Goal: Complete application form: Complete application form

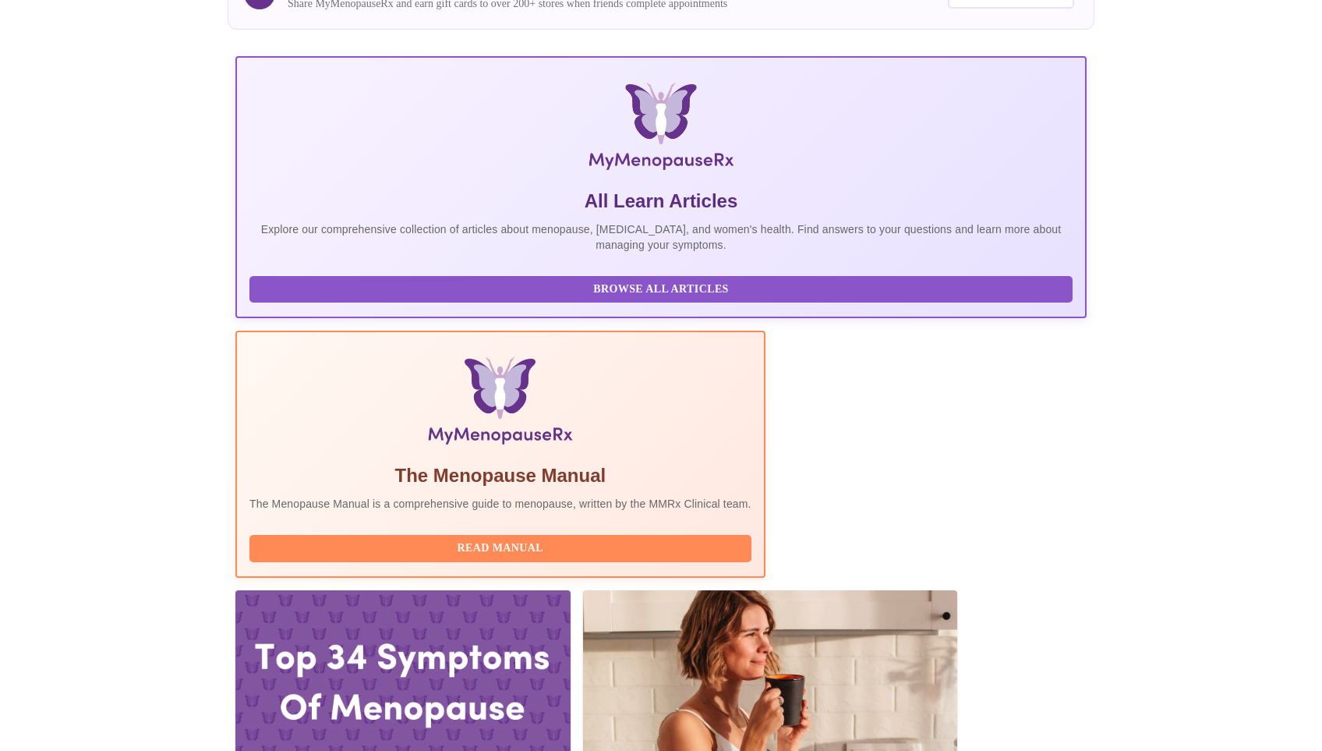
scroll to position [257, 0]
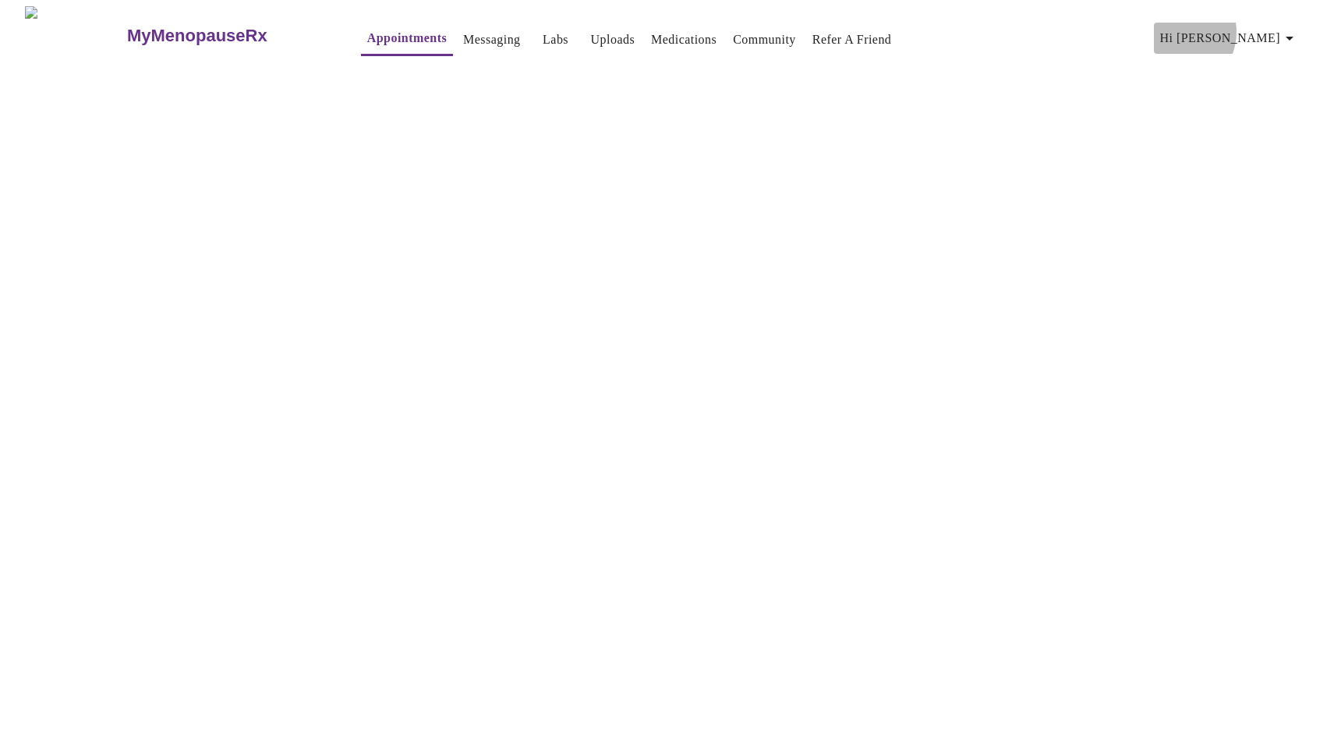
click at [1254, 27] on span "Hi [PERSON_NAME]" at bounding box center [1229, 38] width 139 height 22
click at [1282, 115] on li "Log out" at bounding box center [1273, 117] width 72 height 28
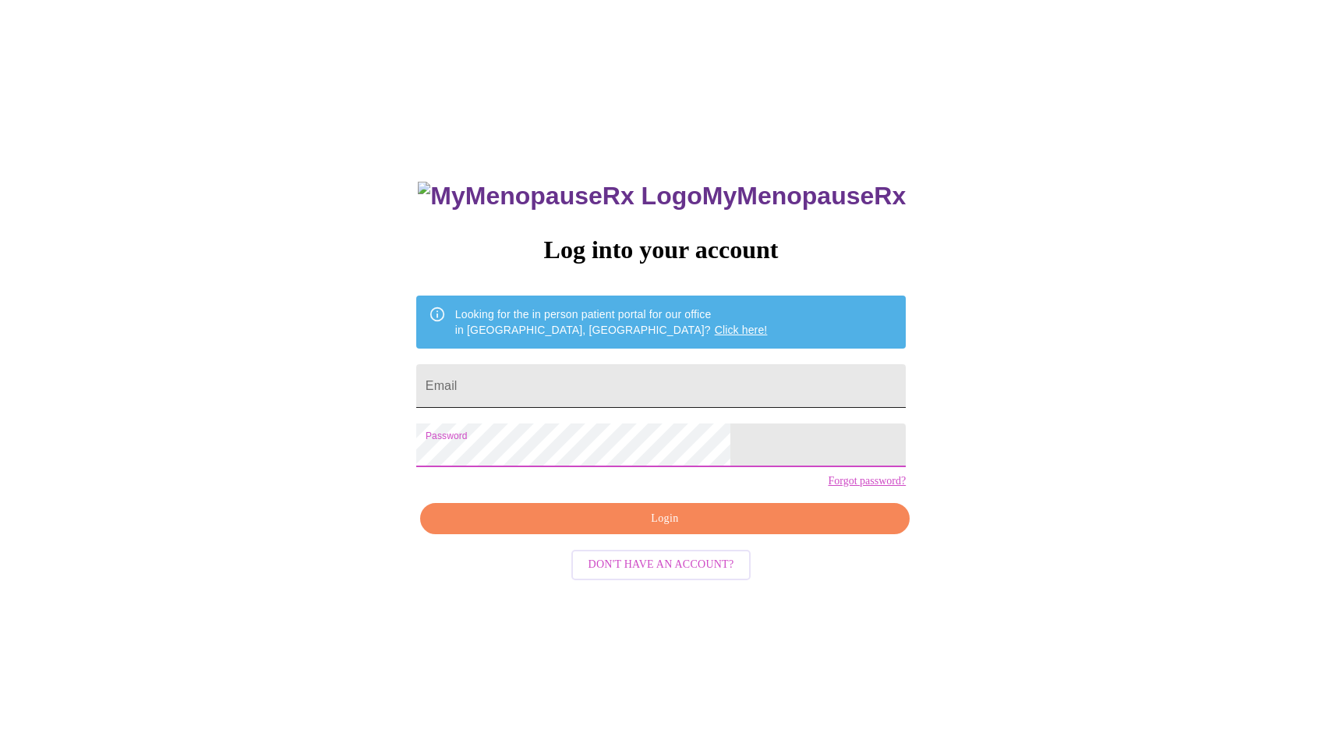
click at [659, 374] on input "Email" at bounding box center [661, 386] width 490 height 44
type input "[EMAIL_ADDRESS][DOMAIN_NAME]"
click at [685, 529] on span "Login" at bounding box center [665, 518] width 454 height 19
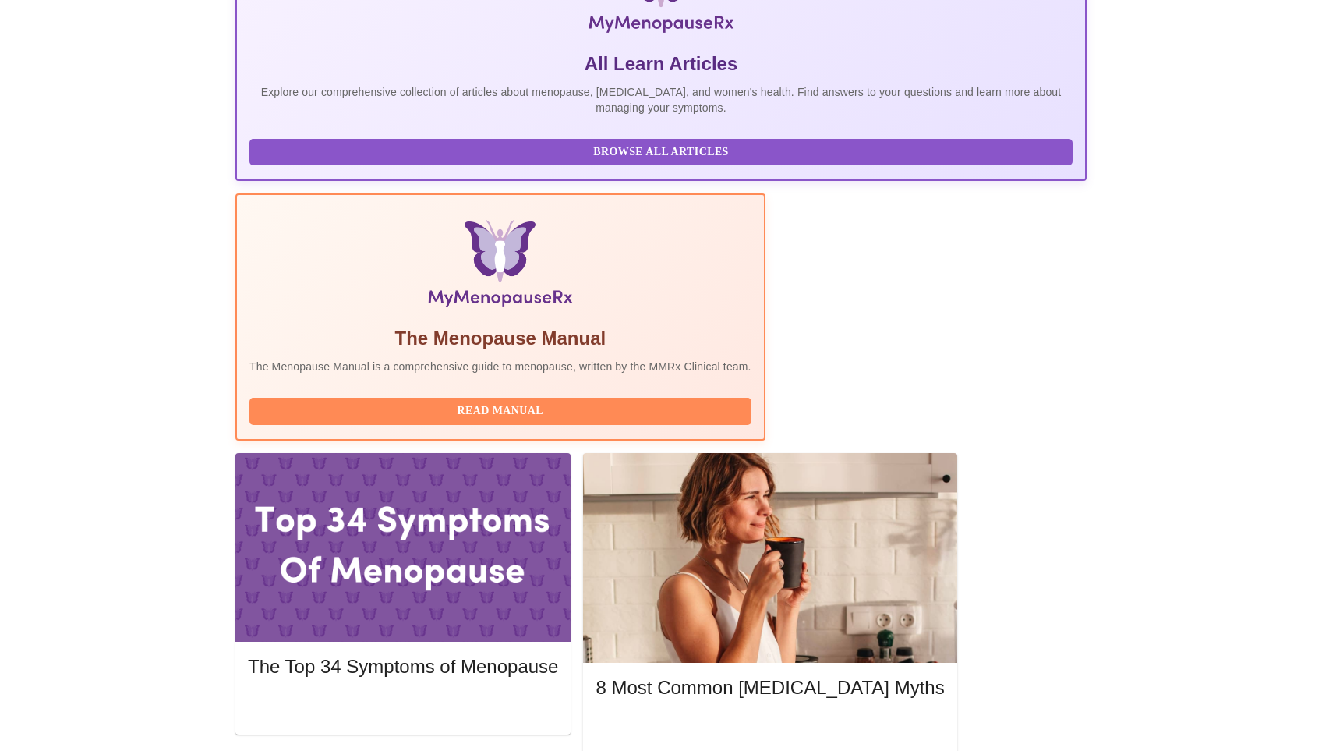
scroll to position [309, 0]
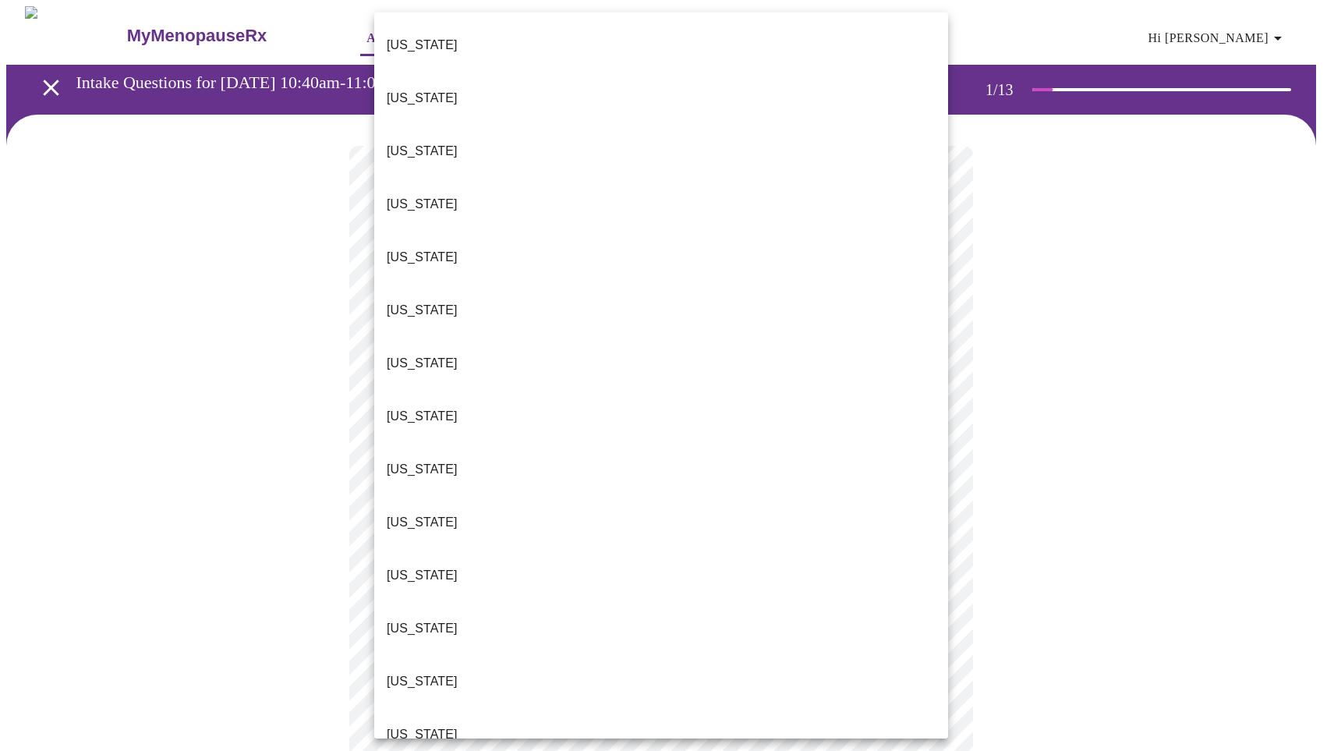
click at [603, 338] on body "MyMenopauseRx Appointments Messaging Labs Uploads Medications Community Refer a…" at bounding box center [667, 721] width 1322 height 1431
click at [417, 672] on p "[US_STATE]" at bounding box center [422, 681] width 71 height 19
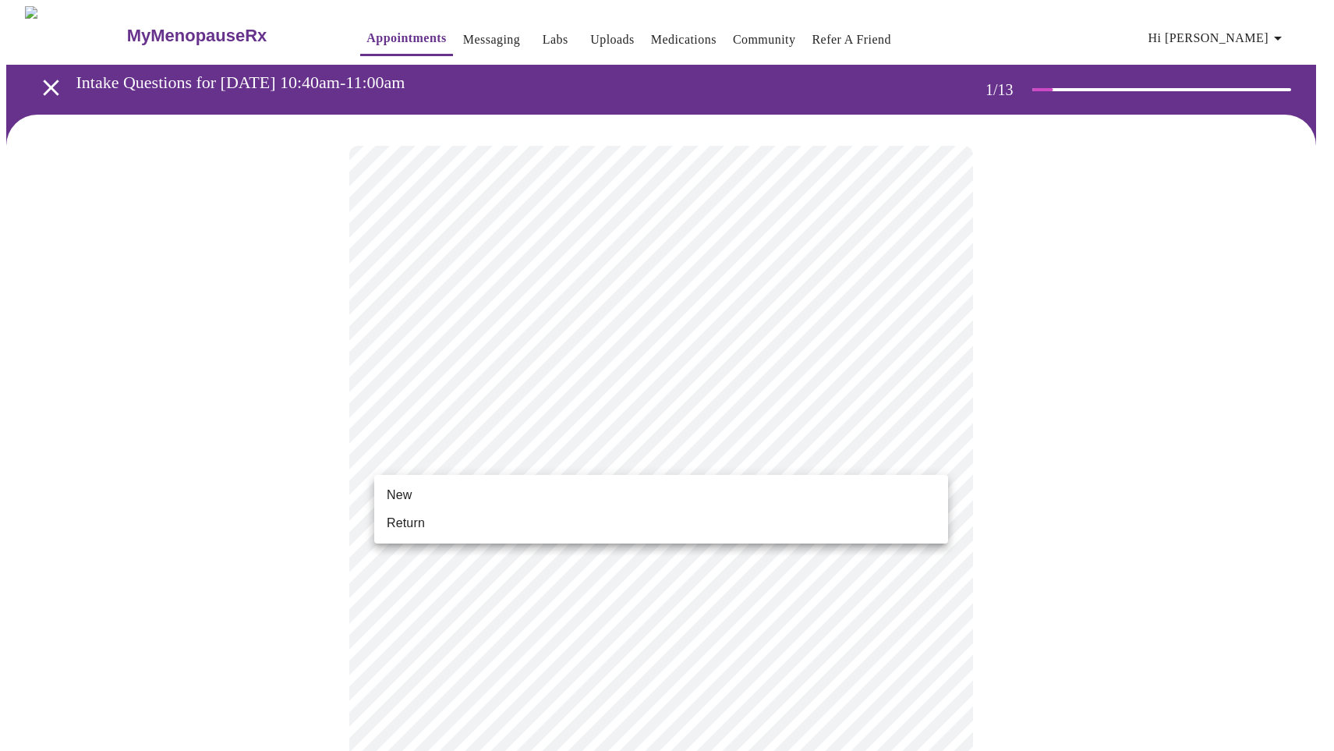
click at [486, 445] on body "MyMenopauseRx Appointments Messaging Labs Uploads Medications Community Refer a…" at bounding box center [667, 717] width 1322 height 1422
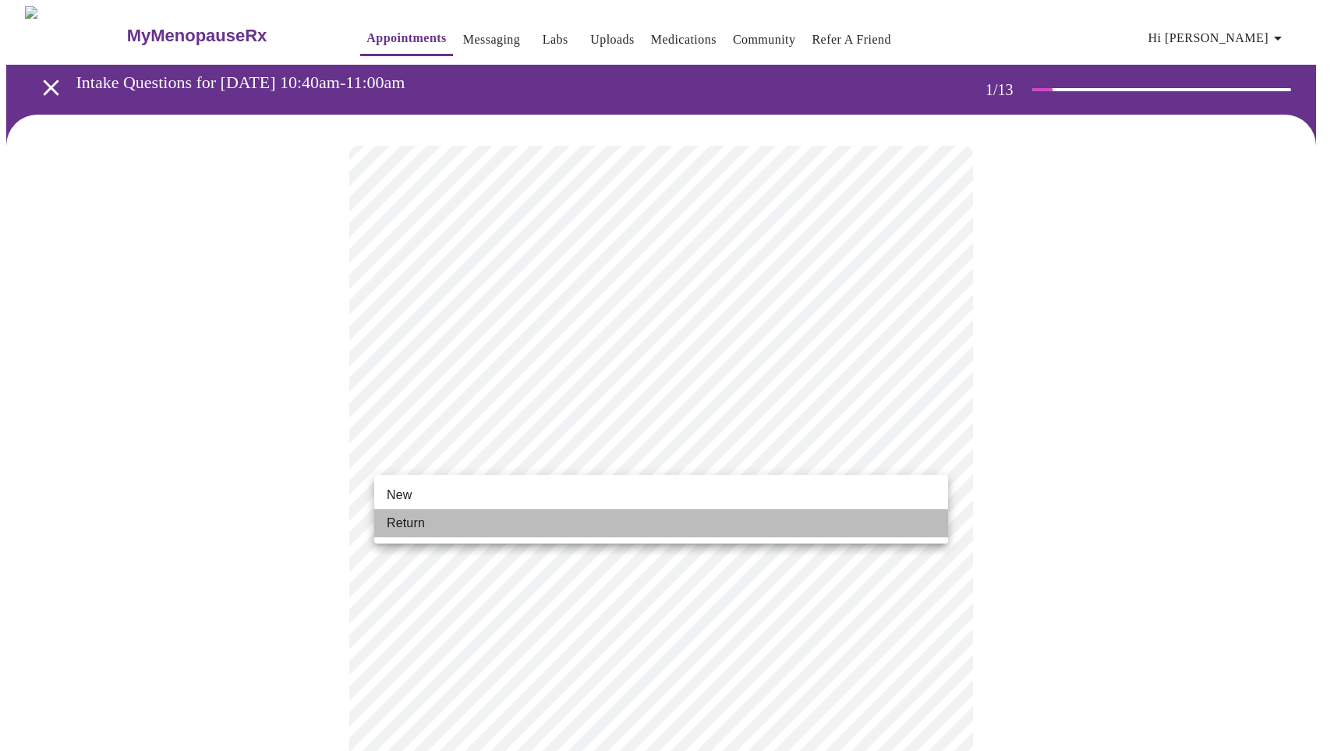
click at [416, 523] on span "Return" at bounding box center [406, 523] width 38 height 19
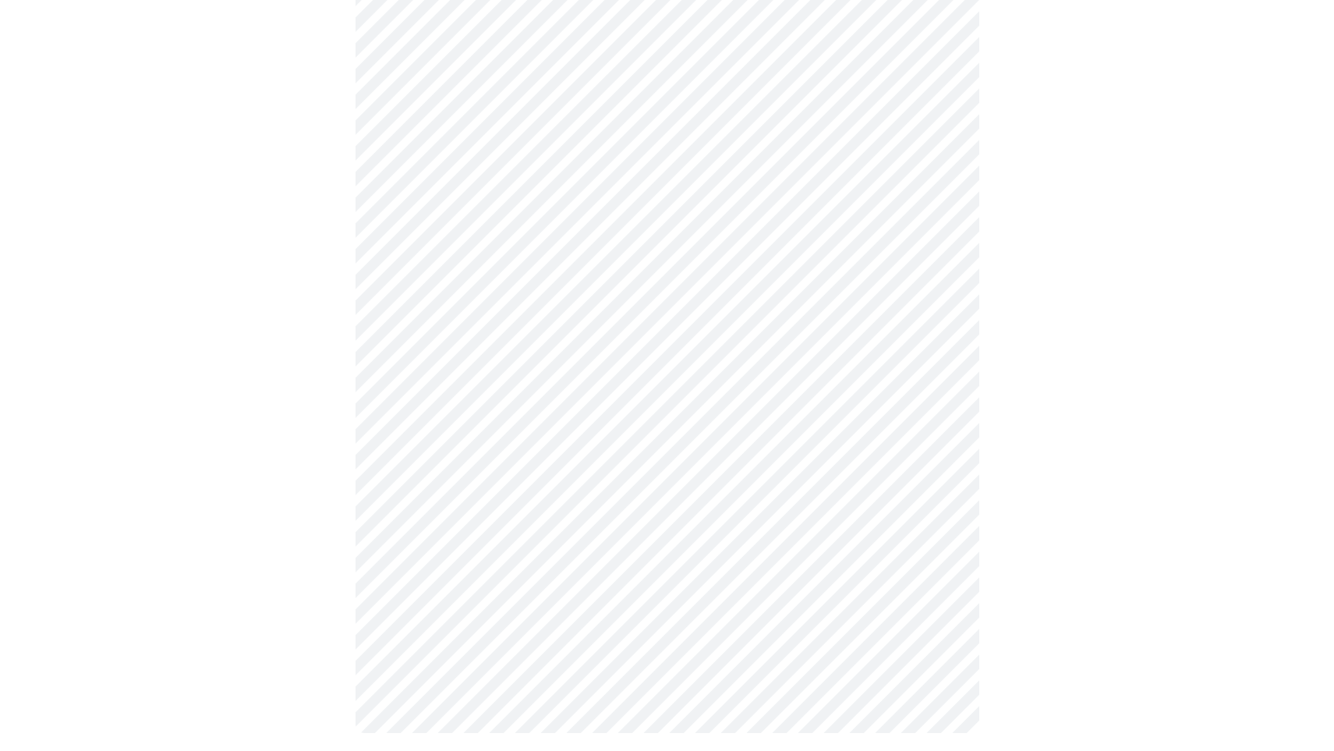
scroll to position [650, 0]
click at [607, 540] on body "MyMenopauseRx Appointments Messaging Labs Uploads Medications Community Refer a…" at bounding box center [667, 56] width 1322 height 1401
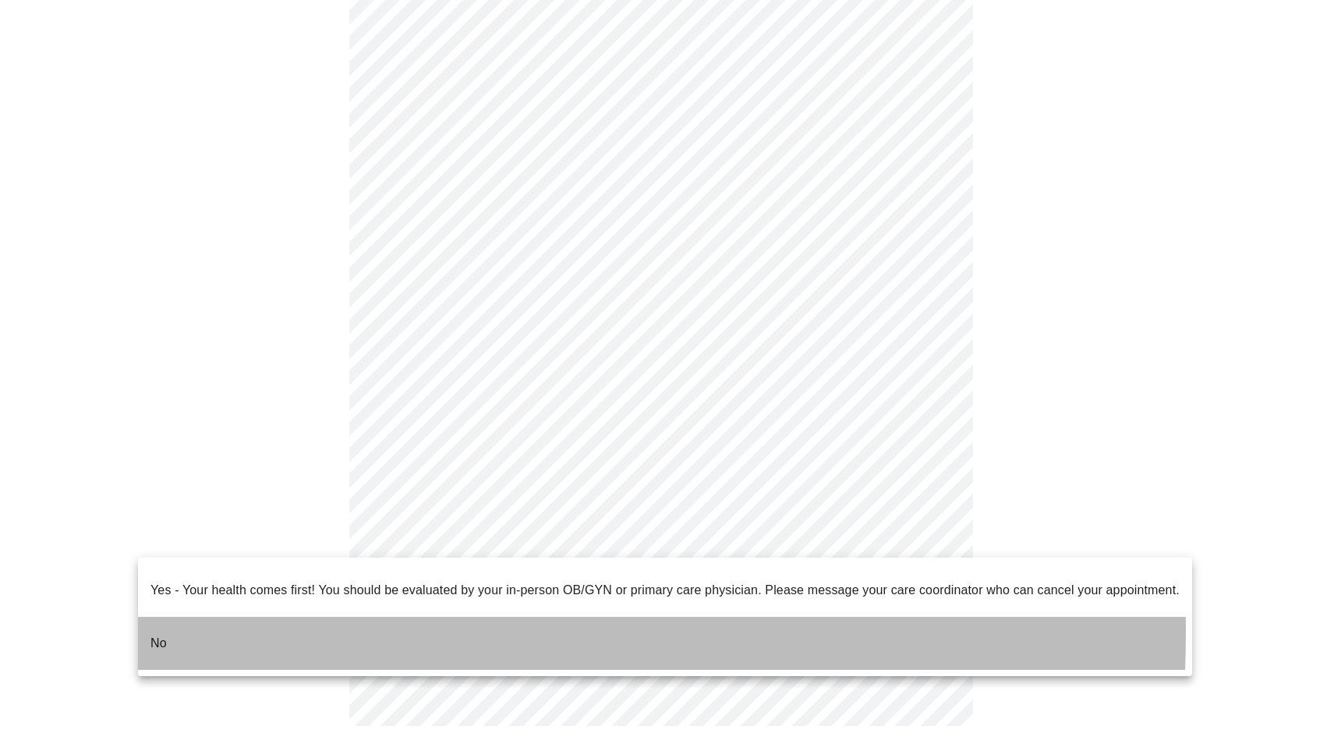
click at [169, 619] on li "No" at bounding box center [665, 643] width 1054 height 53
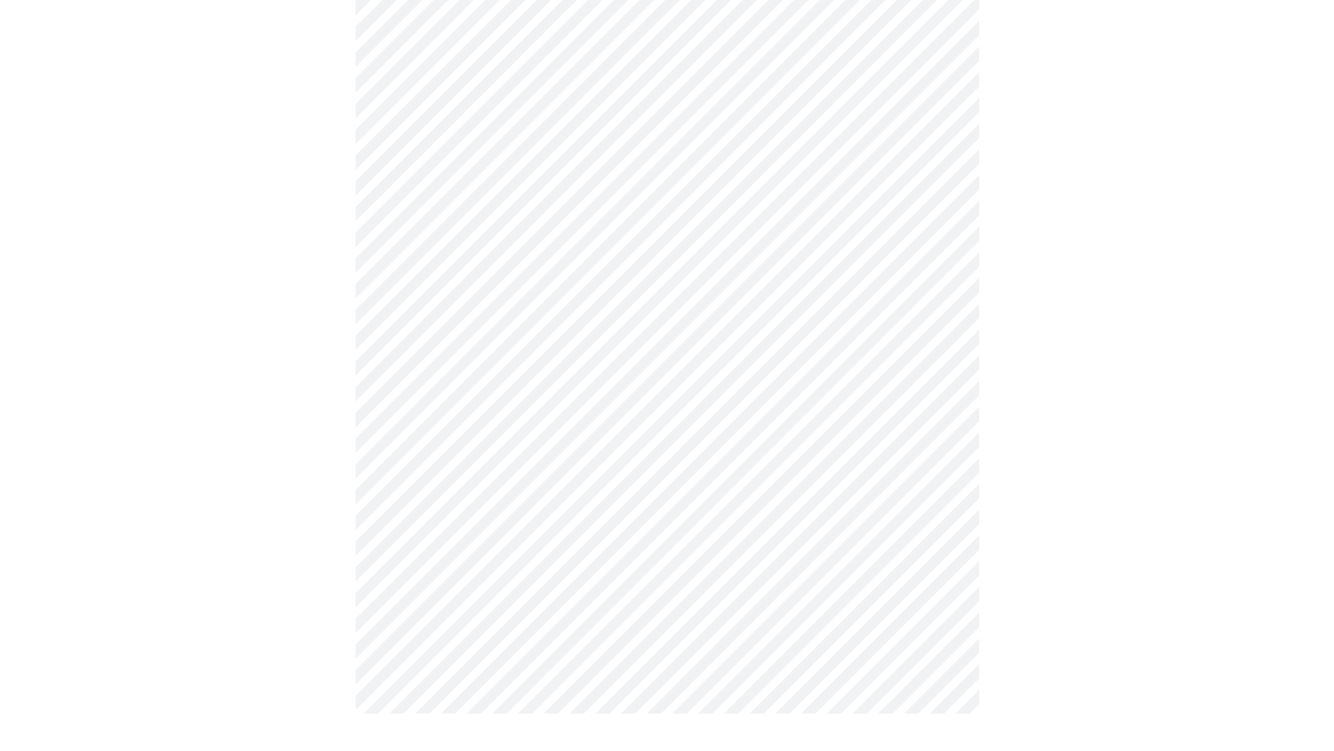
scroll to position [0, 0]
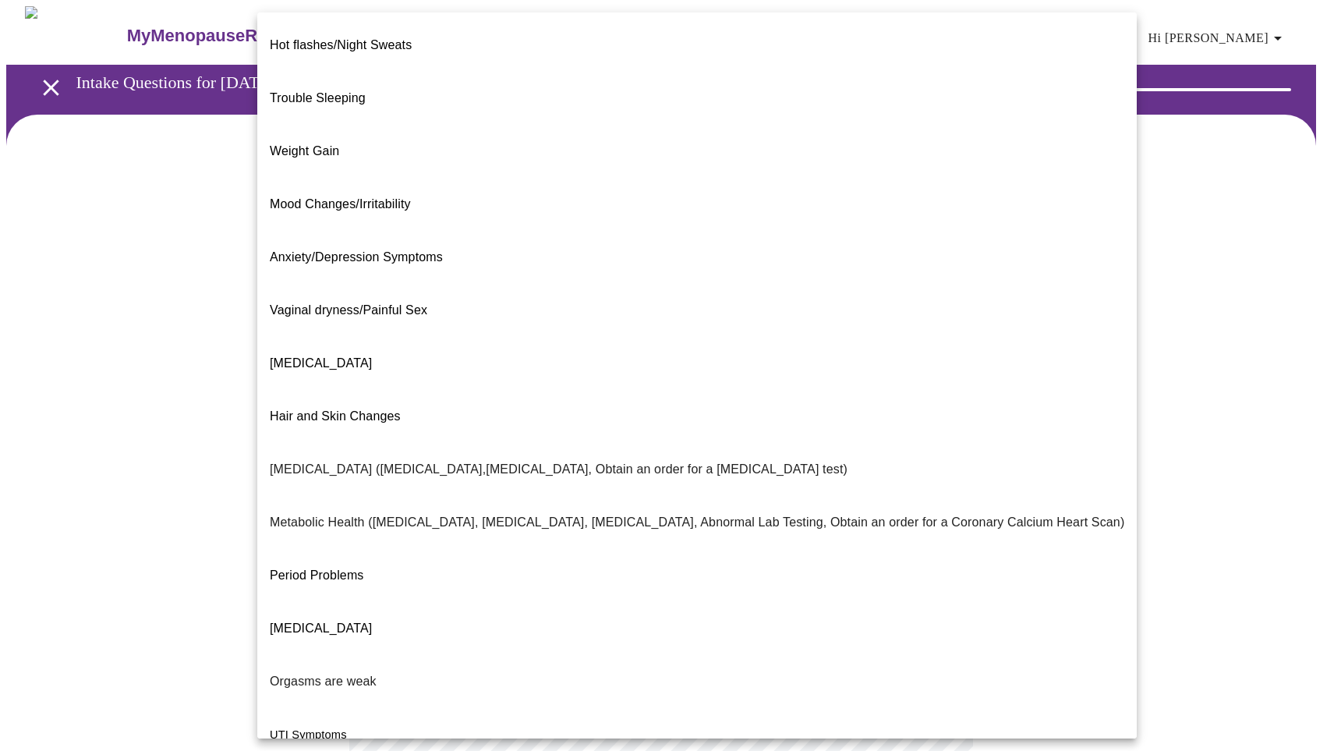
click at [608, 317] on body "MyMenopauseRx Appointments Messaging Labs Uploads Medications Community Refer a…" at bounding box center [667, 473] width 1322 height 935
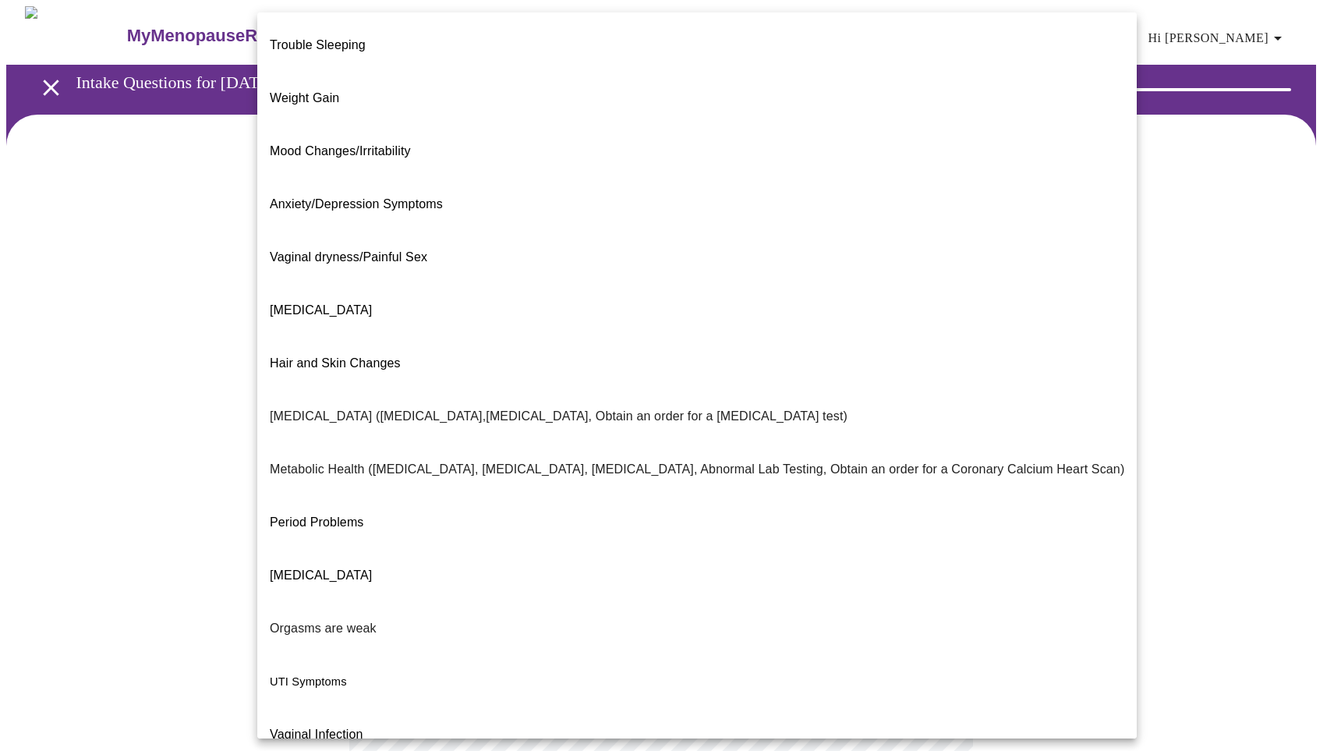
scroll to position [57, 0]
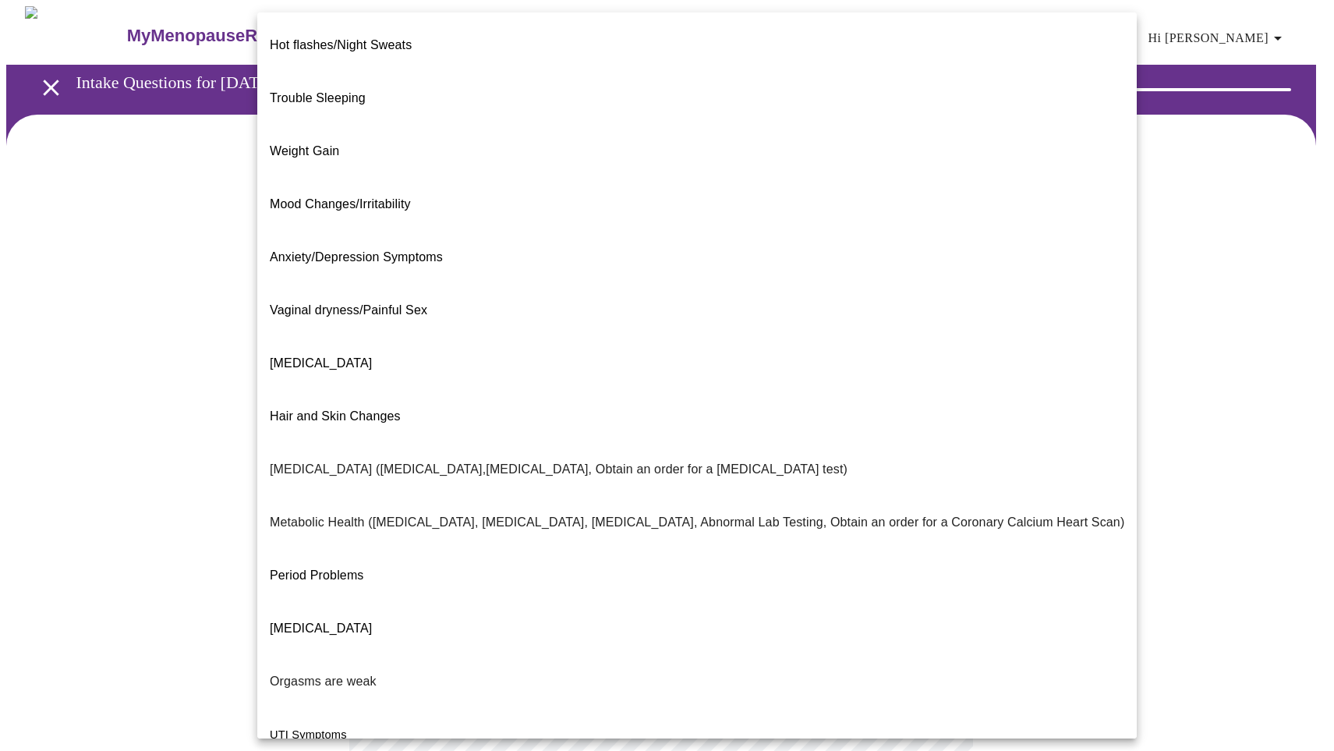
click at [609, 339] on body "MyMenopauseRx Appointments Messaging Labs Uploads Medications Community Refer a…" at bounding box center [667, 469] width 1322 height 926
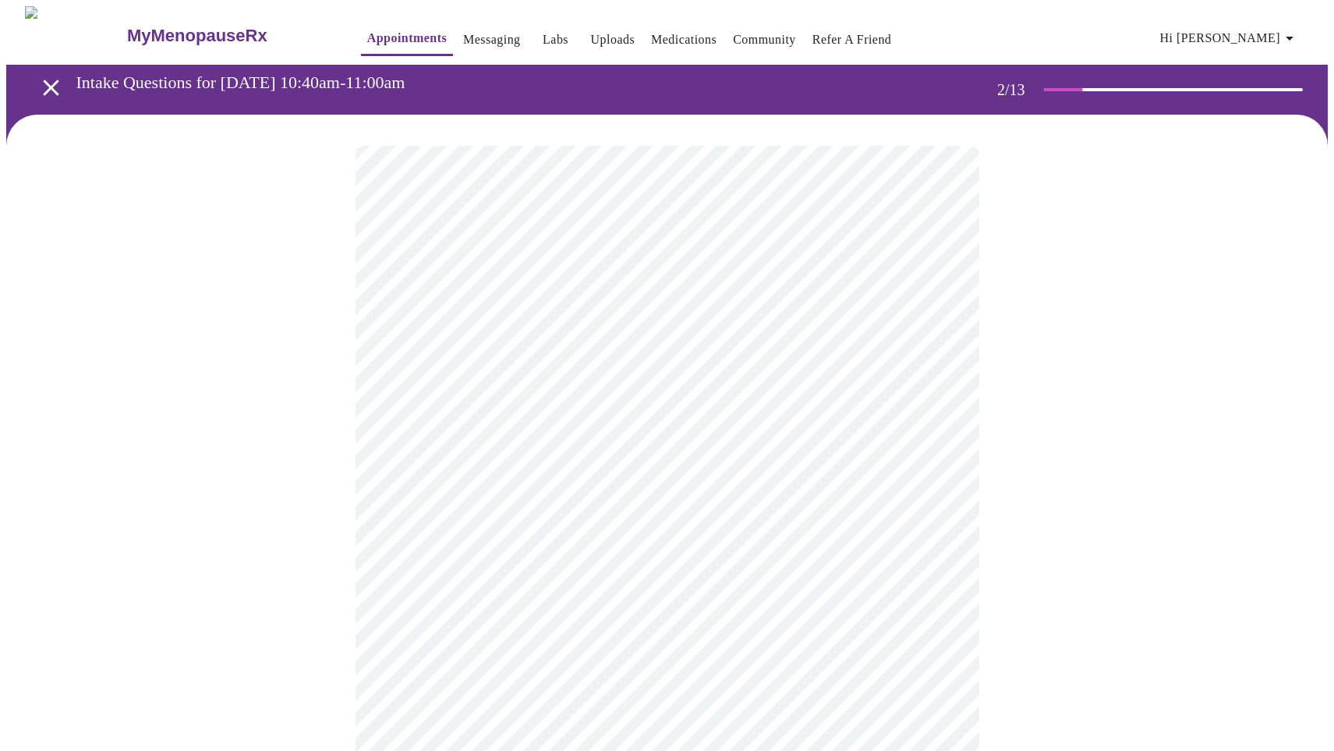
click at [932, 472] on body "MyMenopauseRx Appointments Messaging Labs Uploads Medications Community Refer a…" at bounding box center [667, 469] width 1322 height 926
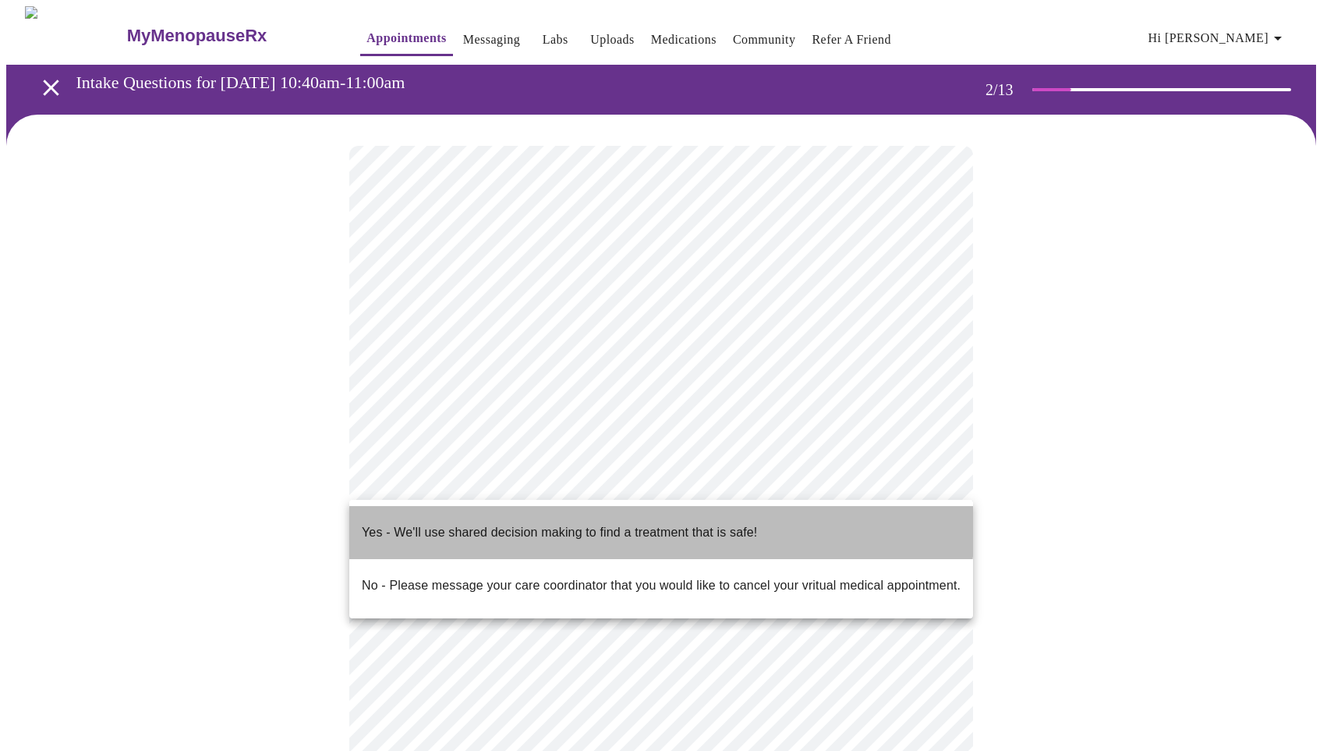
click at [559, 523] on p "Yes - We'll use shared decision making to find a treatment that is safe!" at bounding box center [559, 532] width 395 height 19
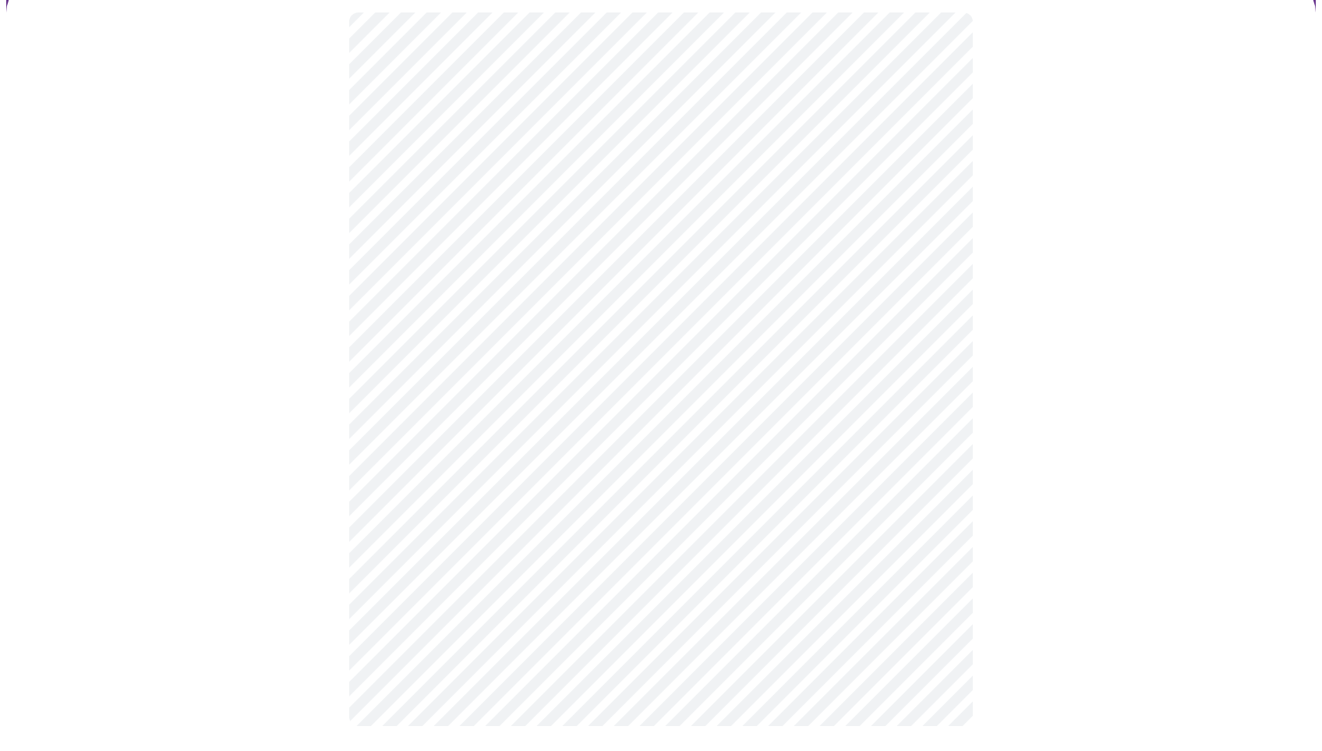
scroll to position [0, 0]
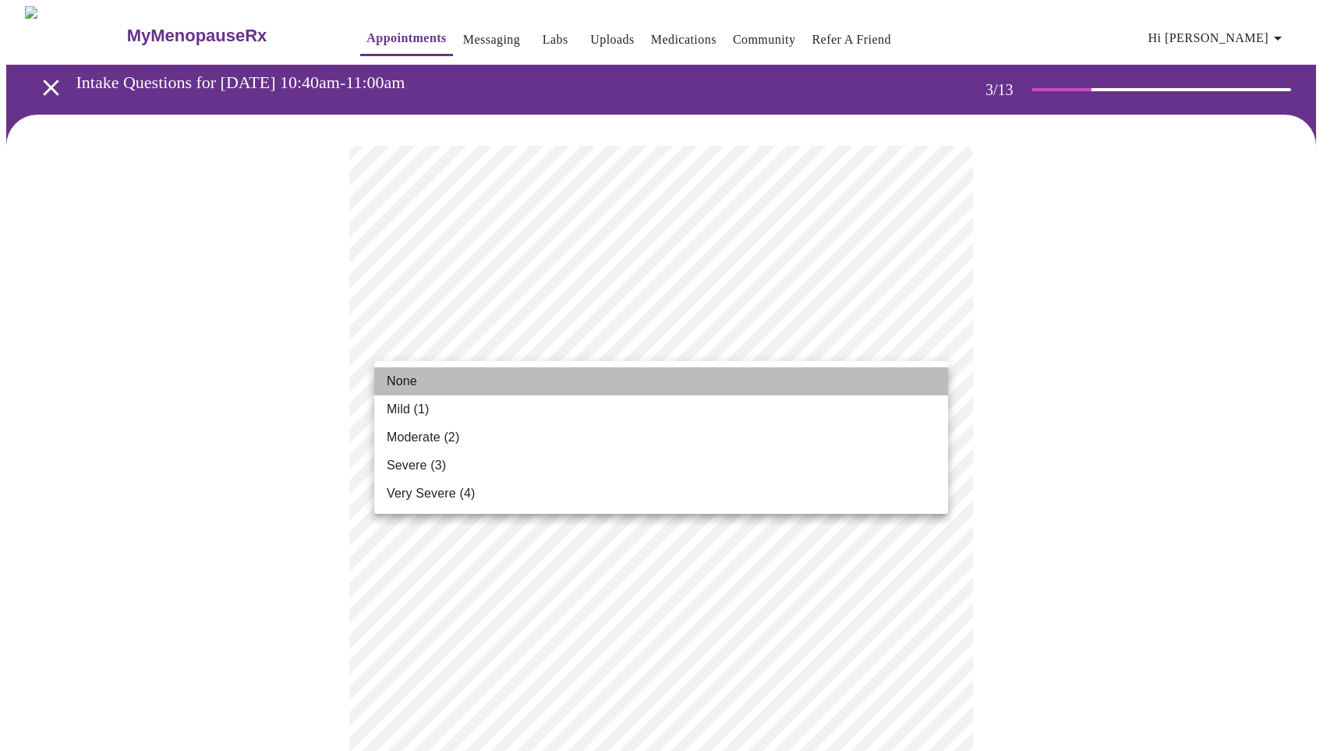
click at [423, 378] on li "None" at bounding box center [661, 381] width 574 height 28
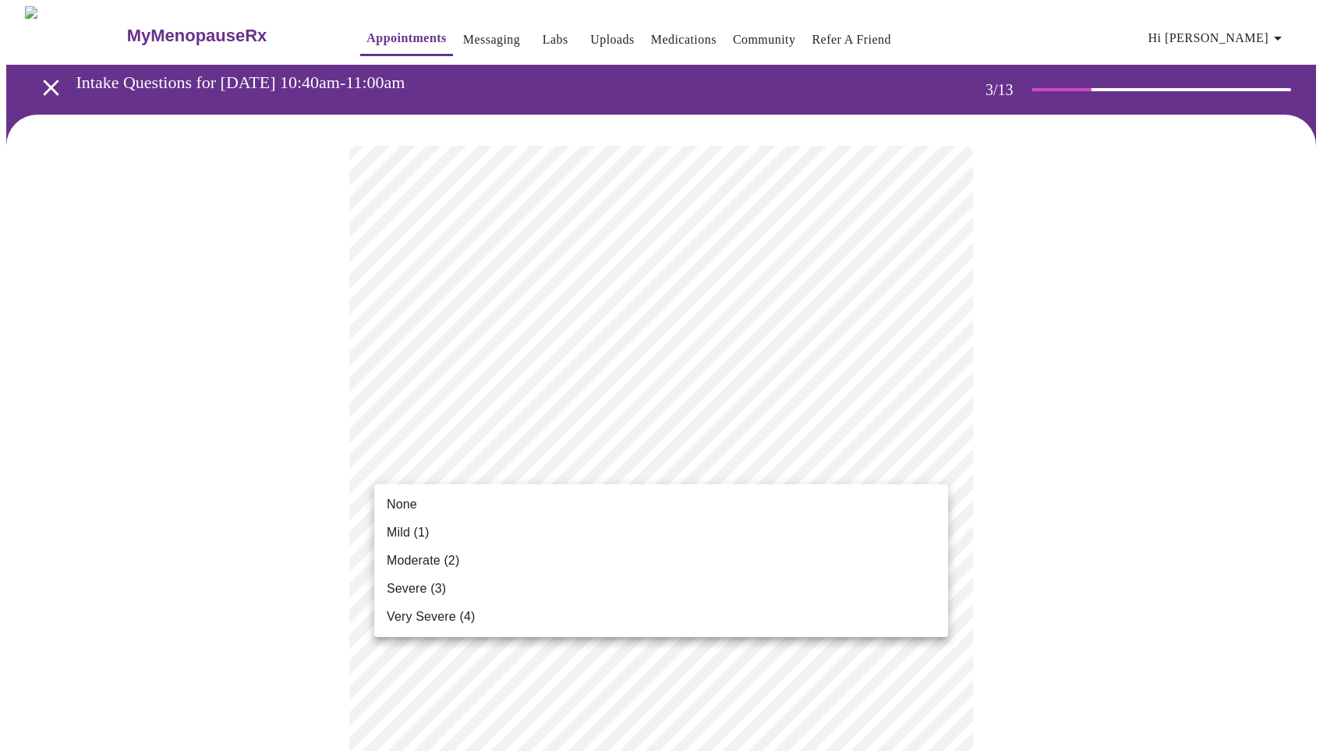
click at [398, 501] on span "None" at bounding box center [402, 504] width 30 height 19
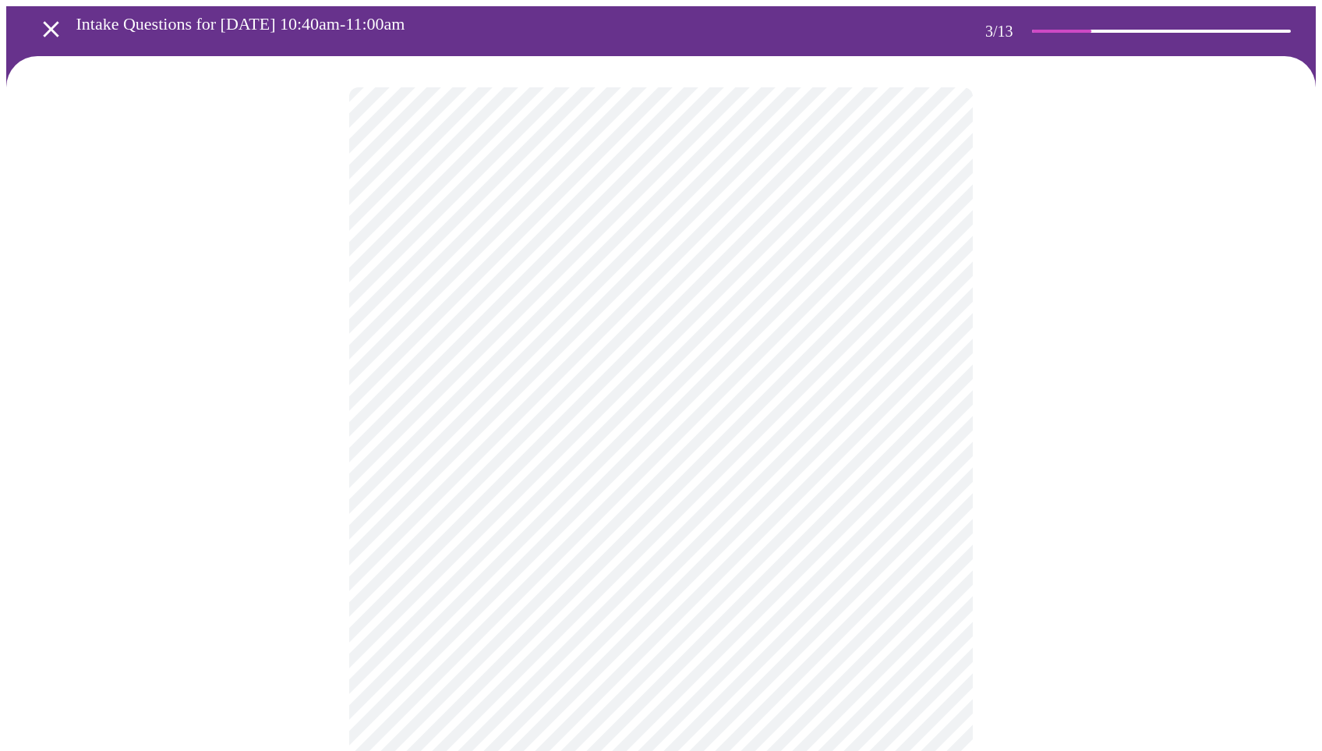
scroll to position [108, 0]
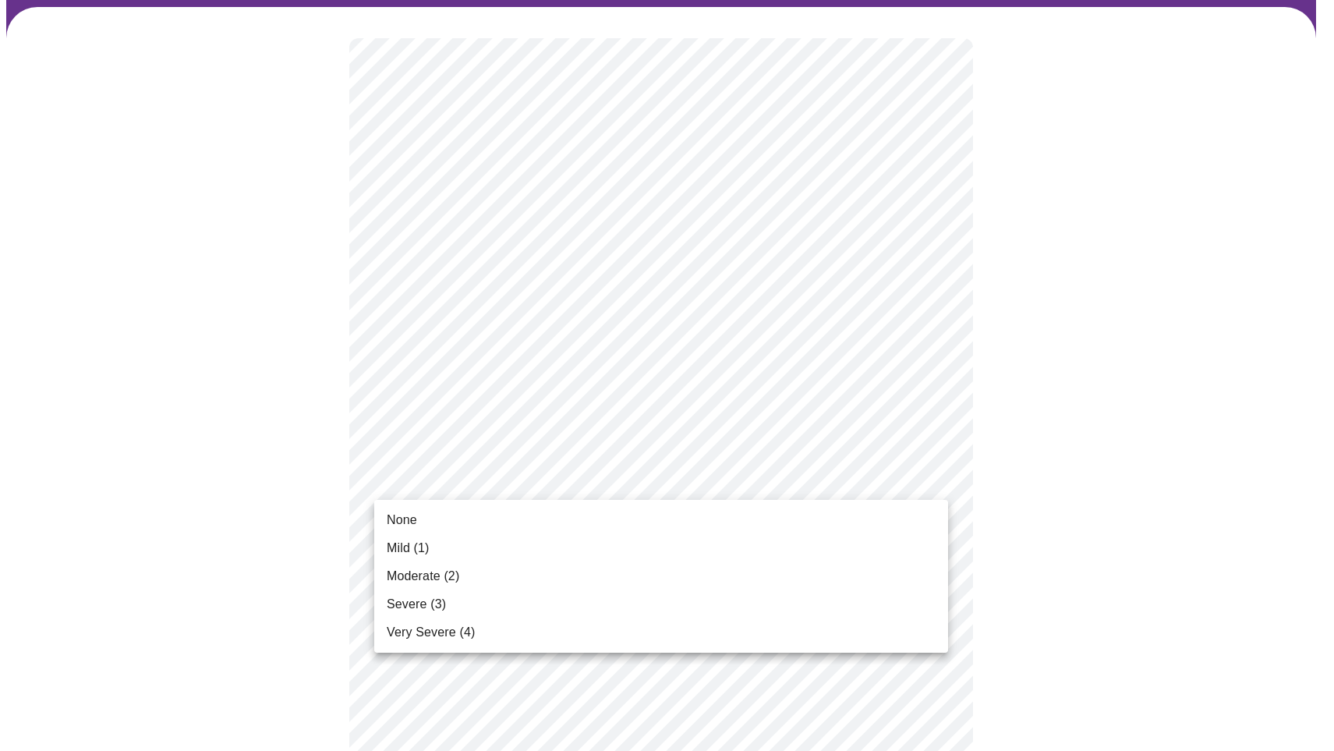
click at [426, 546] on span "Mild (1)" at bounding box center [408, 548] width 43 height 19
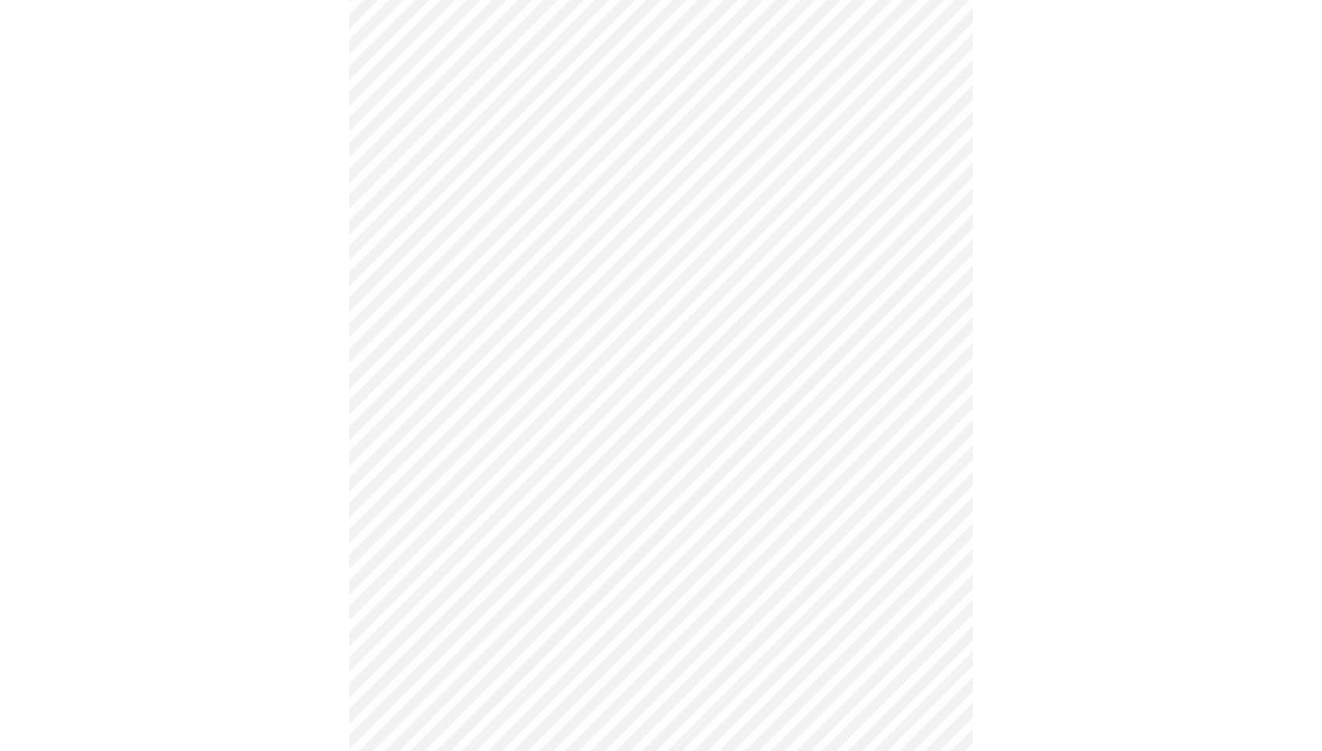
scroll to position [262, 0]
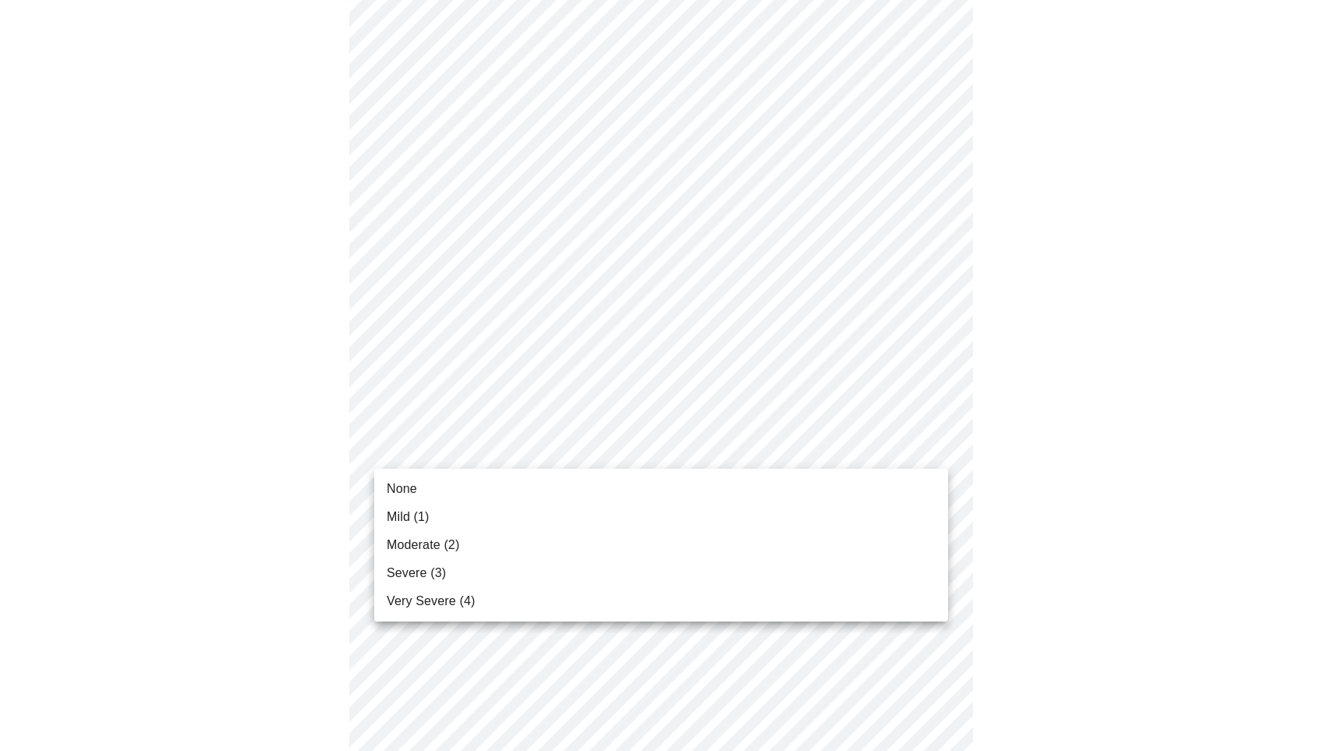
click at [934, 441] on body "MyMenopauseRx Appointments Messaging Labs Uploads Medications Community Refer a…" at bounding box center [667, 745] width 1322 height 2002
click at [393, 486] on span "None" at bounding box center [402, 489] width 30 height 19
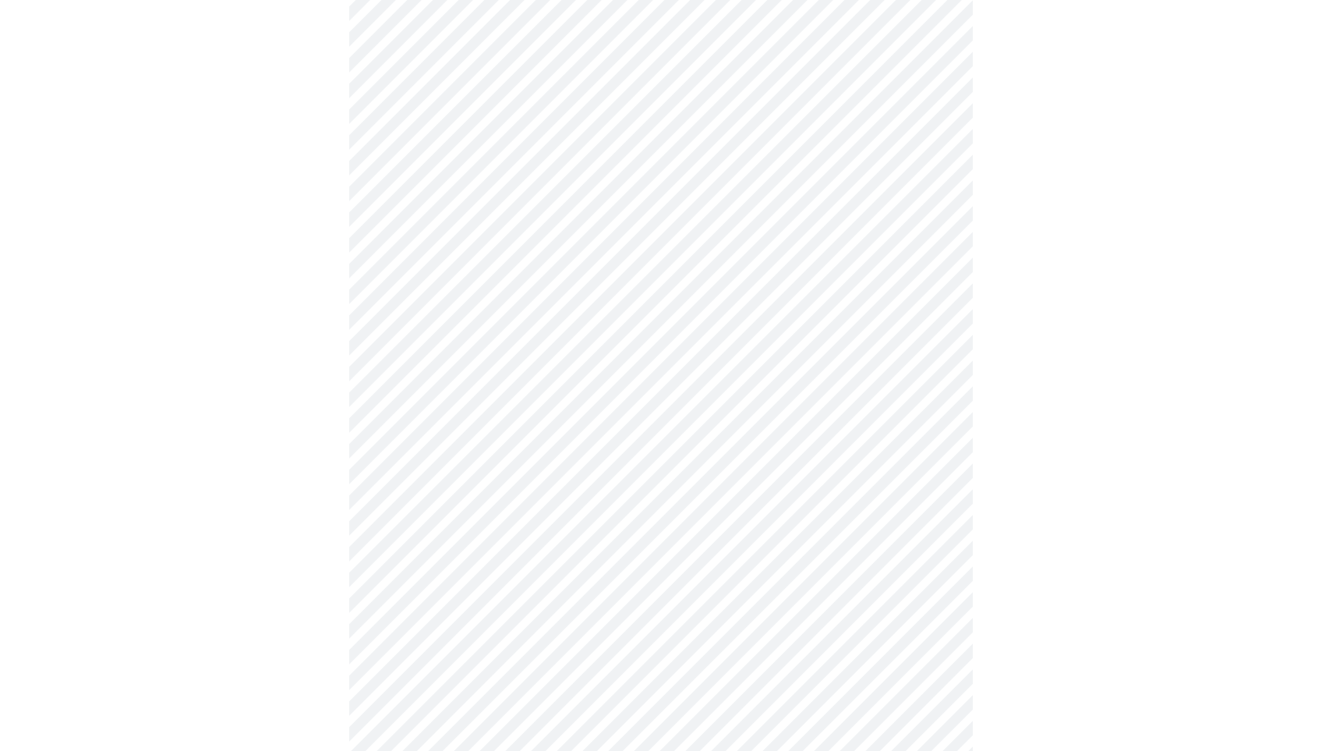
scroll to position [297, 0]
click at [936, 509] on body "MyMenopauseRx Appointments Messaging Labs Uploads Medications Community Refer a…" at bounding box center [661, 699] width 1310 height 1981
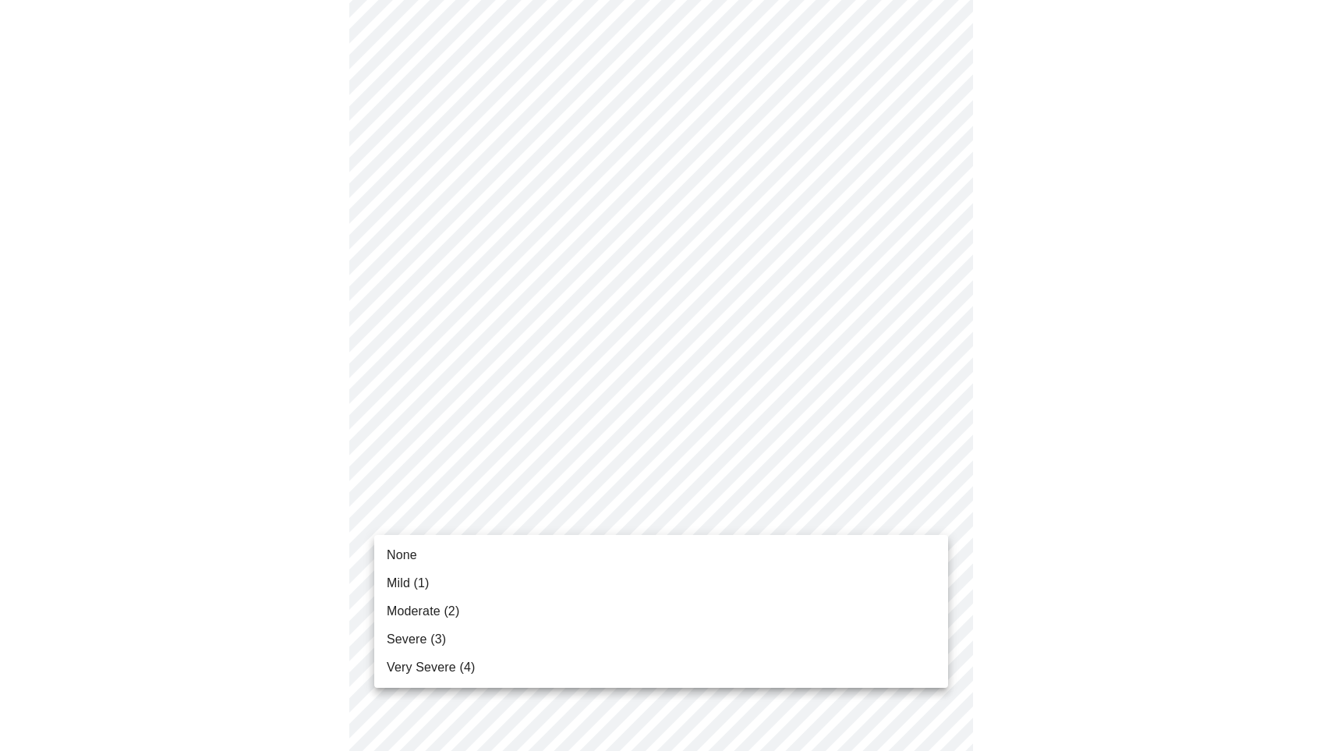
click at [414, 551] on span "None" at bounding box center [402, 555] width 30 height 19
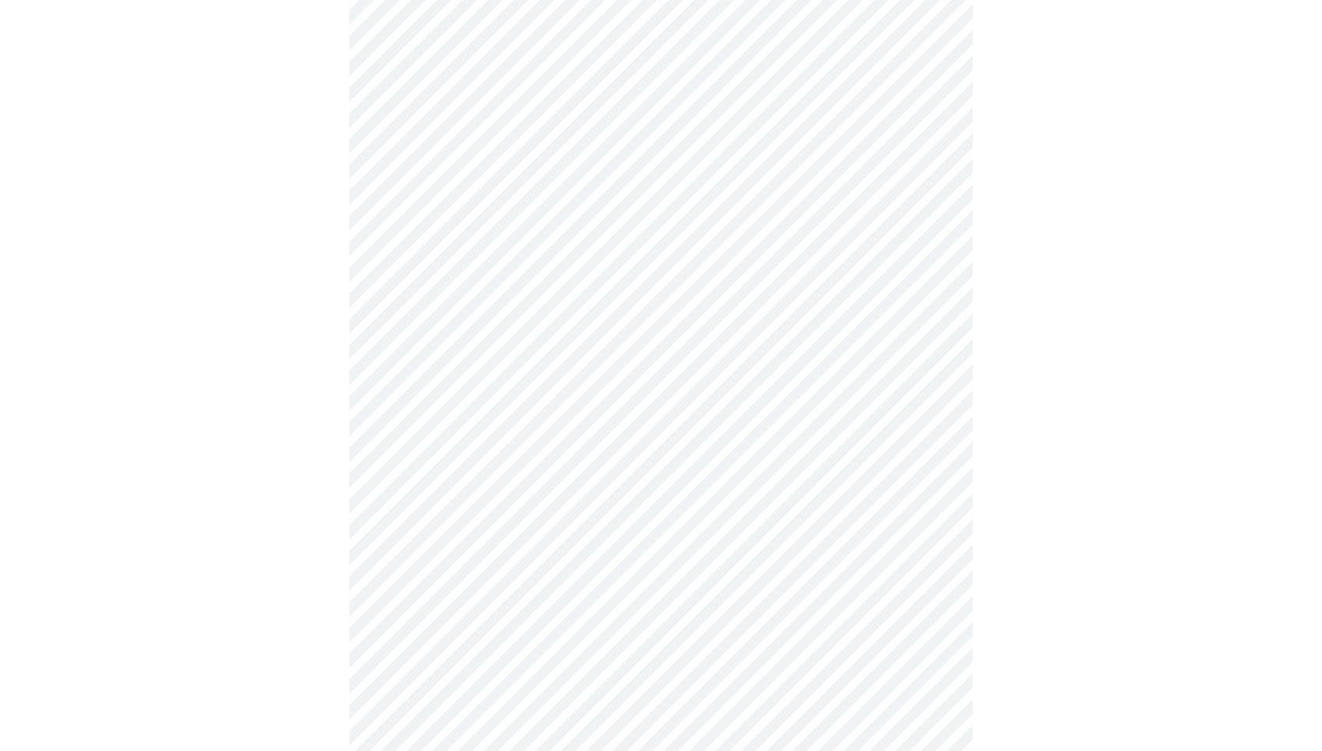
scroll to position [377, 0]
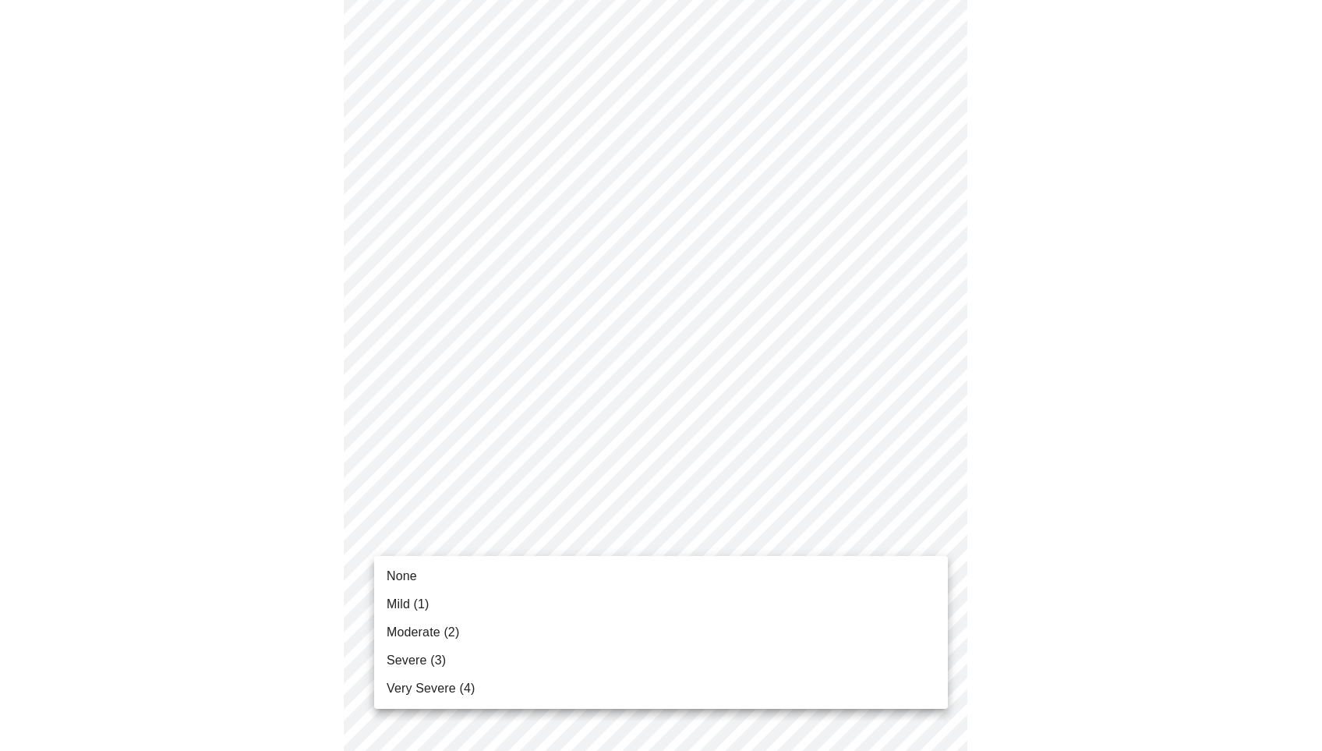
click at [939, 529] on body "MyMenopauseRx Appointments Messaging Labs Uploads Medications Community Refer a…" at bounding box center [661, 609] width 1310 height 1960
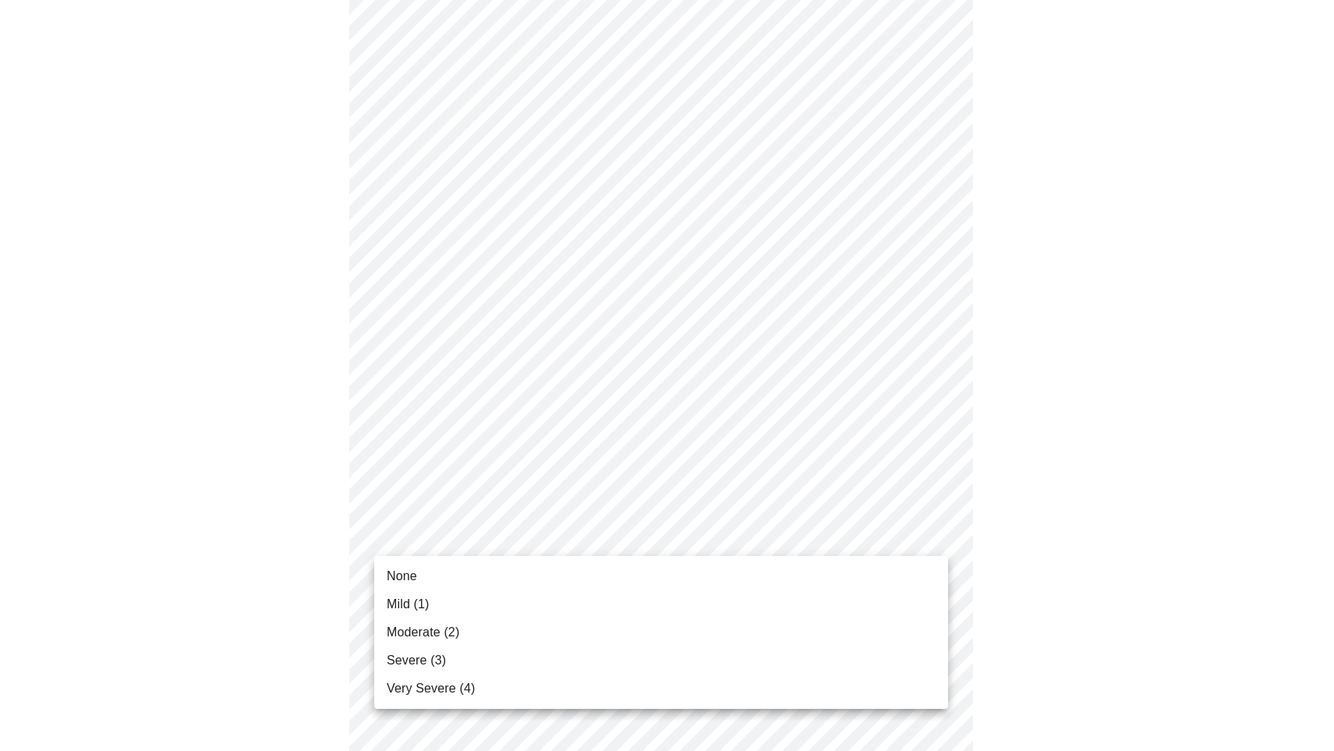
click at [435, 572] on li "None" at bounding box center [661, 576] width 574 height 28
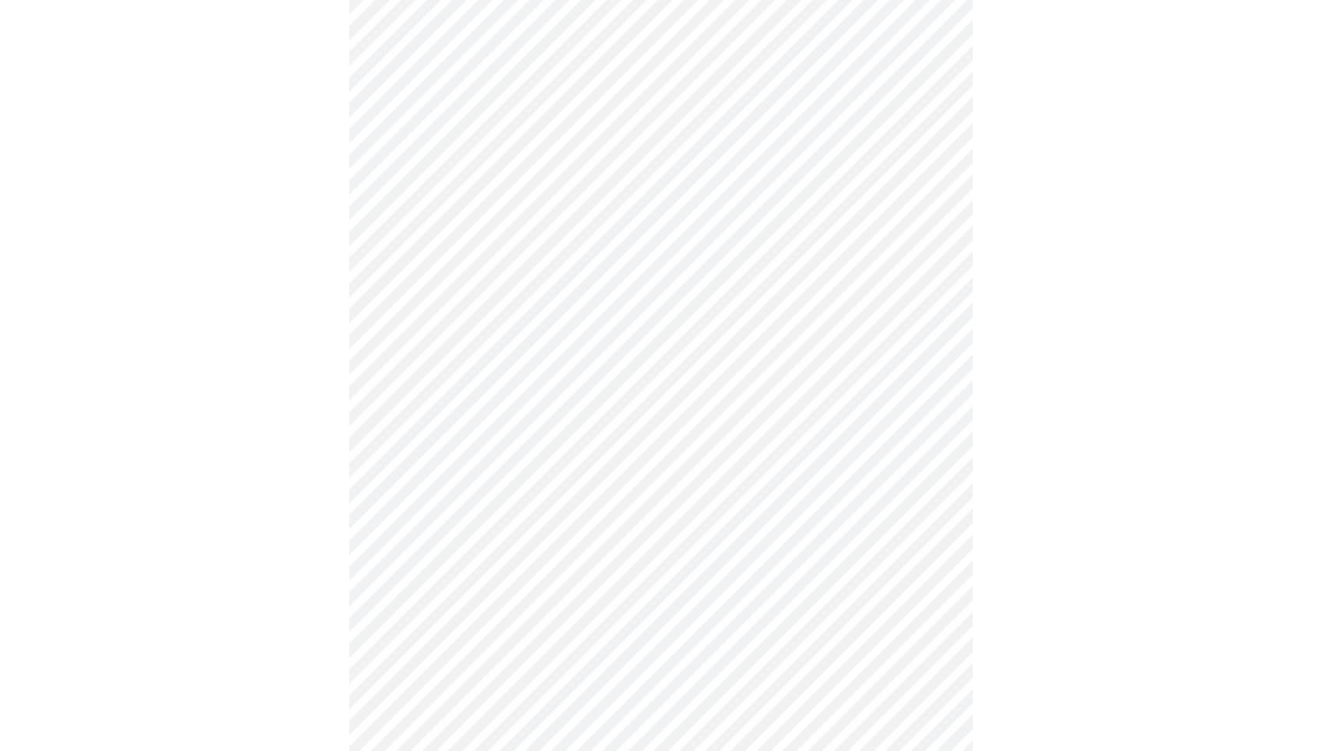
scroll to position [562, 0]
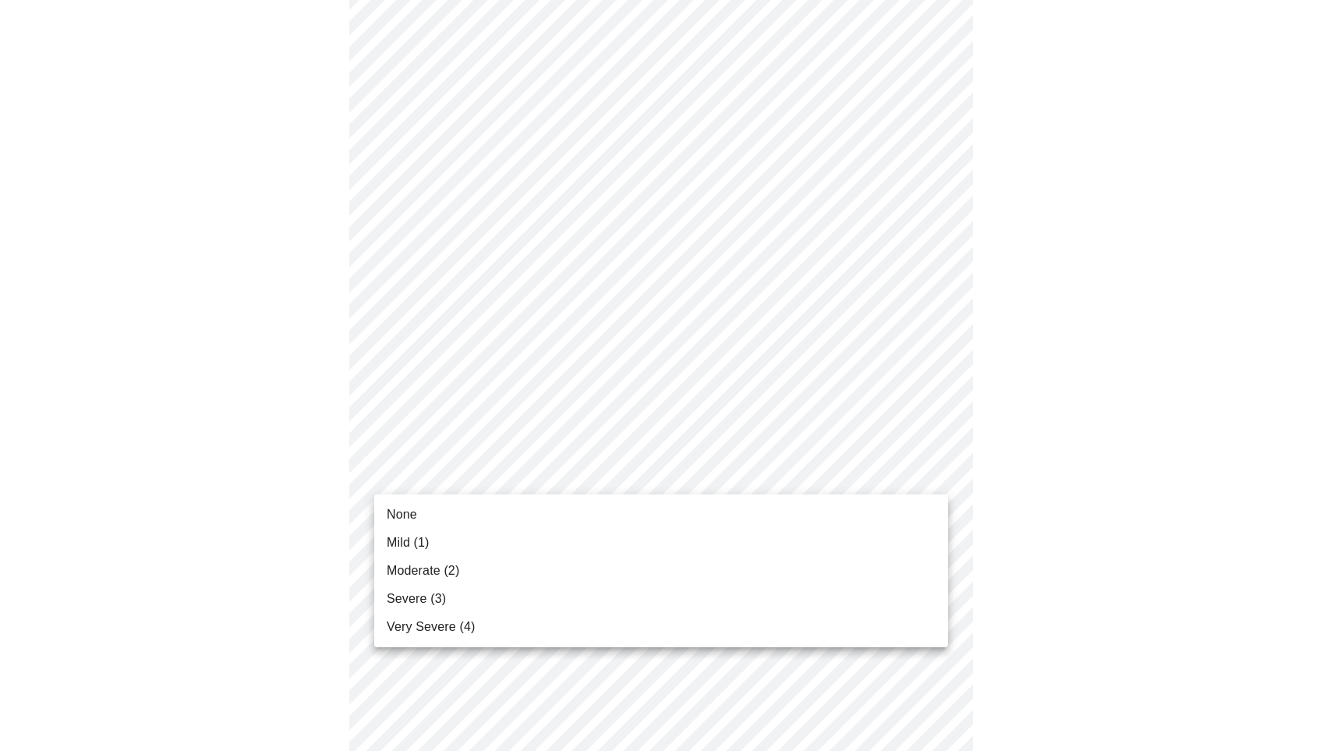
click at [933, 470] on body "MyMenopauseRx Appointments Messaging Labs Uploads Medications Community Refer a…" at bounding box center [667, 413] width 1322 height 1939
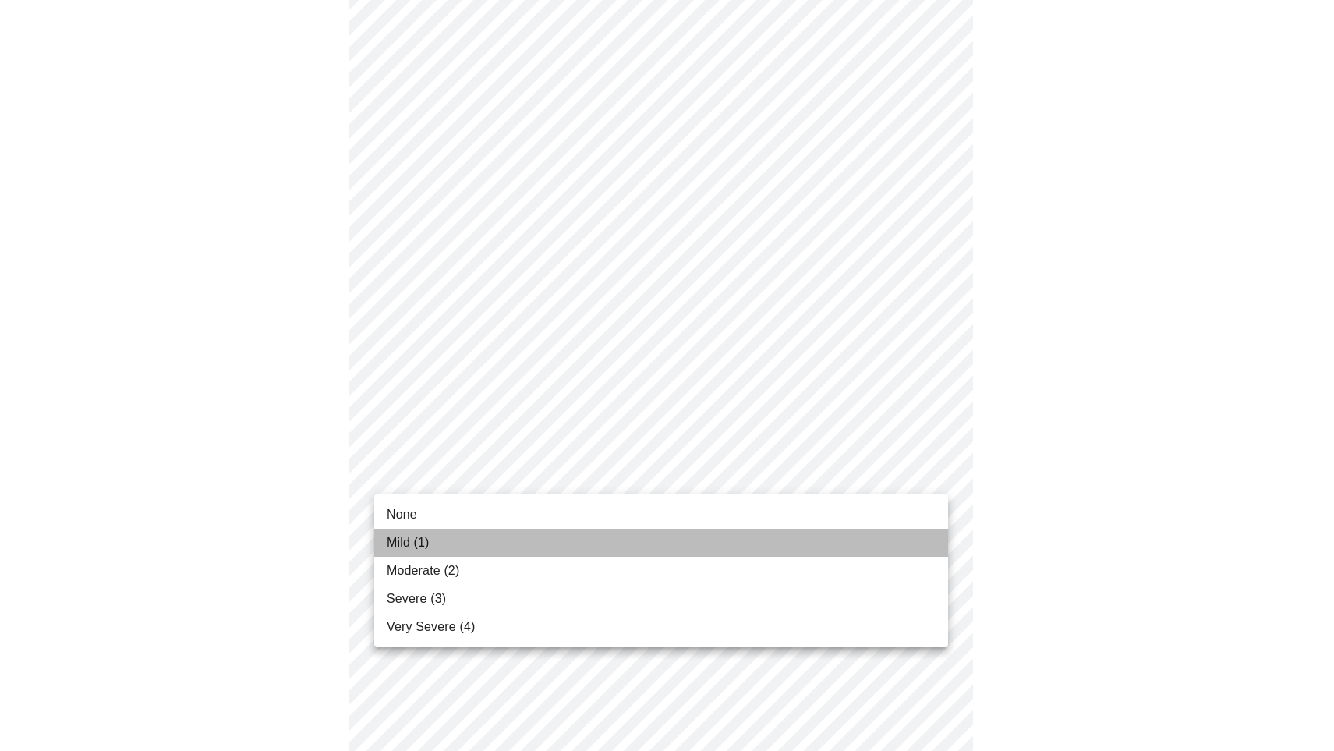
click at [446, 536] on li "Mild (1)" at bounding box center [661, 543] width 574 height 28
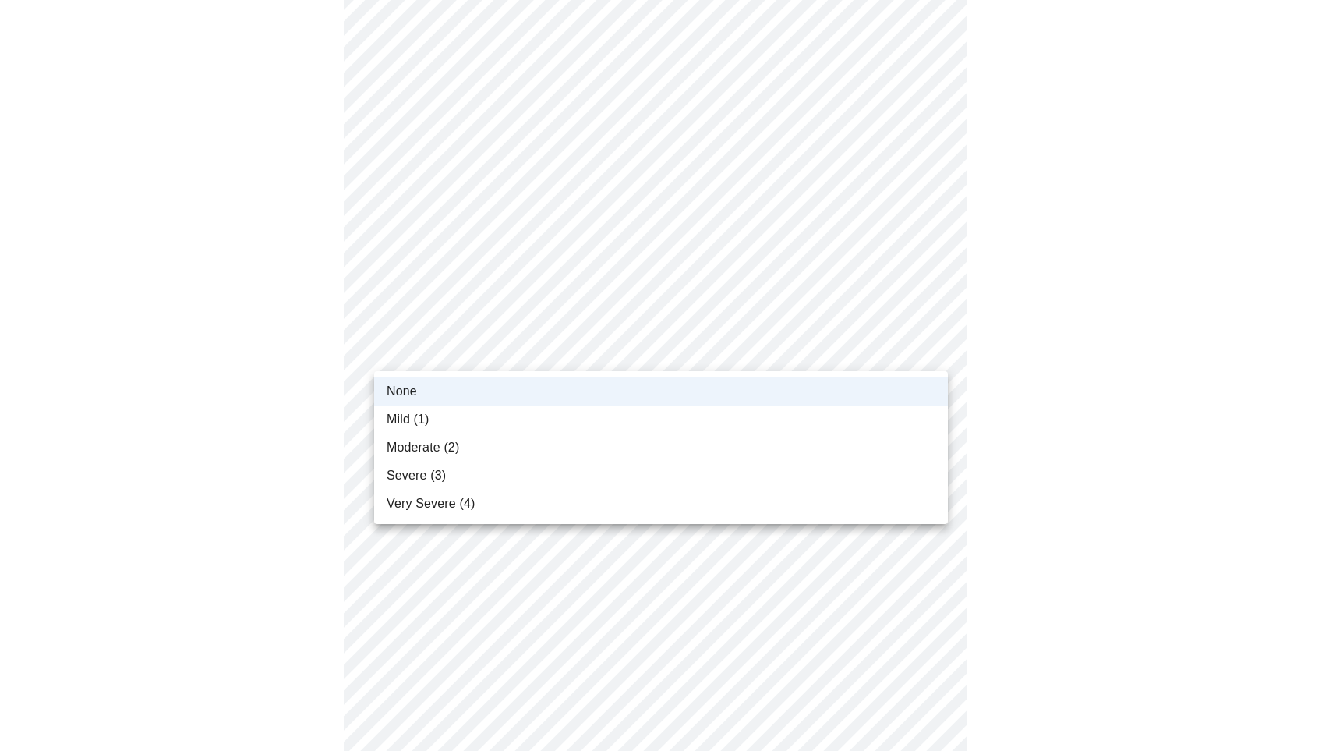
click at [941, 343] on body "MyMenopauseRx Appointments Messaging Labs Uploads Medications Community Refer a…" at bounding box center [661, 403] width 1310 height 1918
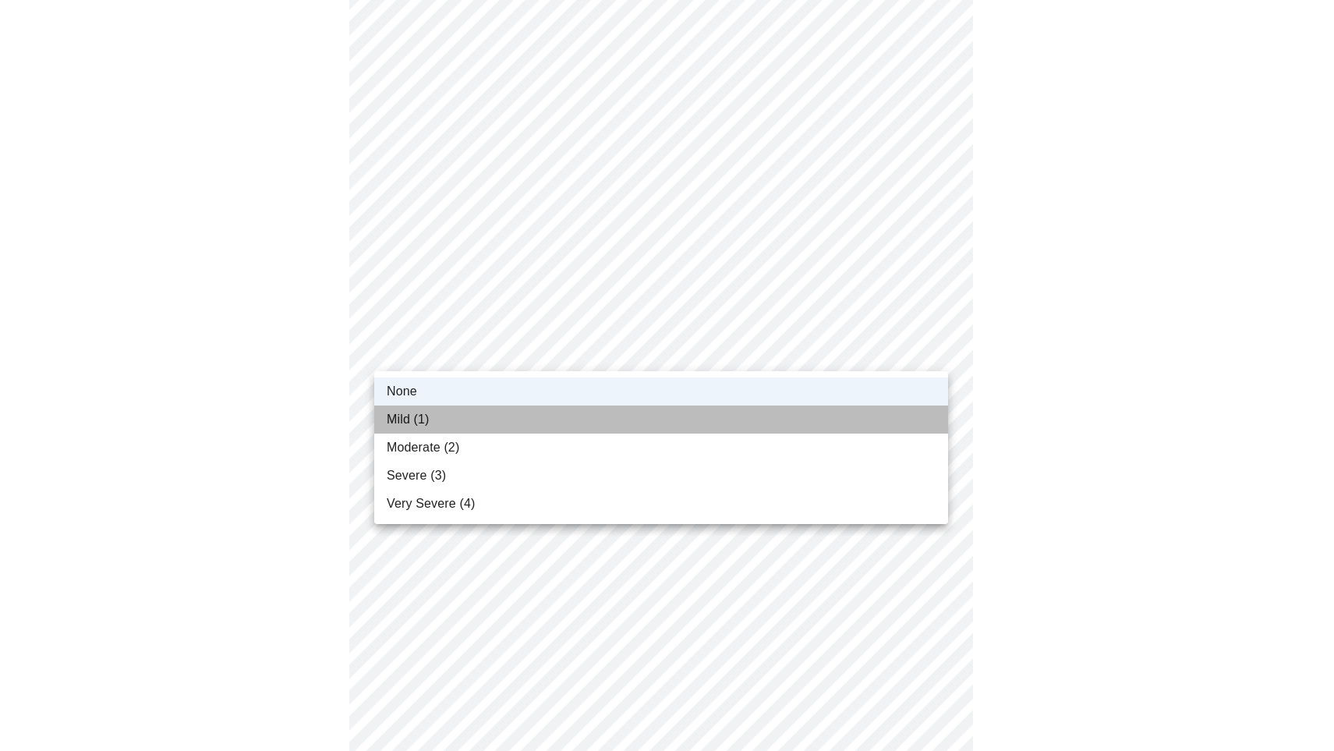
click at [438, 413] on li "Mild (1)" at bounding box center [661, 419] width 574 height 28
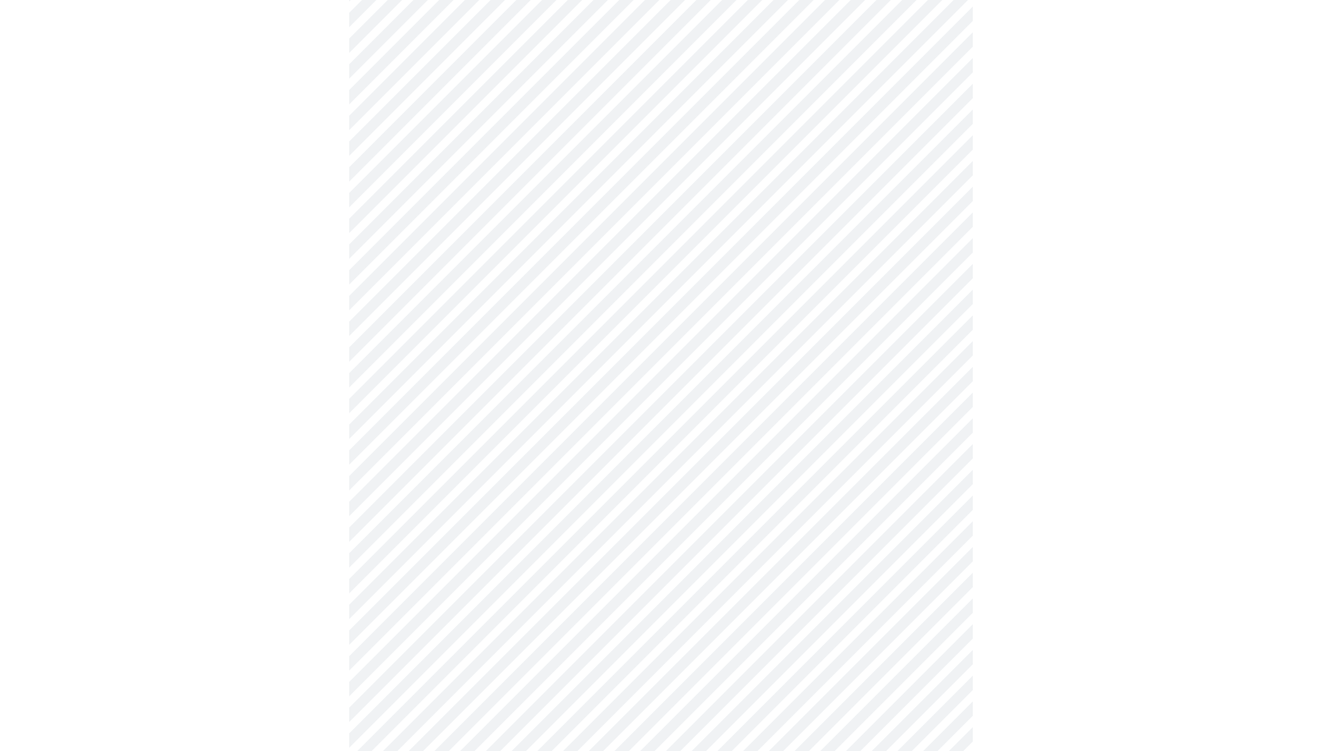
scroll to position [726, 0]
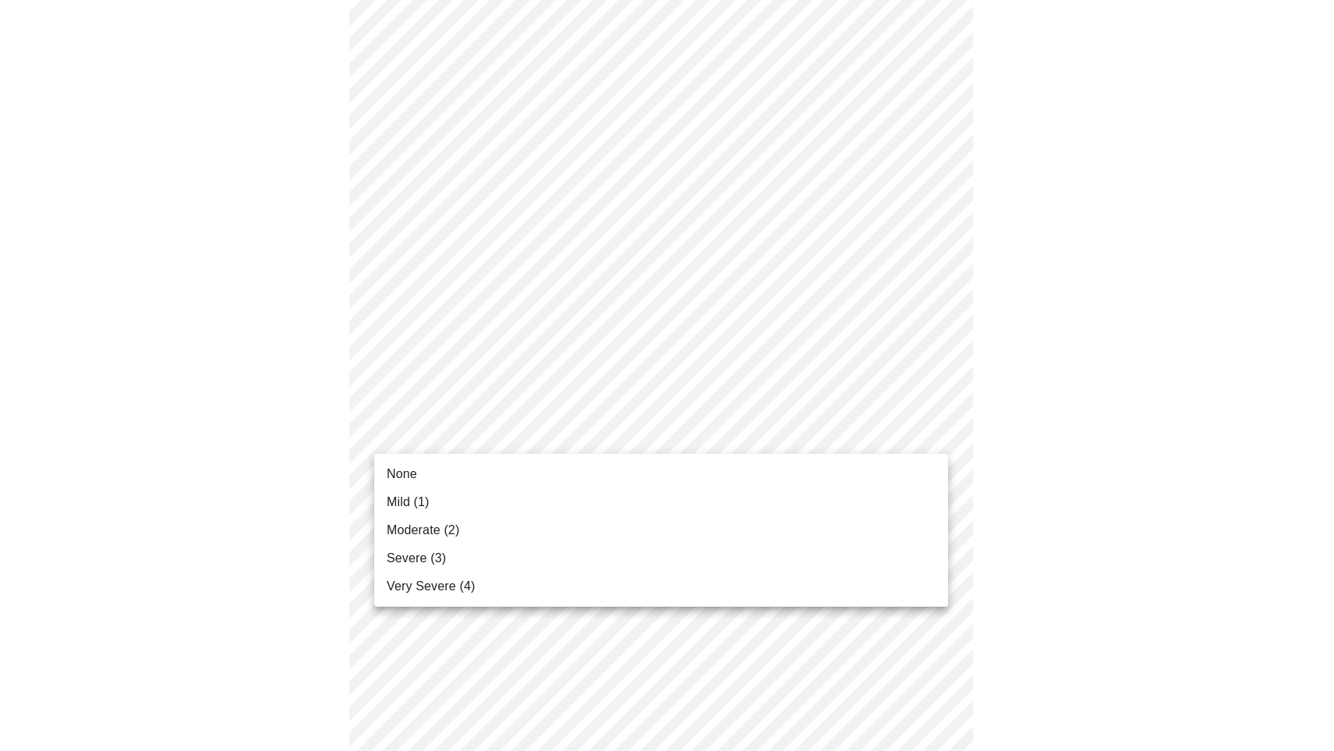
click at [926, 429] on body "MyMenopauseRx Appointments Messaging Labs Uploads Medications Community Refer a…" at bounding box center [667, 239] width 1322 height 1918
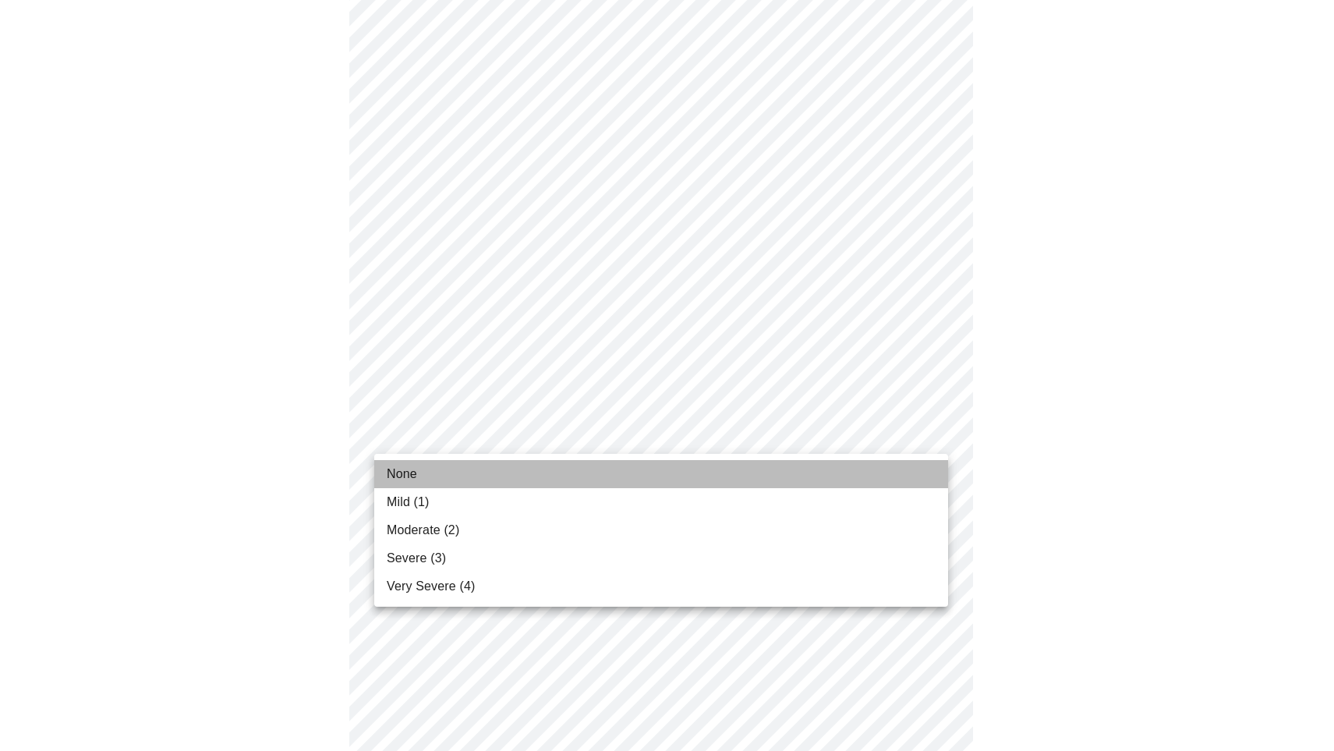
click at [414, 471] on span "None" at bounding box center [402, 474] width 30 height 19
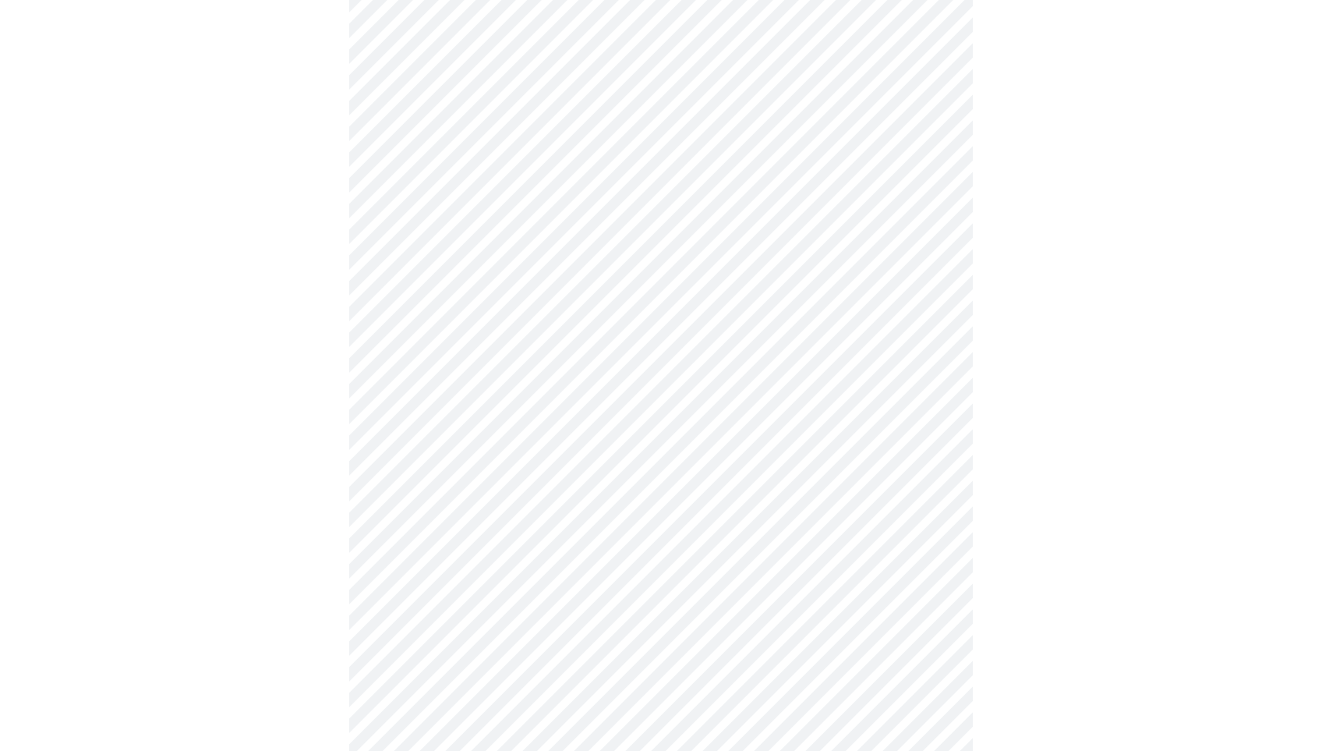
scroll to position [873, 0]
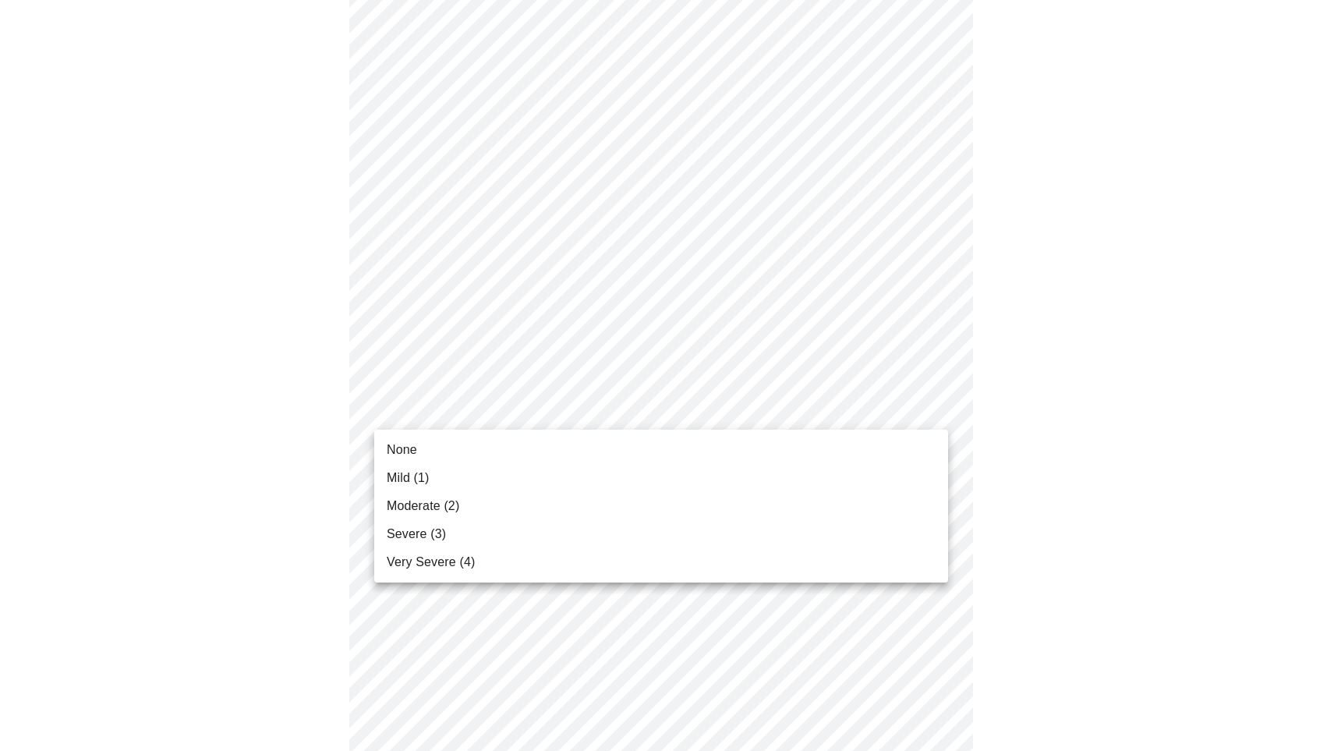
click at [939, 404] on body "MyMenopauseRx Appointments Messaging Labs Uploads Medications Community Refer a…" at bounding box center [667, 81] width 1322 height 1897
click at [402, 447] on span "None" at bounding box center [402, 450] width 30 height 19
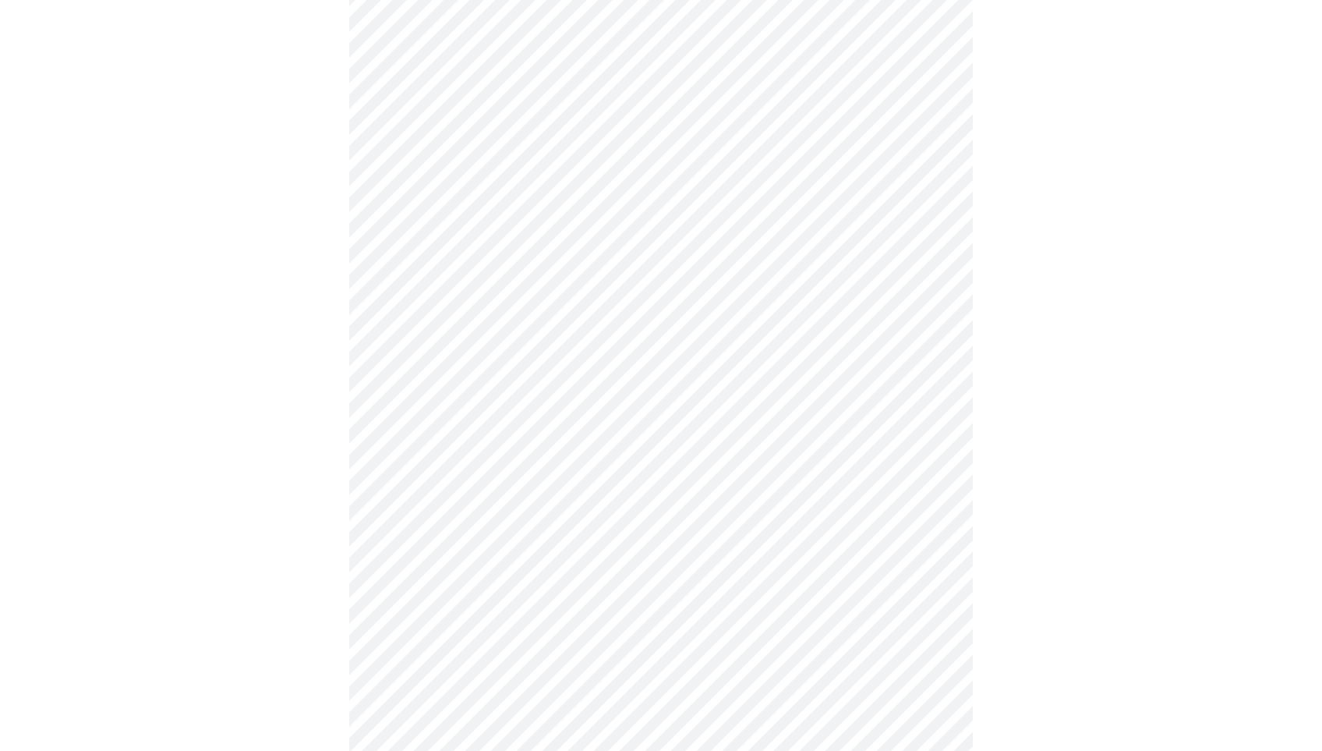
scroll to position [1002, 0]
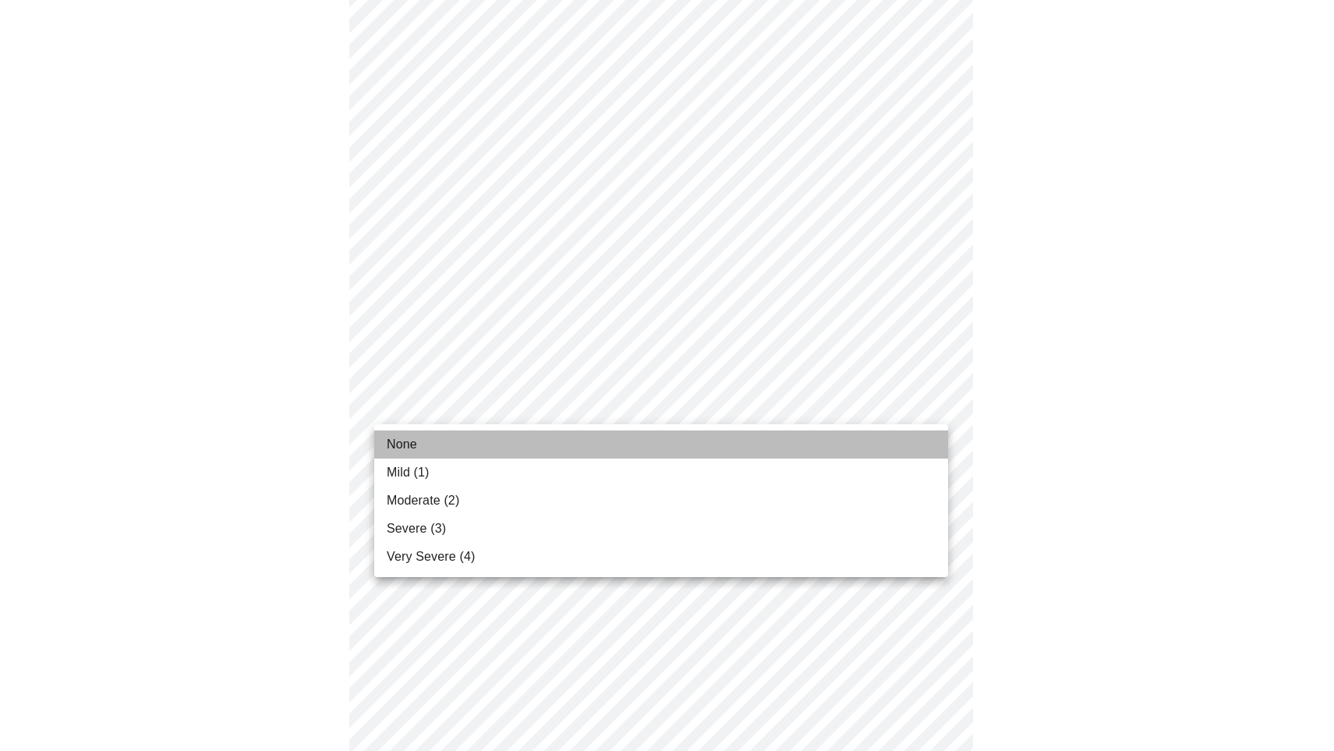
click at [487, 440] on li "None" at bounding box center [661, 444] width 574 height 28
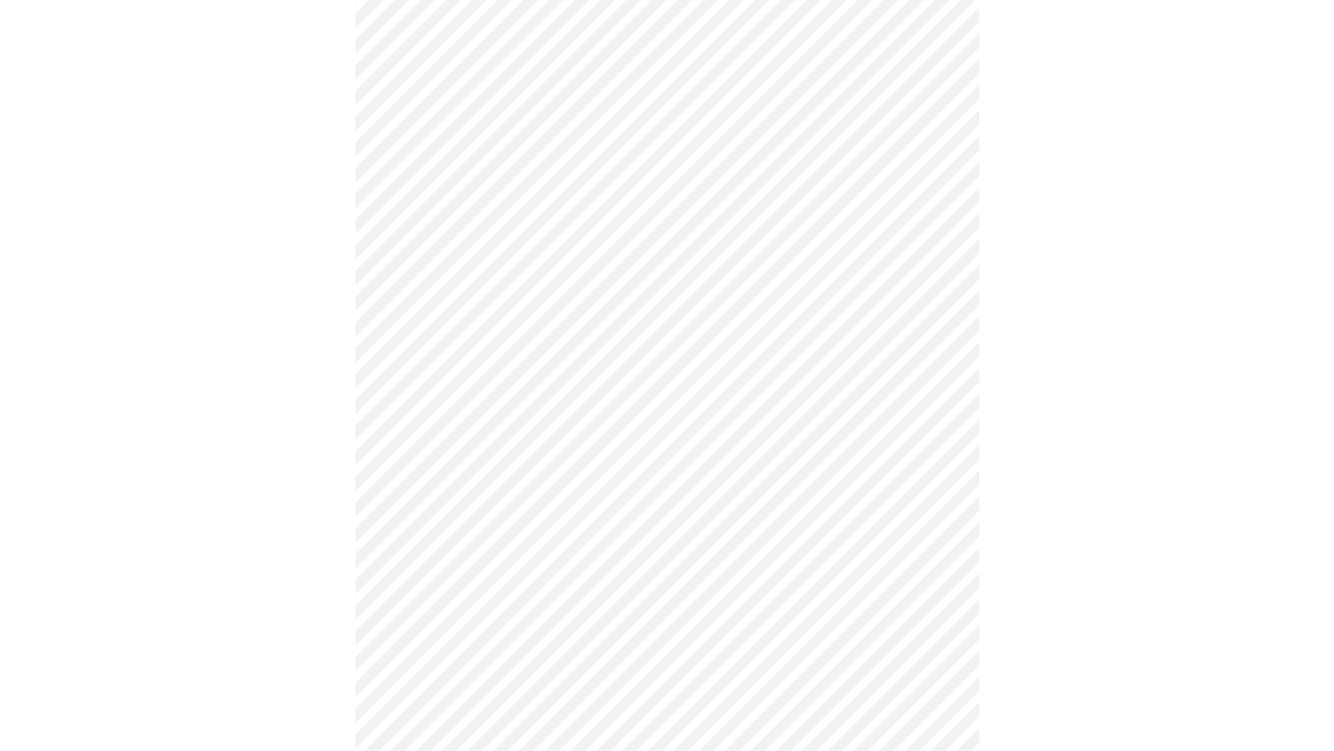
scroll to position [1104, 0]
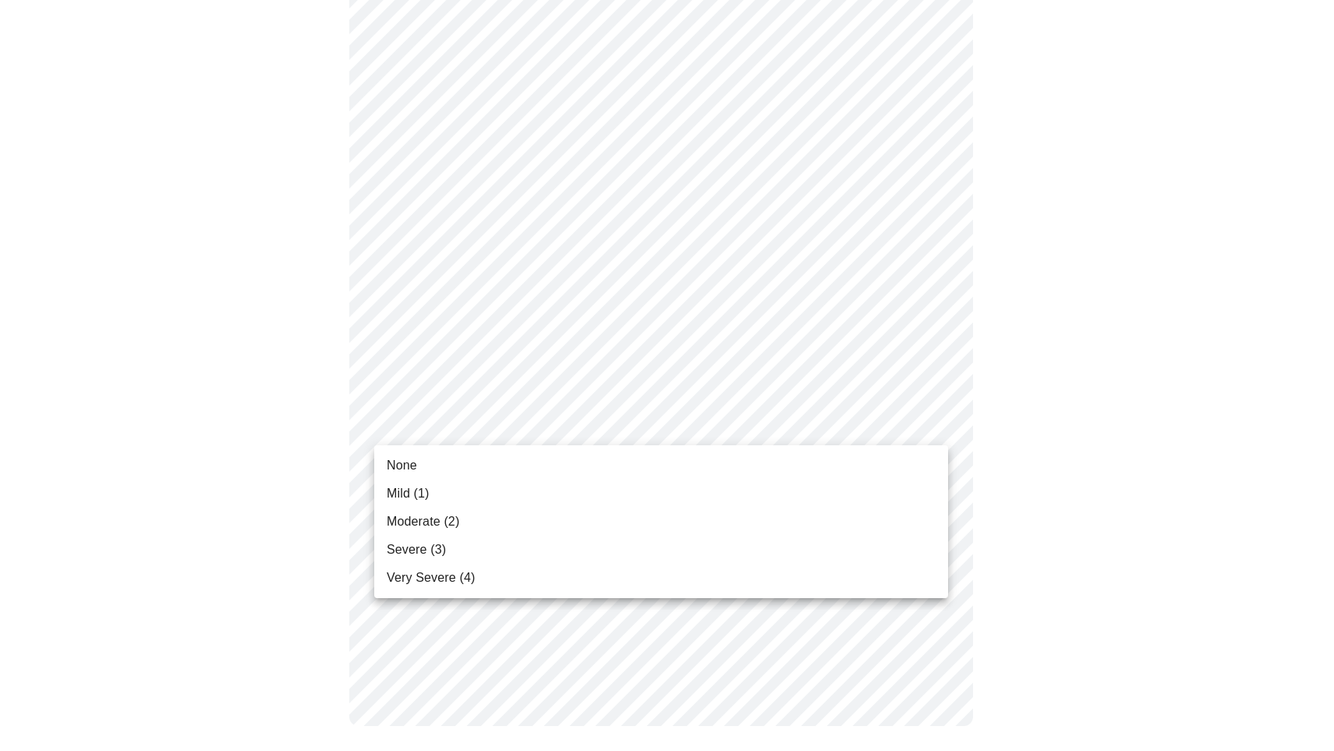
click at [410, 491] on span "Mild (1)" at bounding box center [408, 493] width 43 height 19
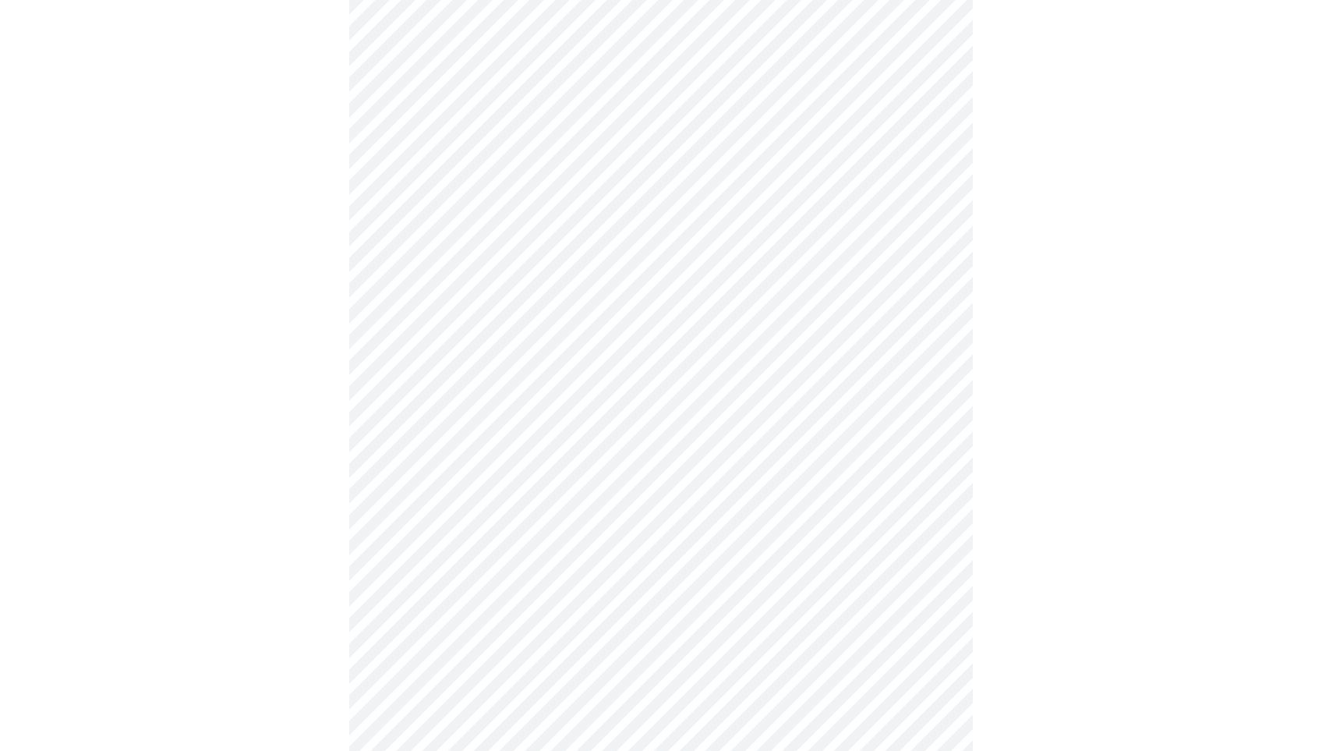
scroll to position [566, 0]
click at [932, 382] on body "MyMenopauseRx Appointments Messaging Labs Uploads Medications Community Refer a…" at bounding box center [661, 207] width 1310 height 1535
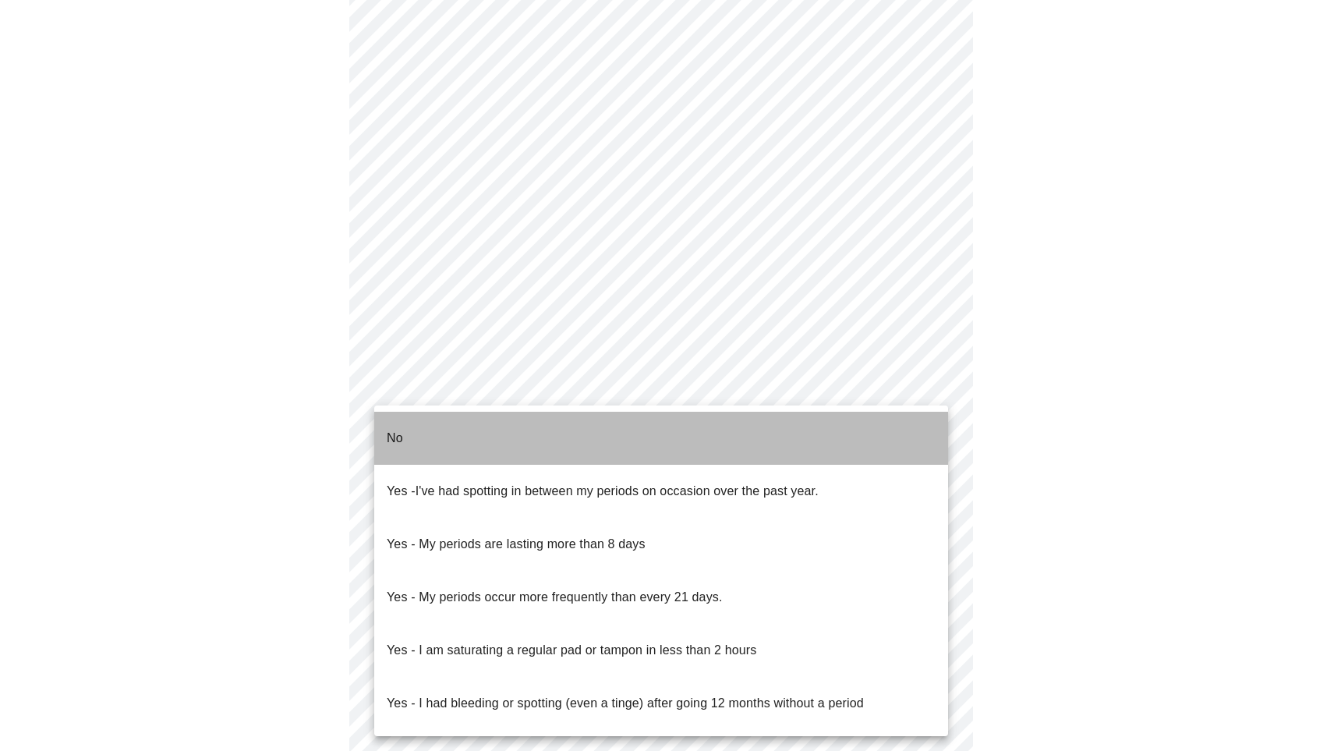
click at [401, 430] on p "No" at bounding box center [395, 438] width 16 height 19
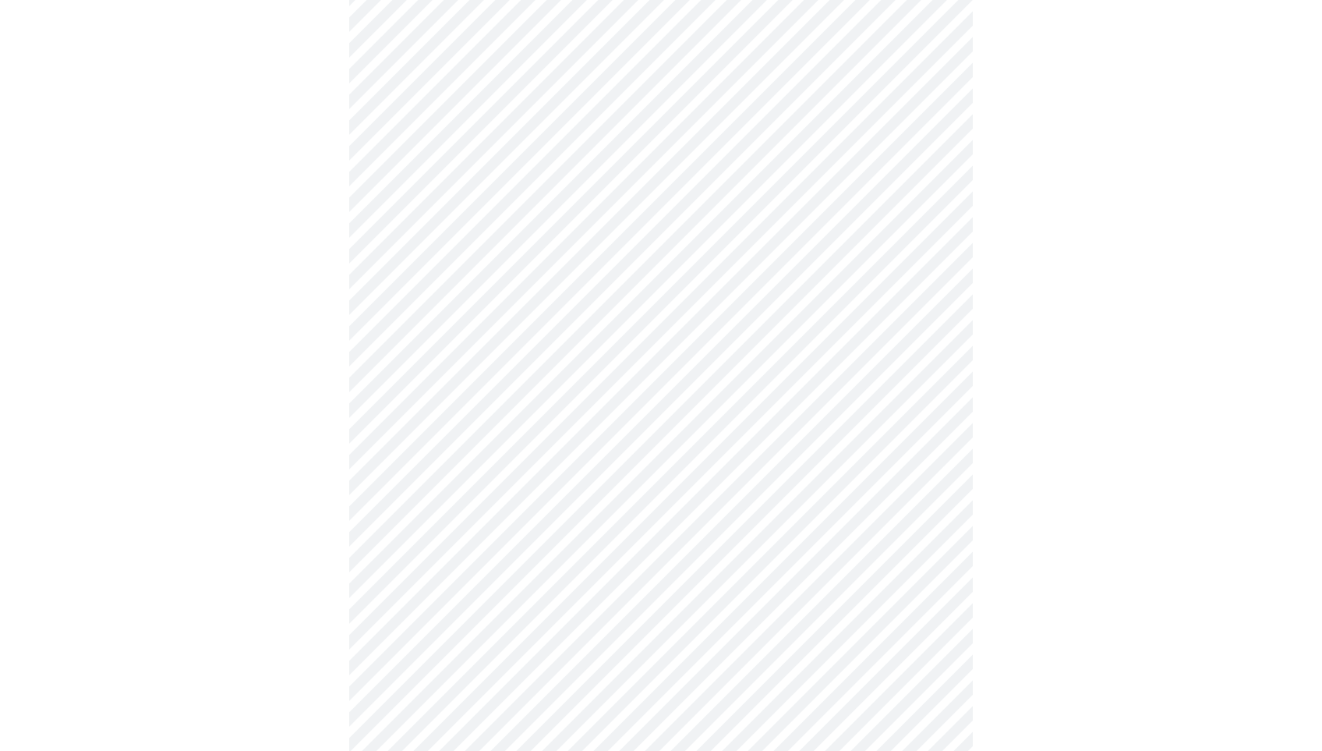
click at [923, 495] on body "MyMenopauseRx Appointments Messaging Labs Uploads Medications Community Refer a…" at bounding box center [661, 203] width 1310 height 1527
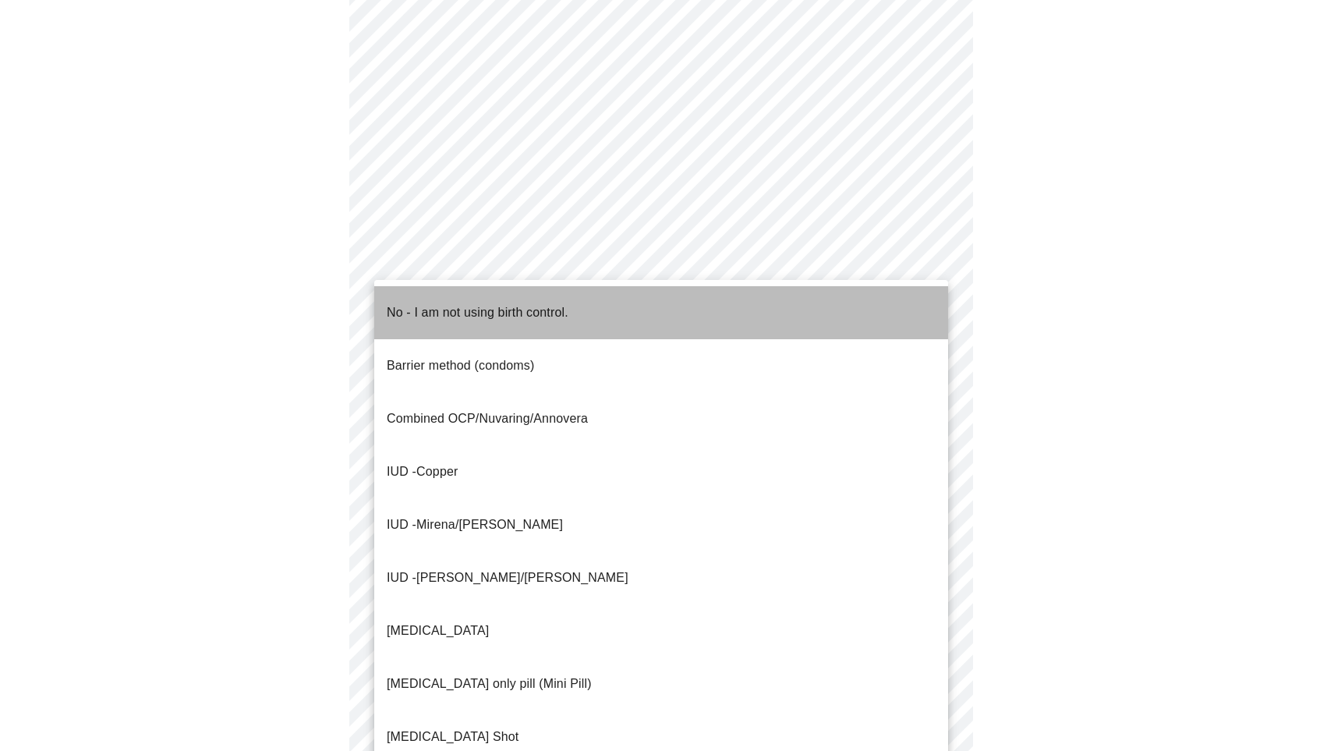
click at [467, 303] on p "No - I am not using birth control." at bounding box center [478, 312] width 182 height 19
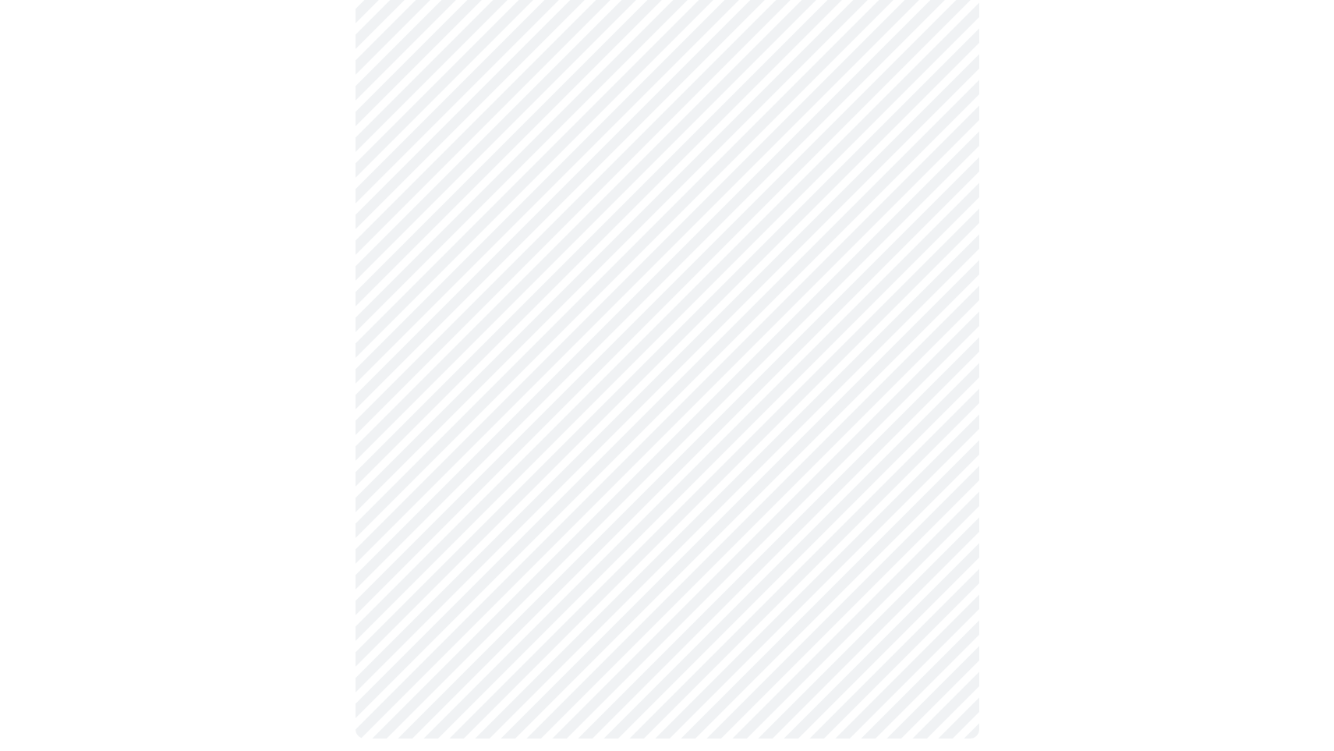
scroll to position [767, 0]
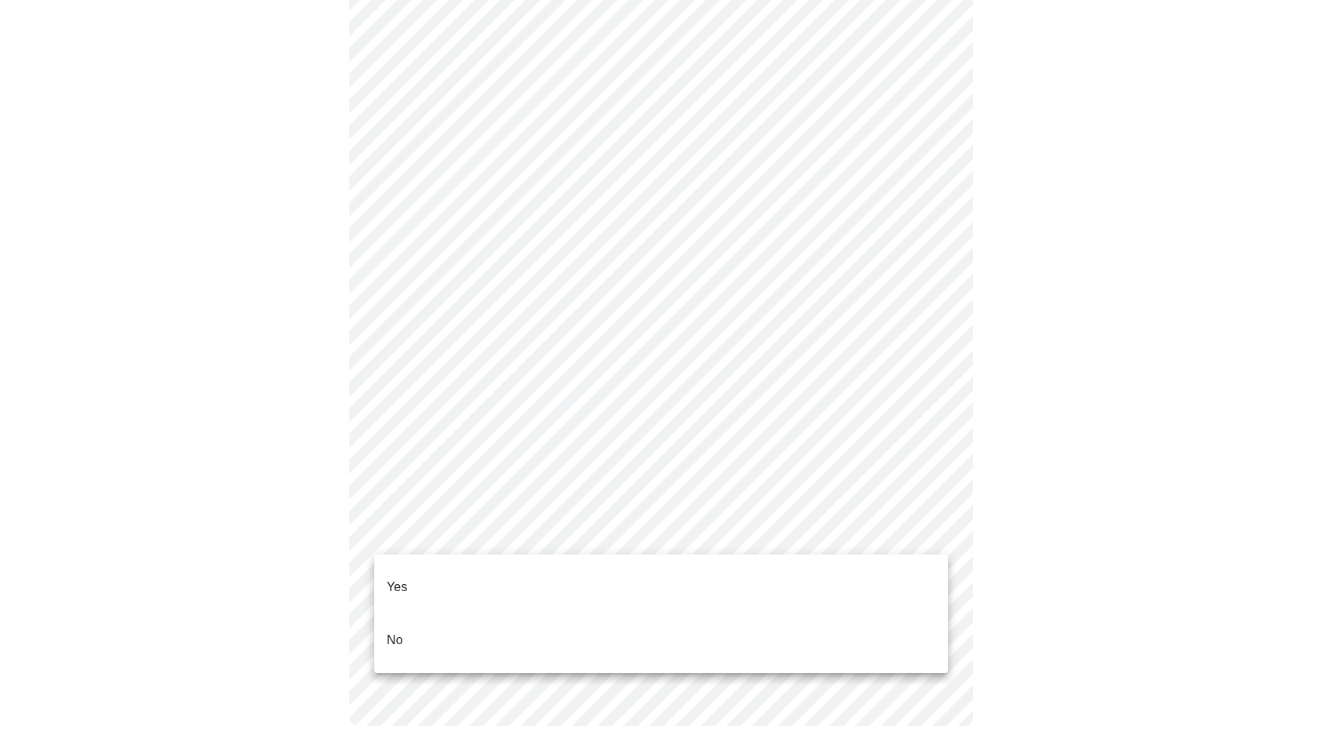
click at [408, 572] on li "Yes" at bounding box center [661, 587] width 574 height 53
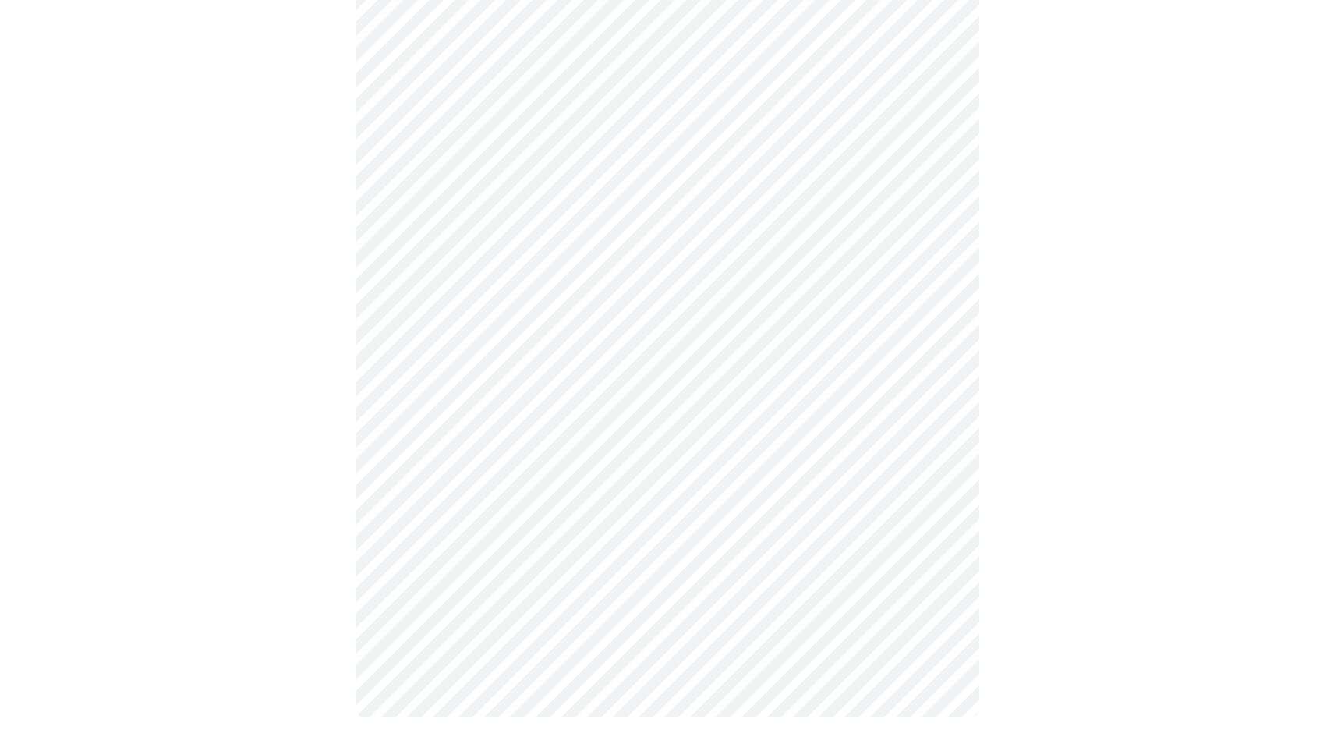
scroll to position [759, 0]
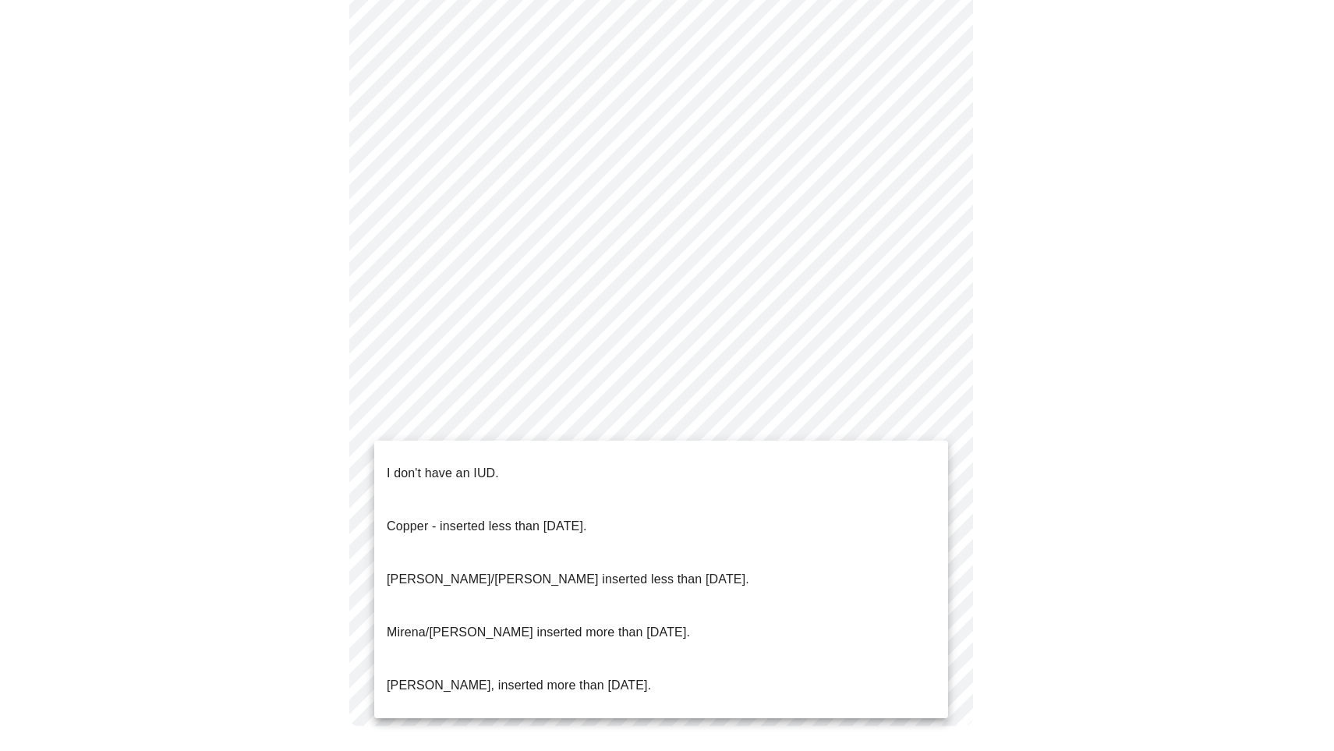
click at [938, 415] on body "MyMenopauseRx Appointments Messaging Labs Uploads Medications Community Refer a…" at bounding box center [667, 2] width 1322 height 1509
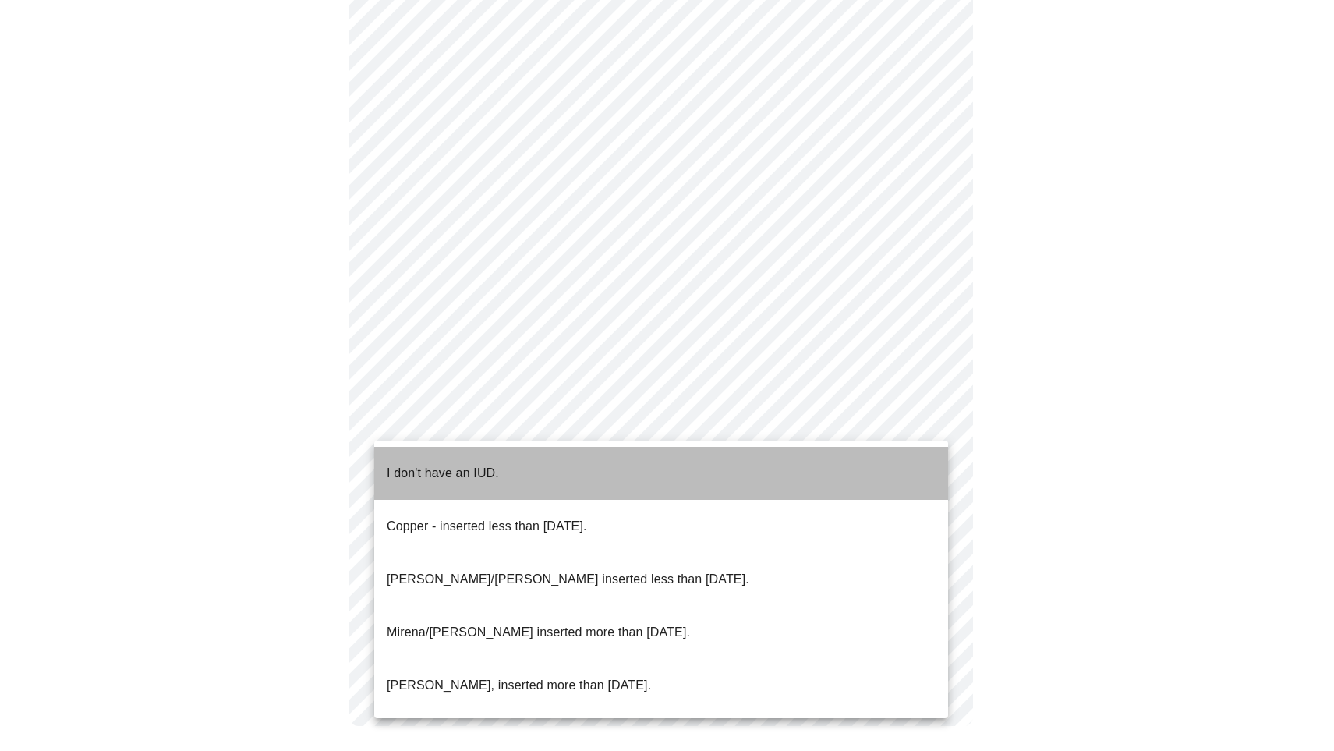
click at [463, 464] on p "I don't have an IUD." at bounding box center [443, 473] width 112 height 19
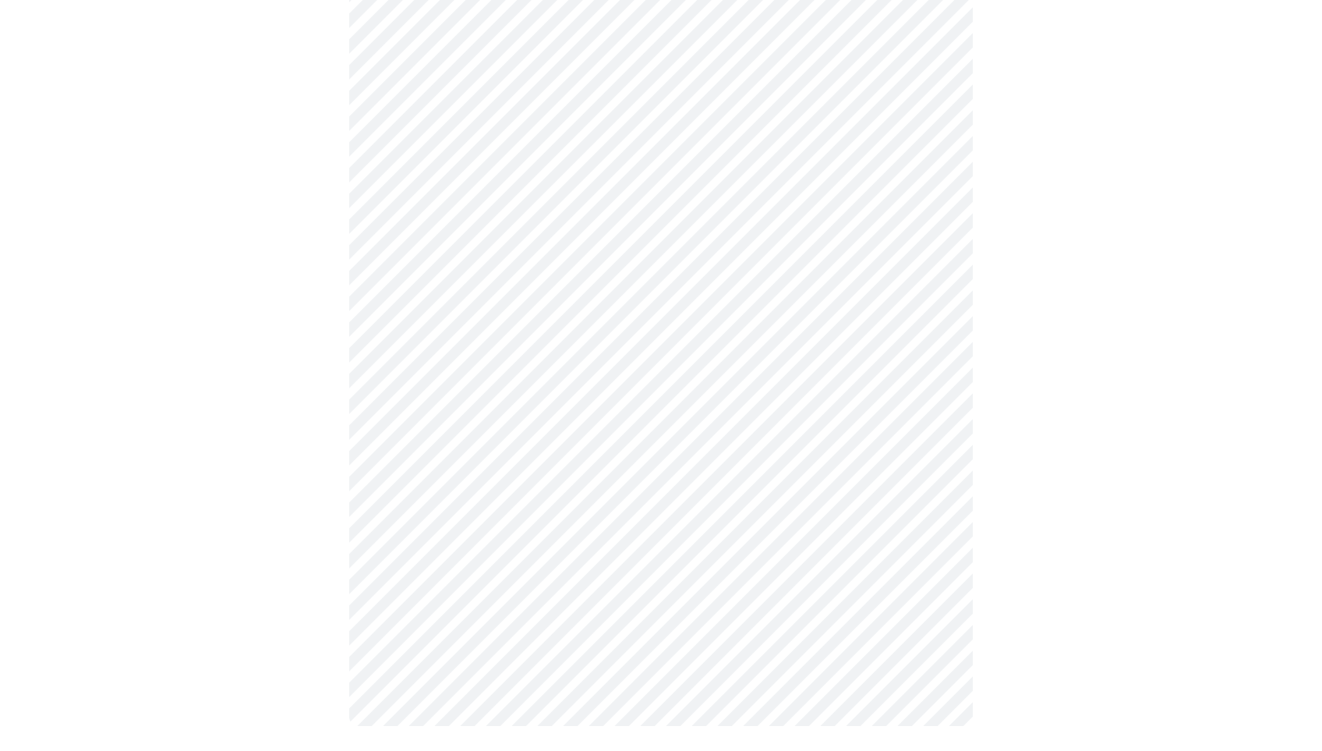
scroll to position [0, 0]
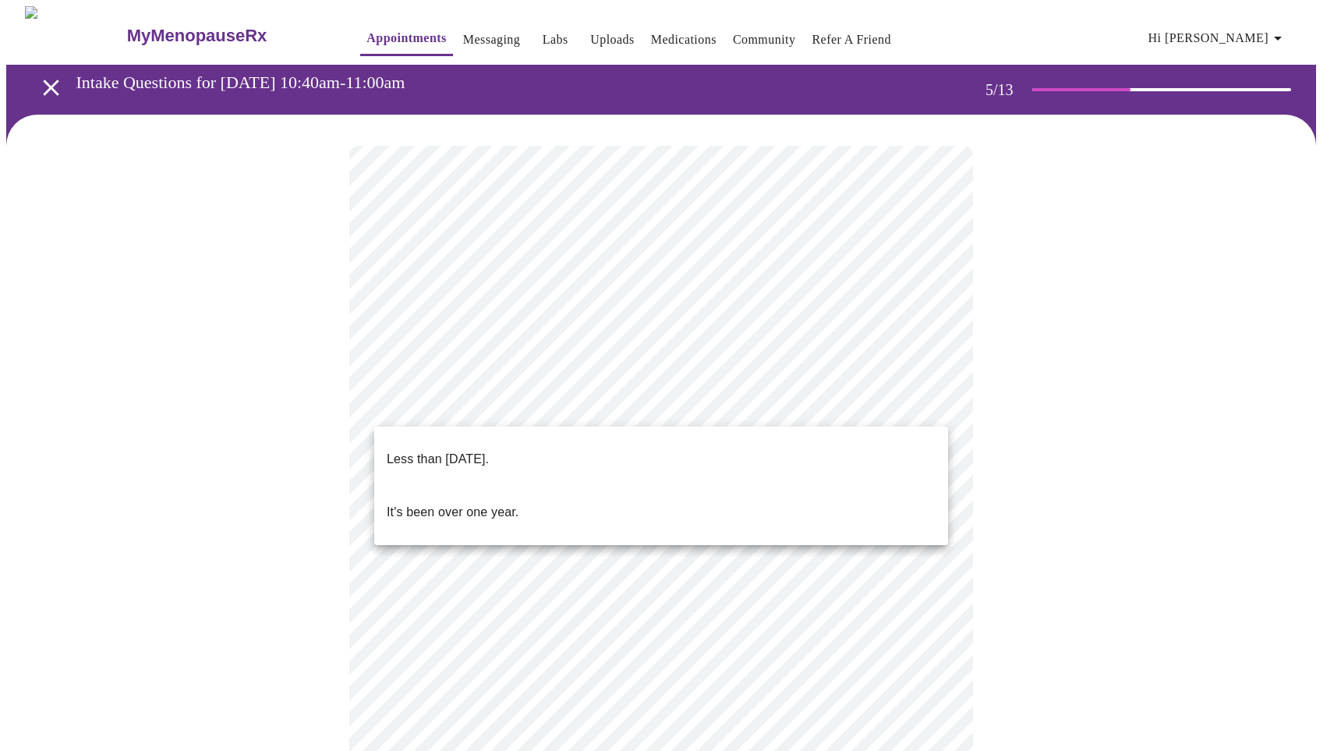
click at [935, 402] on body "MyMenopauseRx Appointments Messaging Labs Uploads Medications Community Refer a…" at bounding box center [667, 636] width 1322 height 1261
click at [457, 450] on p "Less than [DATE]." at bounding box center [438, 459] width 102 height 19
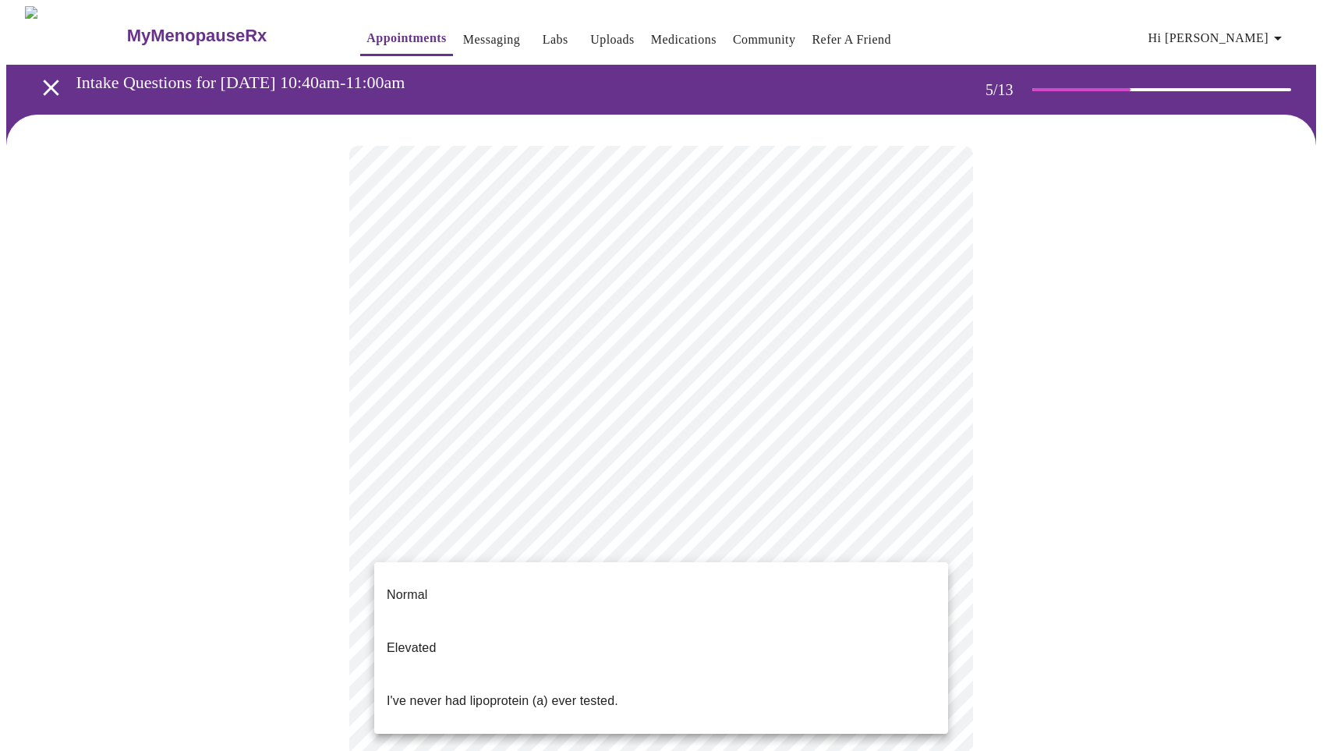
click at [935, 538] on body "MyMenopauseRx Appointments Messaging Labs Uploads Medications Community Refer a…" at bounding box center [667, 632] width 1322 height 1252
click at [525, 692] on p "I've never had lipoprotein (a) ever tested." at bounding box center [503, 701] width 232 height 19
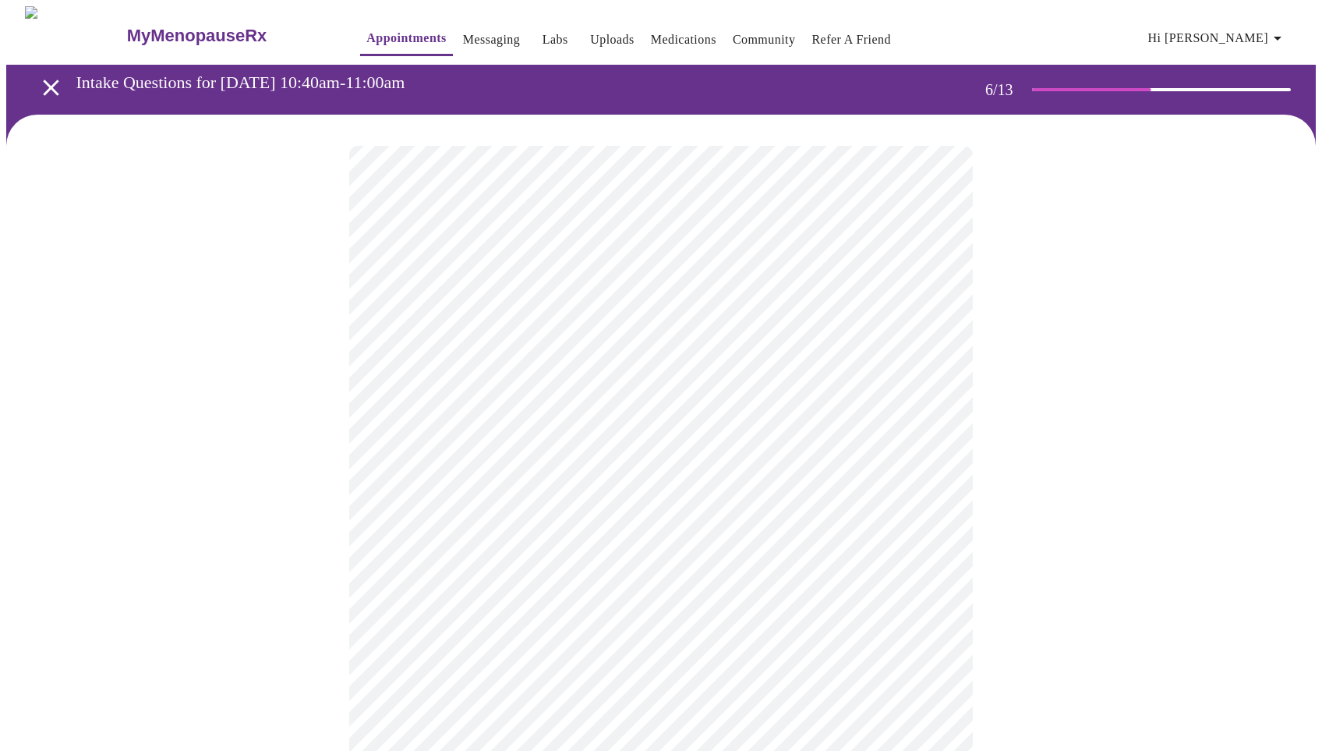
click at [424, 449] on body "MyMenopauseRx Appointments Messaging Labs Uploads Medications Community Refer a…" at bounding box center [661, 421] width 1310 height 831
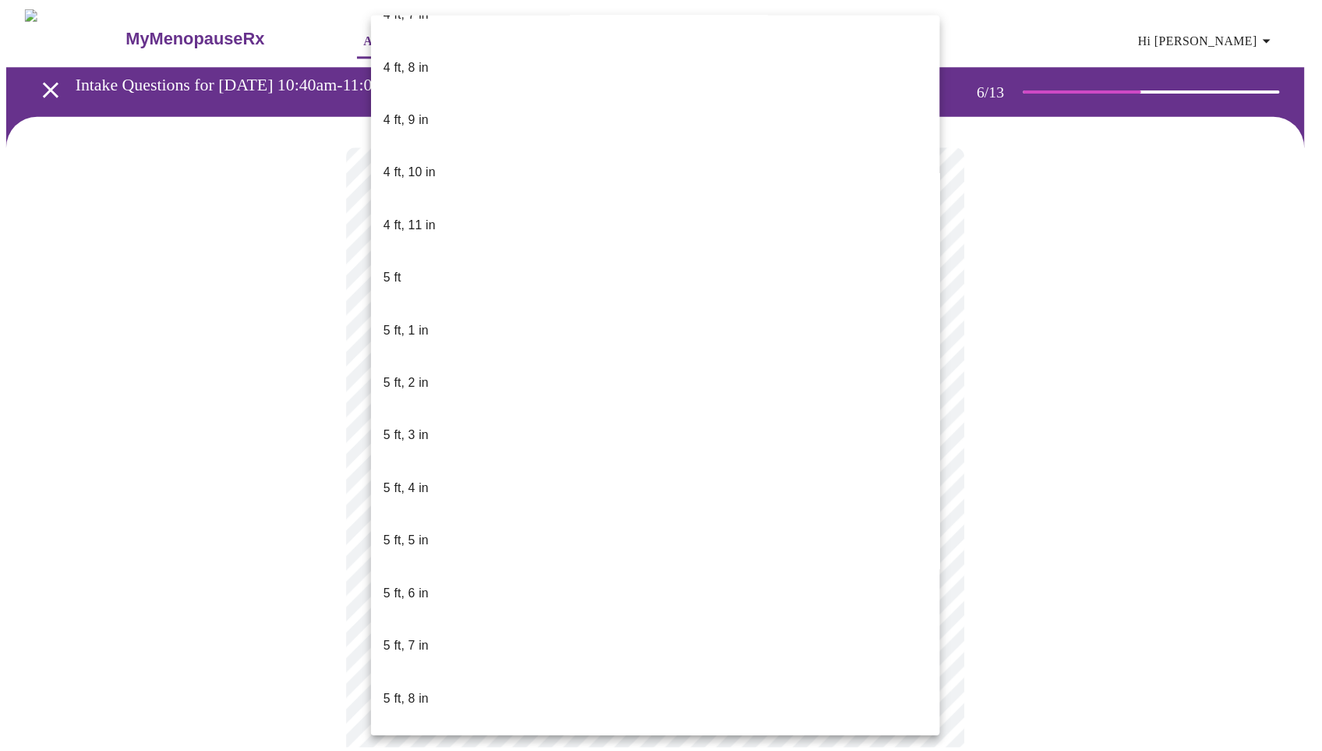
scroll to position [1007, 0]
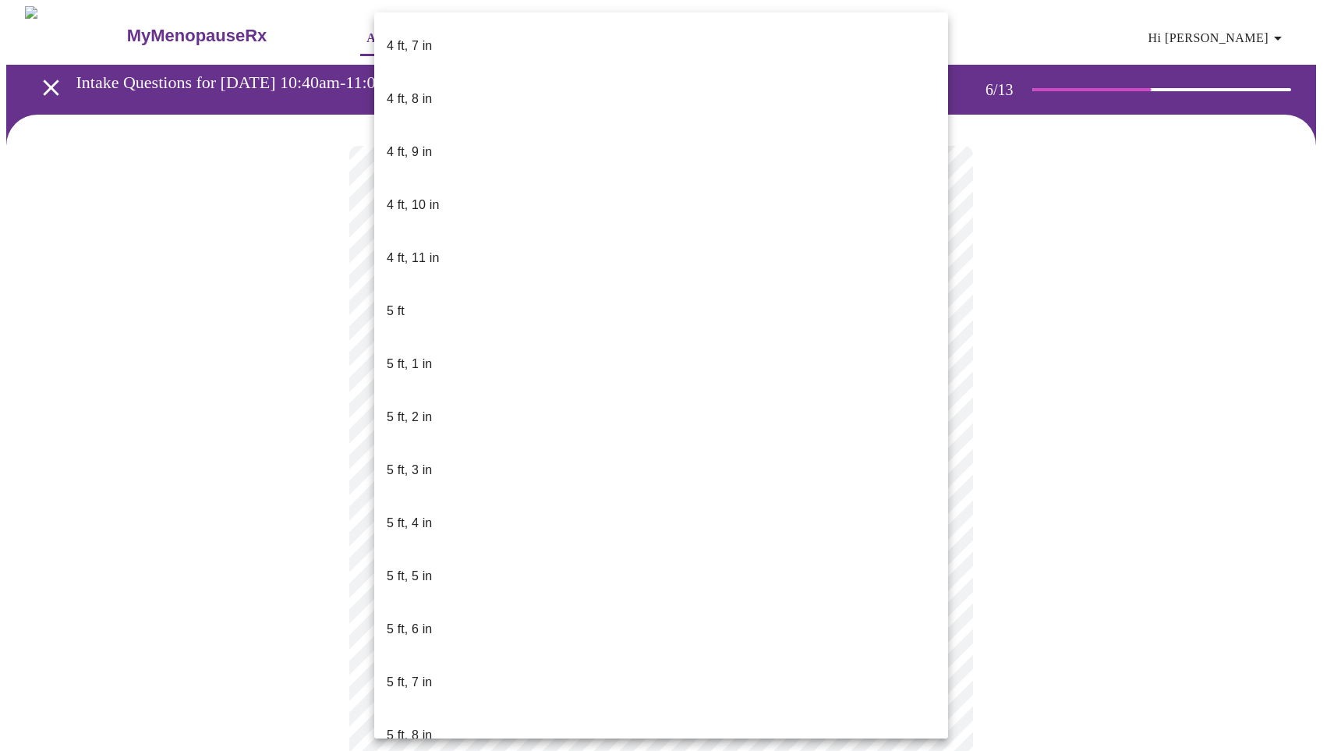
click at [409, 355] on p "5 ft, 1 in" at bounding box center [409, 364] width 45 height 19
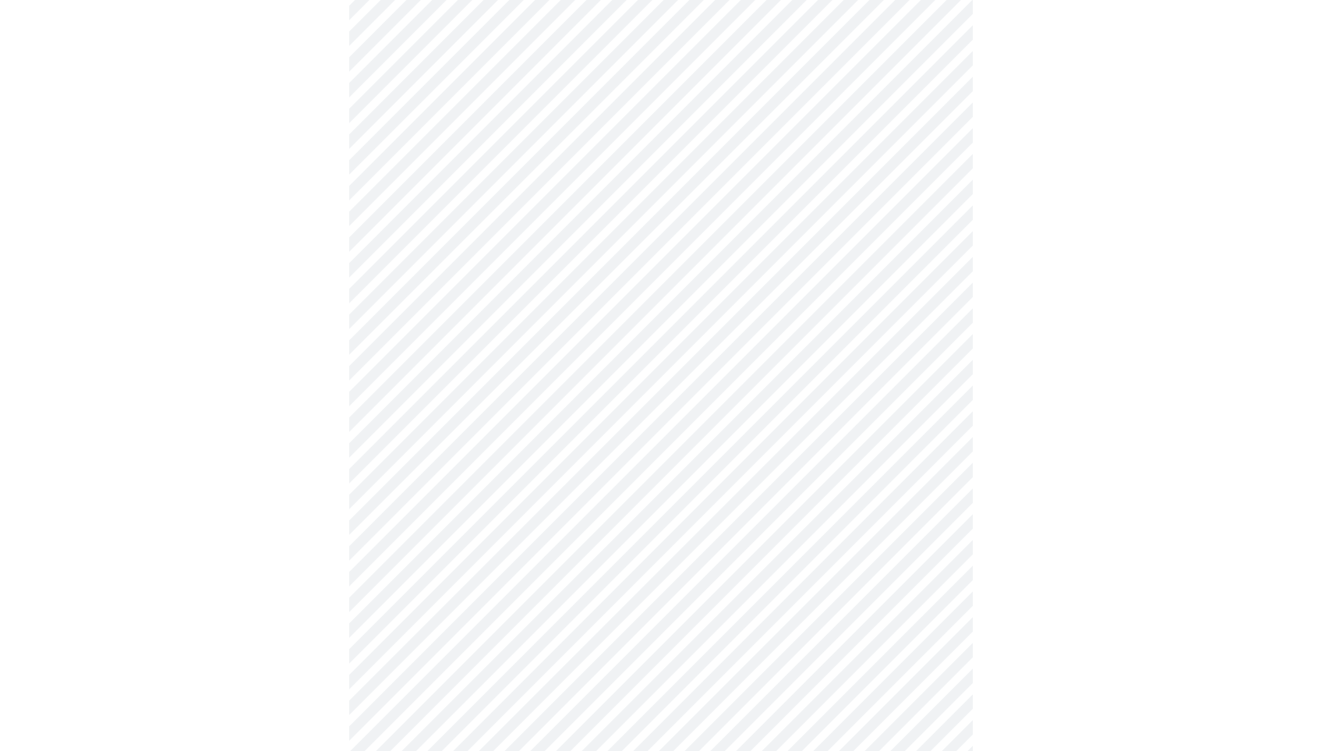
scroll to position [3797, 0]
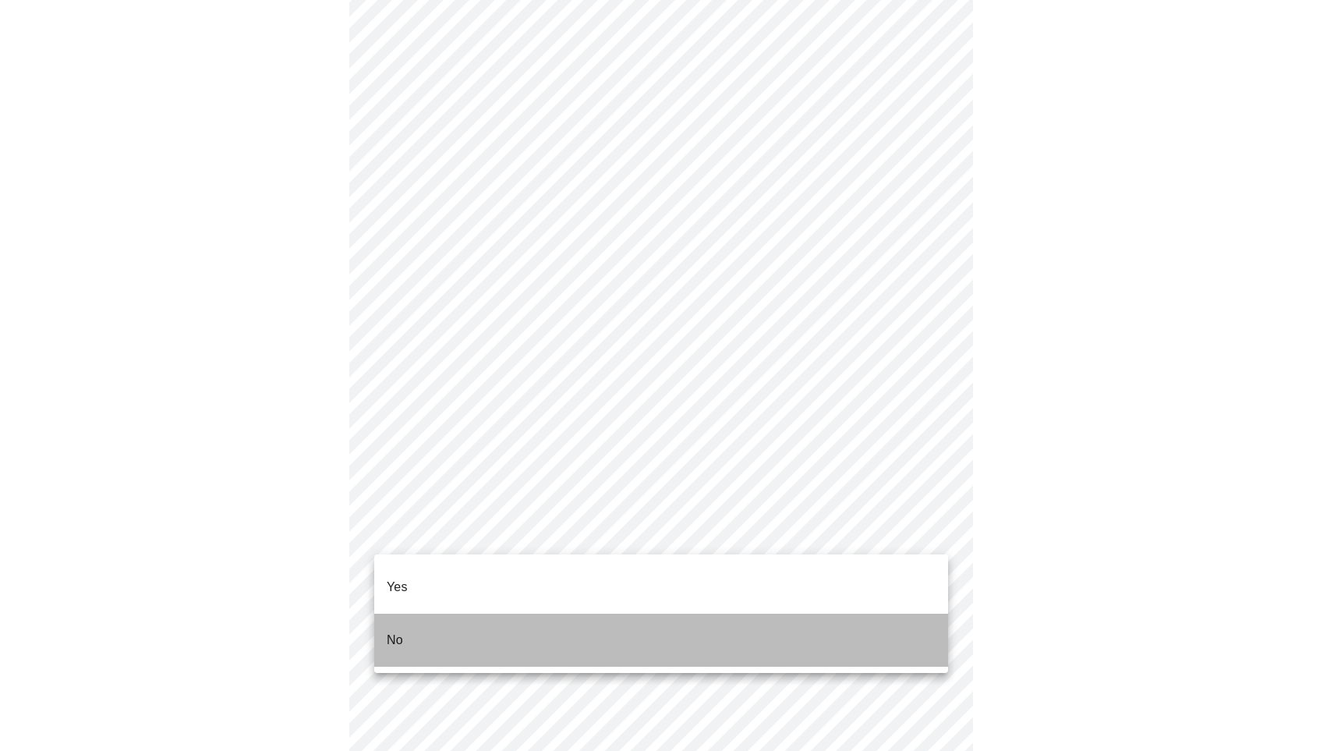
click at [402, 631] on p "No" at bounding box center [395, 640] width 16 height 19
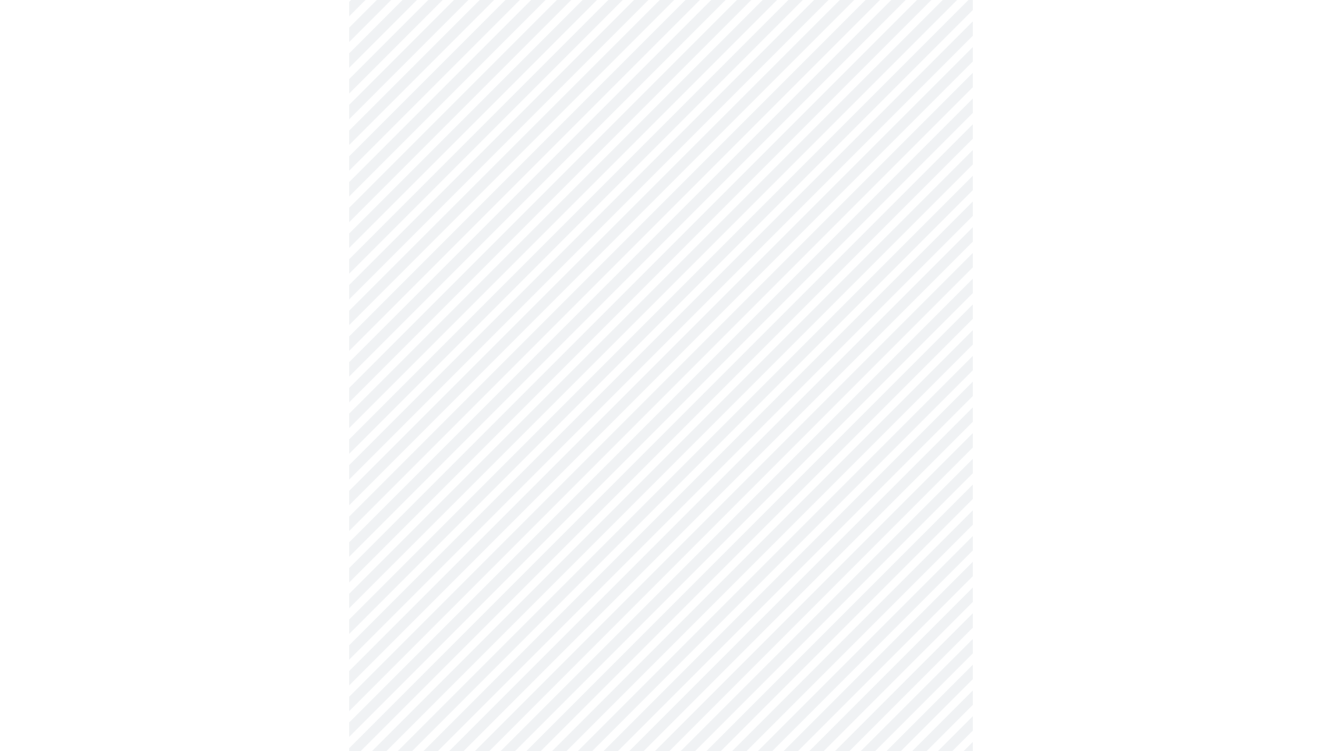
scroll to position [995, 0]
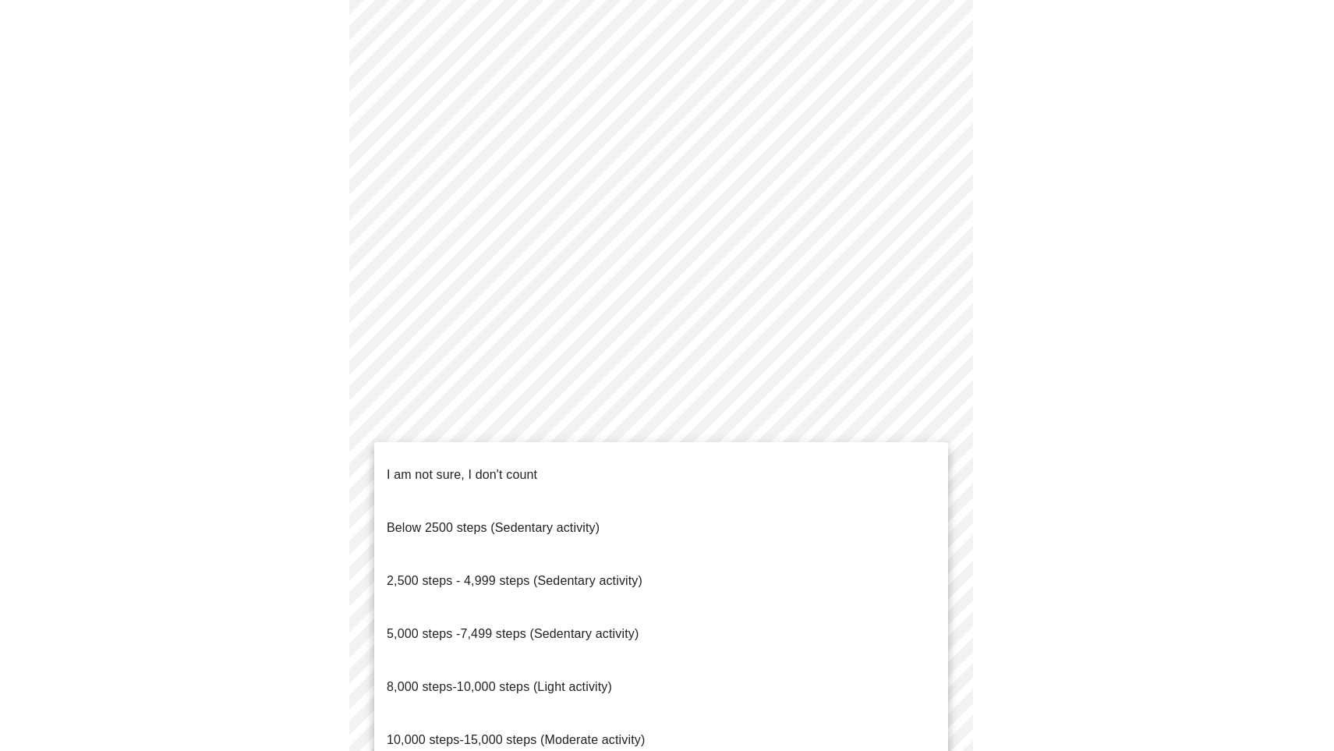
click at [648, 573] on body "MyMenopauseRx Appointments Messaging Labs Uploads Medications Community Refer a…" at bounding box center [667, 30] width 1322 height 2038
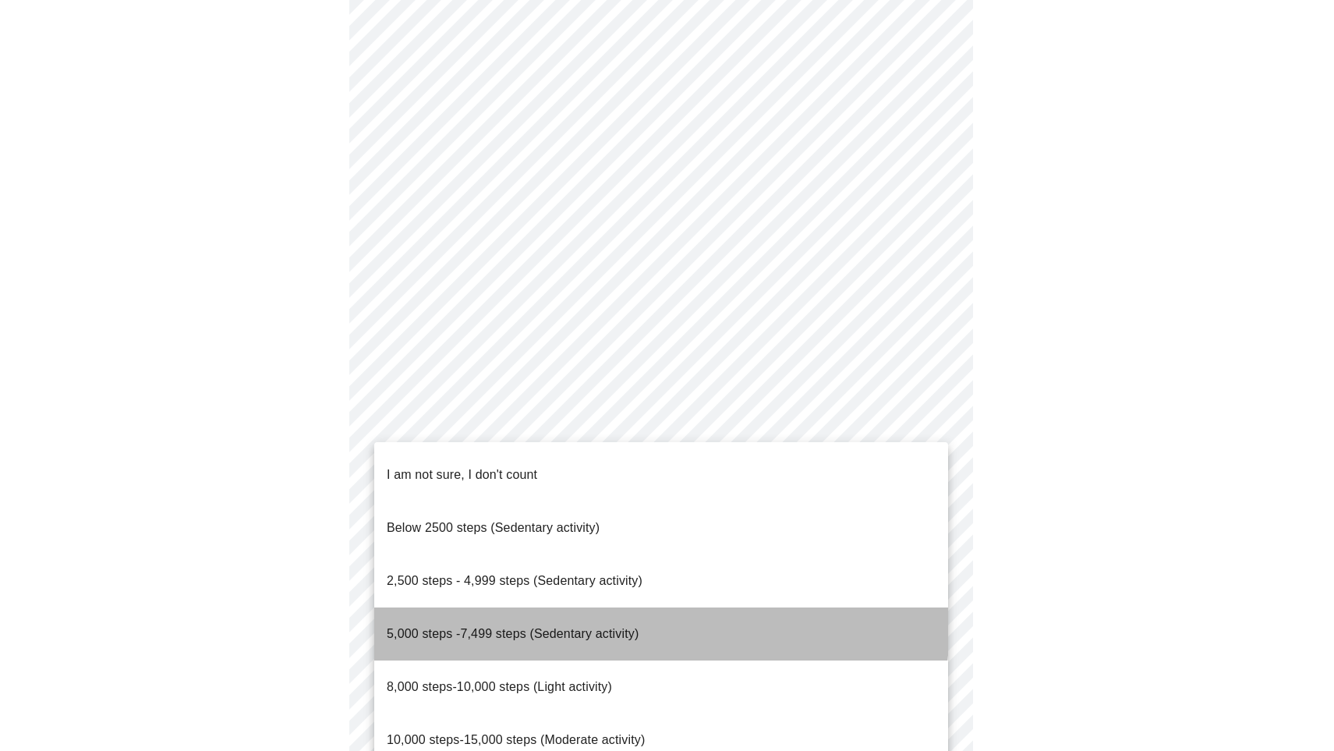
click at [583, 627] on span "5,000 steps -7,499 steps (Sedentary activity)" at bounding box center [513, 633] width 252 height 13
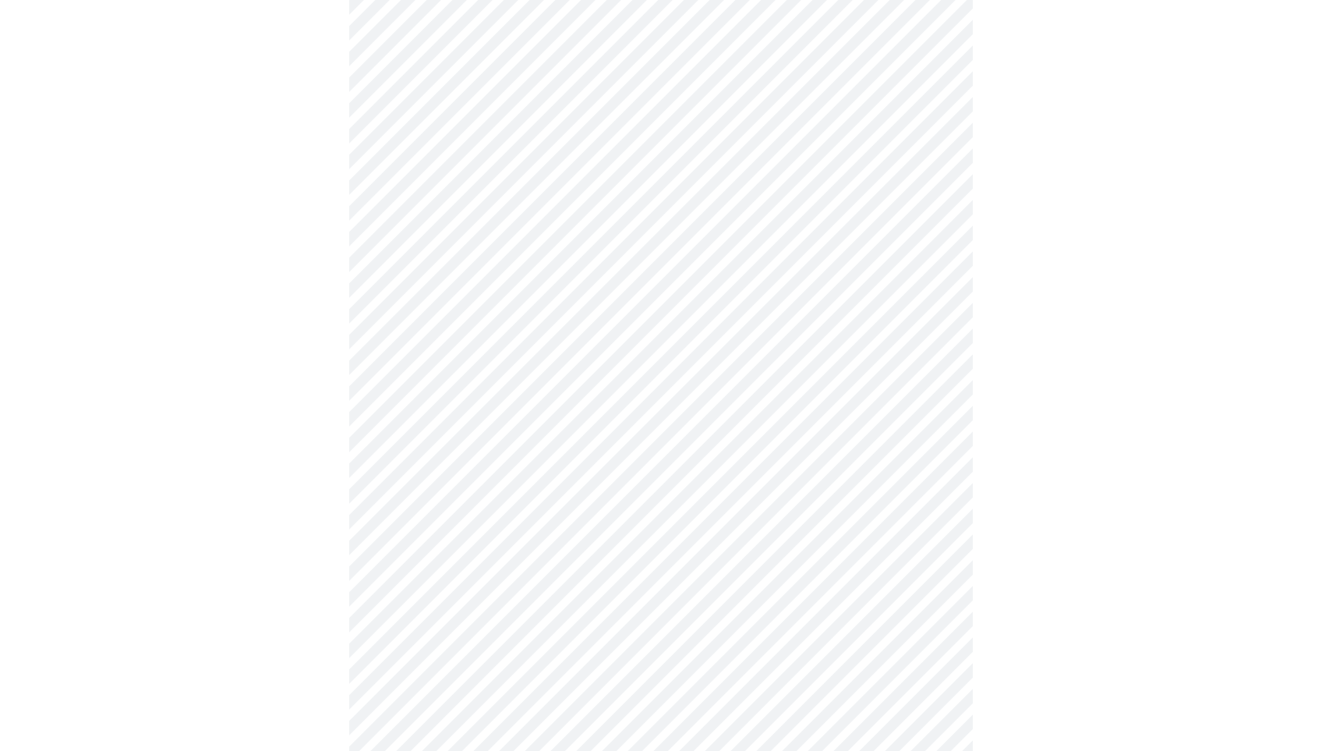
scroll to position [1057, 0]
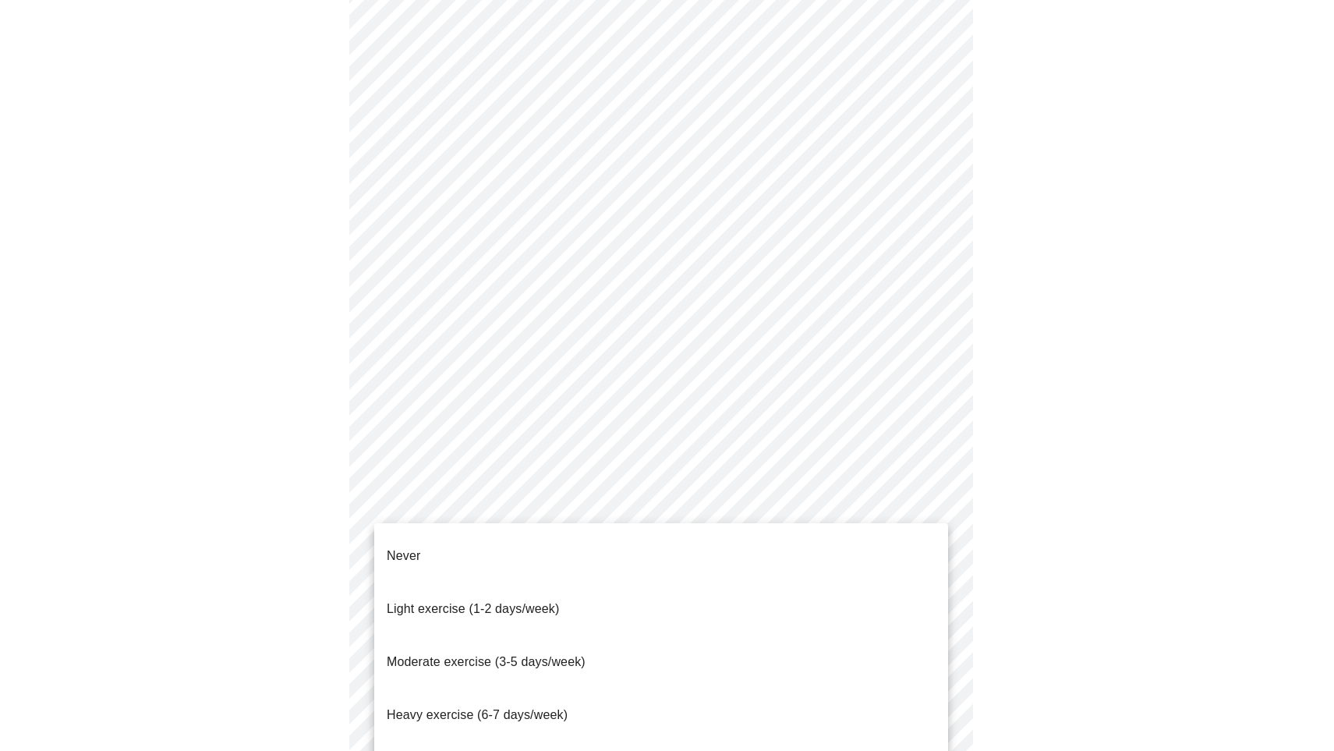
click at [451, 602] on span "Light exercise (1-2 days/week)" at bounding box center [473, 608] width 173 height 13
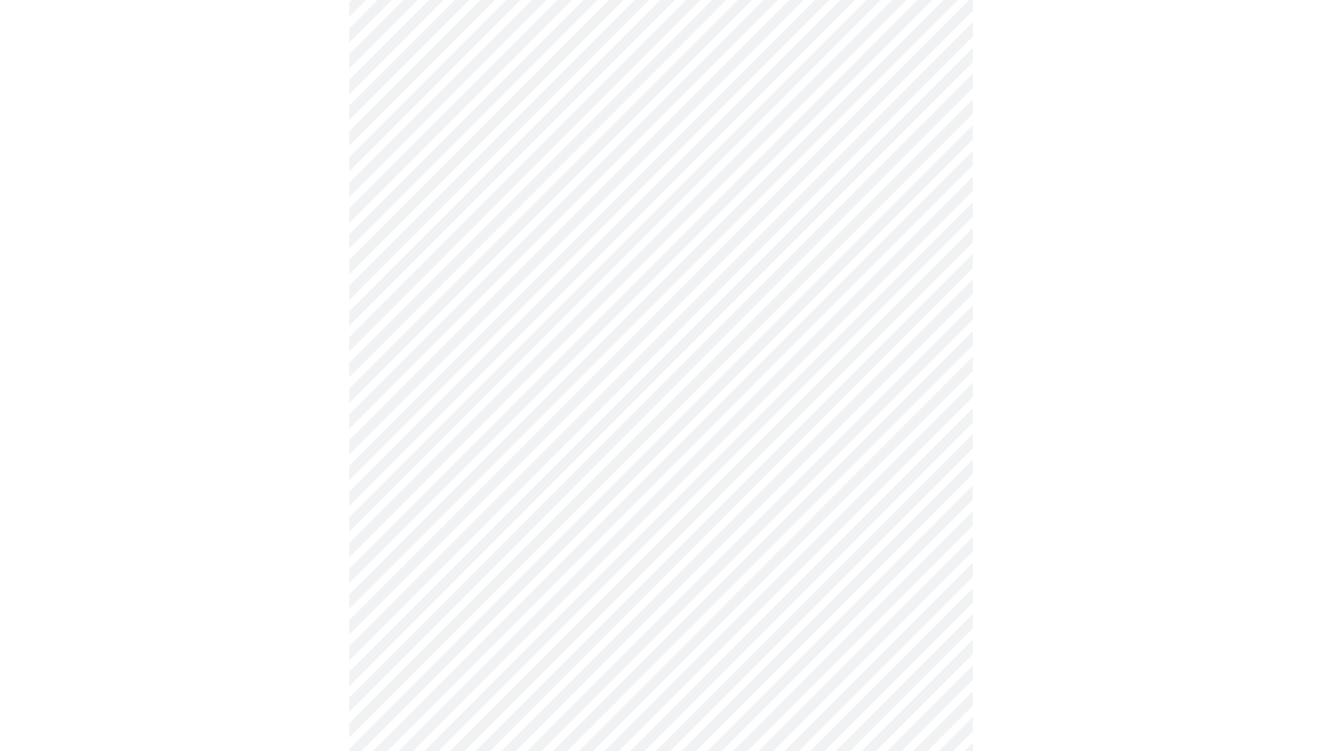
scroll to position [1254, 0]
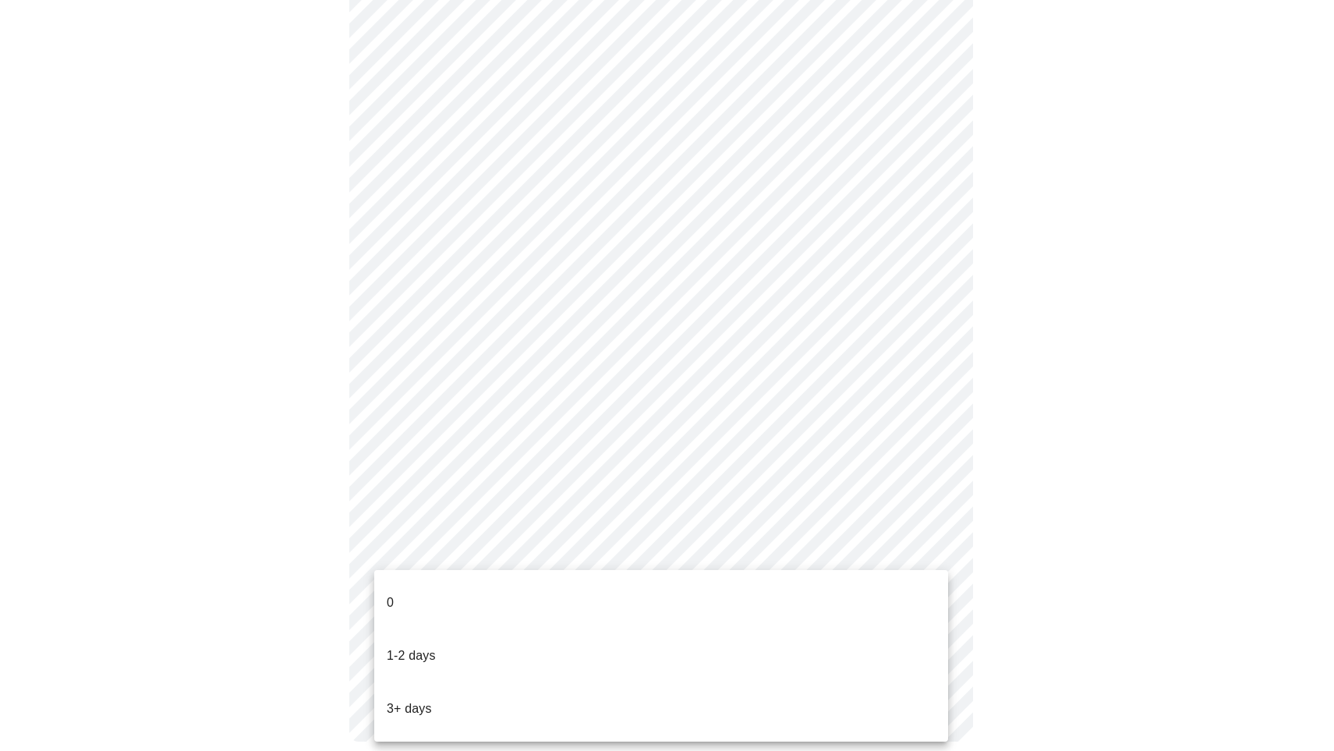
click at [402, 588] on li "0" at bounding box center [661, 602] width 574 height 53
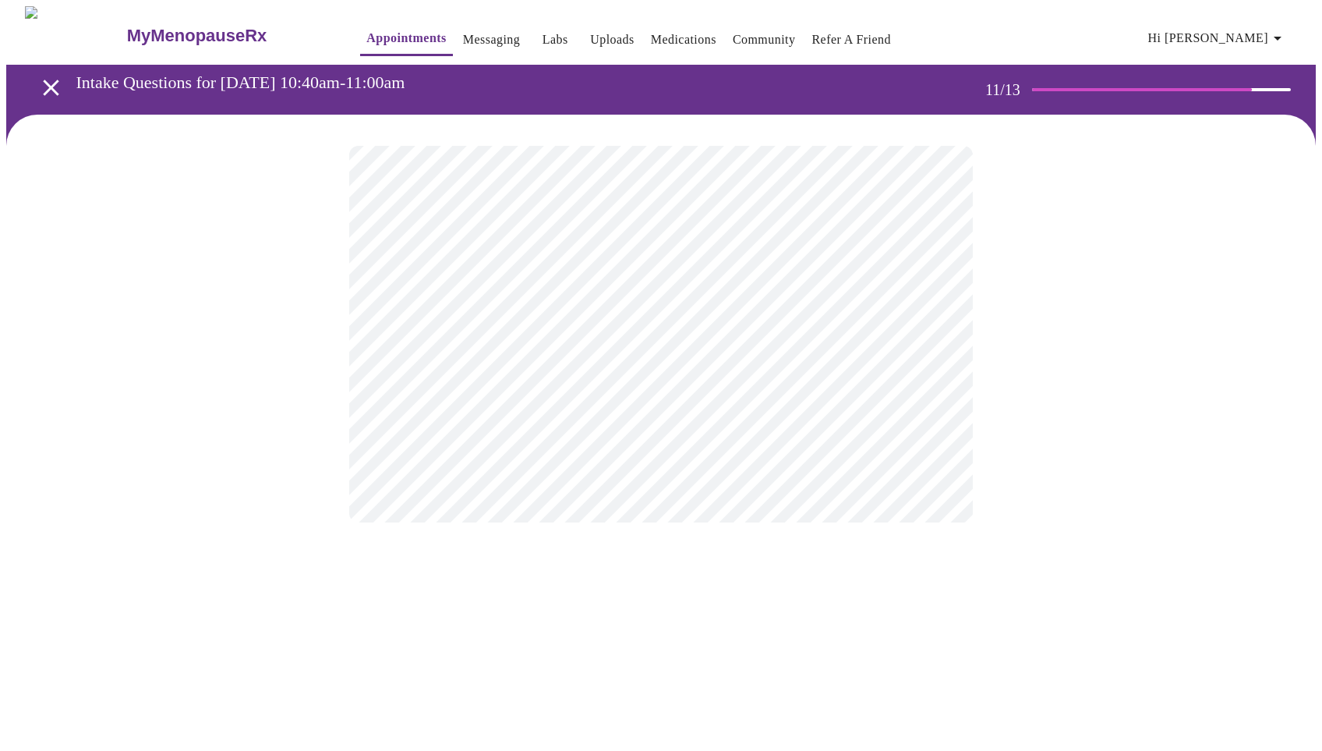
scroll to position [0, 0]
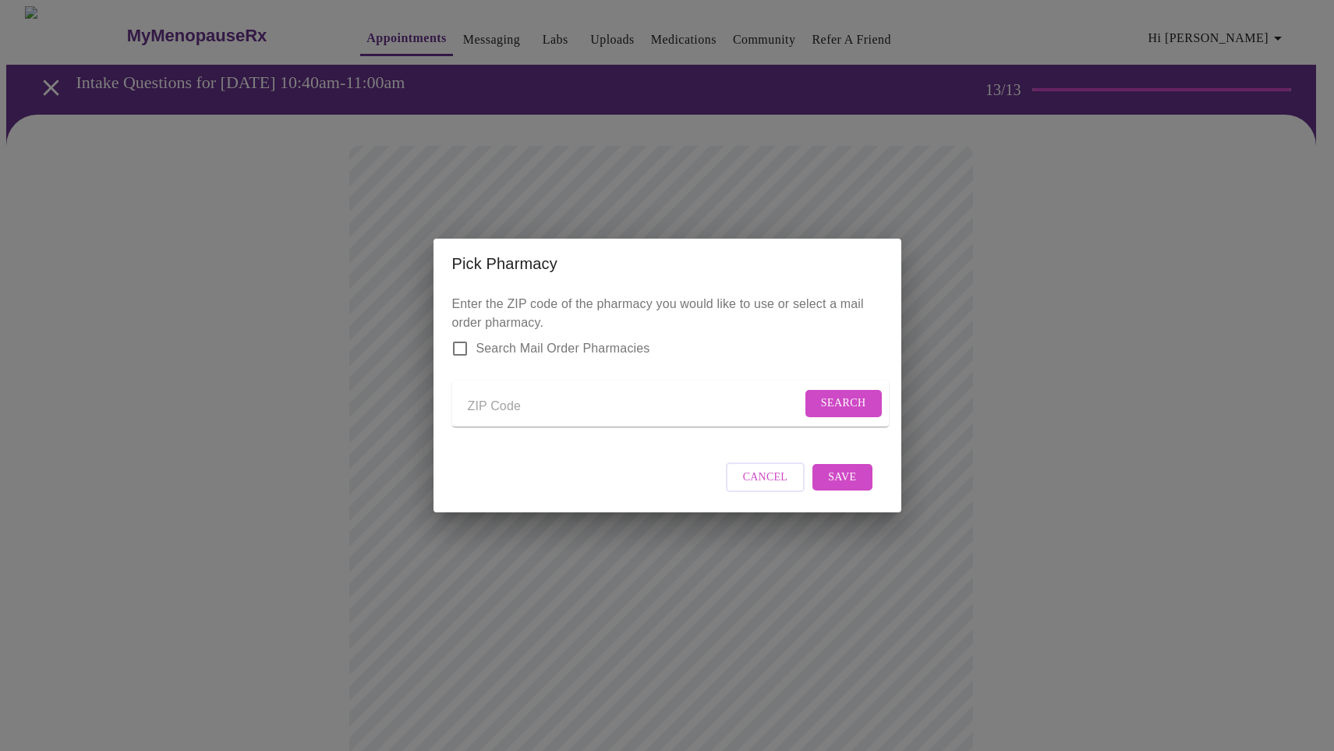
click at [522, 402] on input "Send a message to your care team" at bounding box center [635, 406] width 334 height 25
type input "60175"
click at [837, 395] on span "Search" at bounding box center [843, 403] width 45 height 19
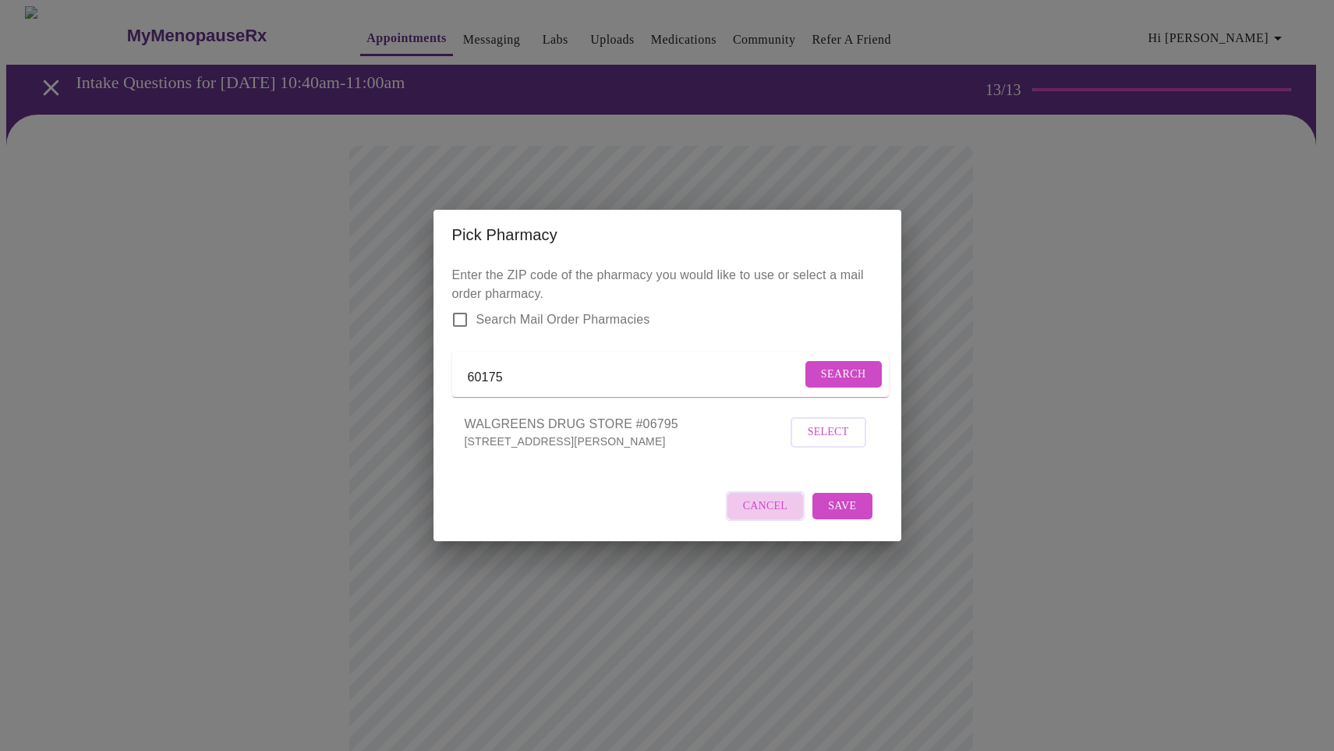
click at [775, 516] on span "Cancel" at bounding box center [765, 506] width 45 height 19
click at [770, 516] on span "Cancel" at bounding box center [765, 506] width 45 height 19
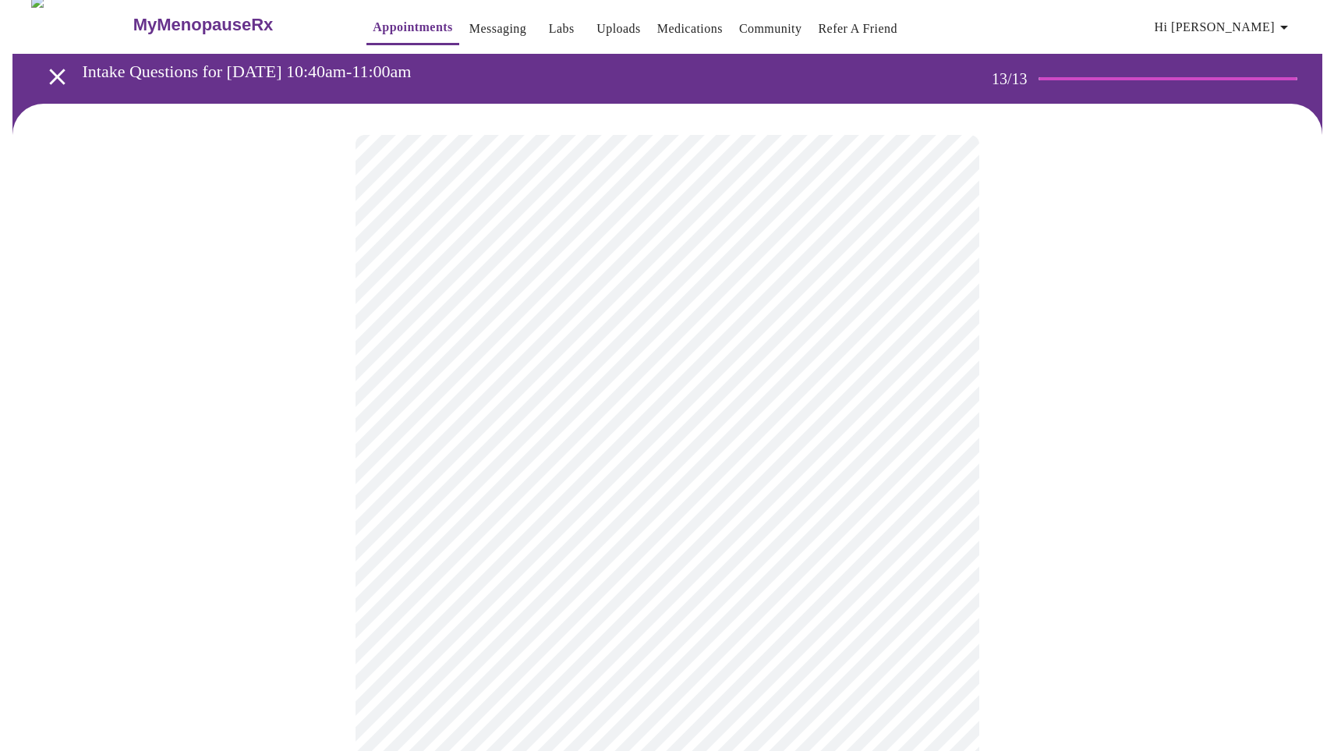
scroll to position [8, 0]
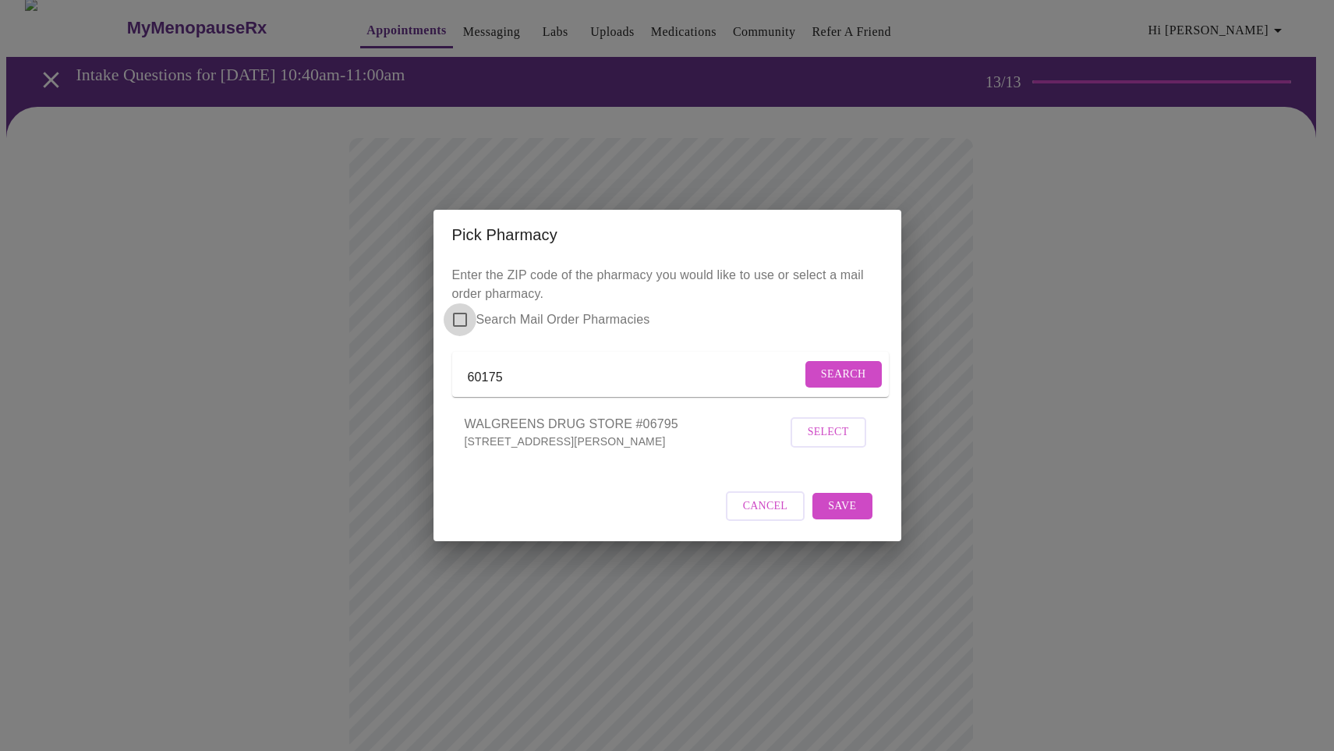
click at [462, 310] on input "Search Mail Order Pharmacies" at bounding box center [460, 319] width 33 height 33
checkbox input "true"
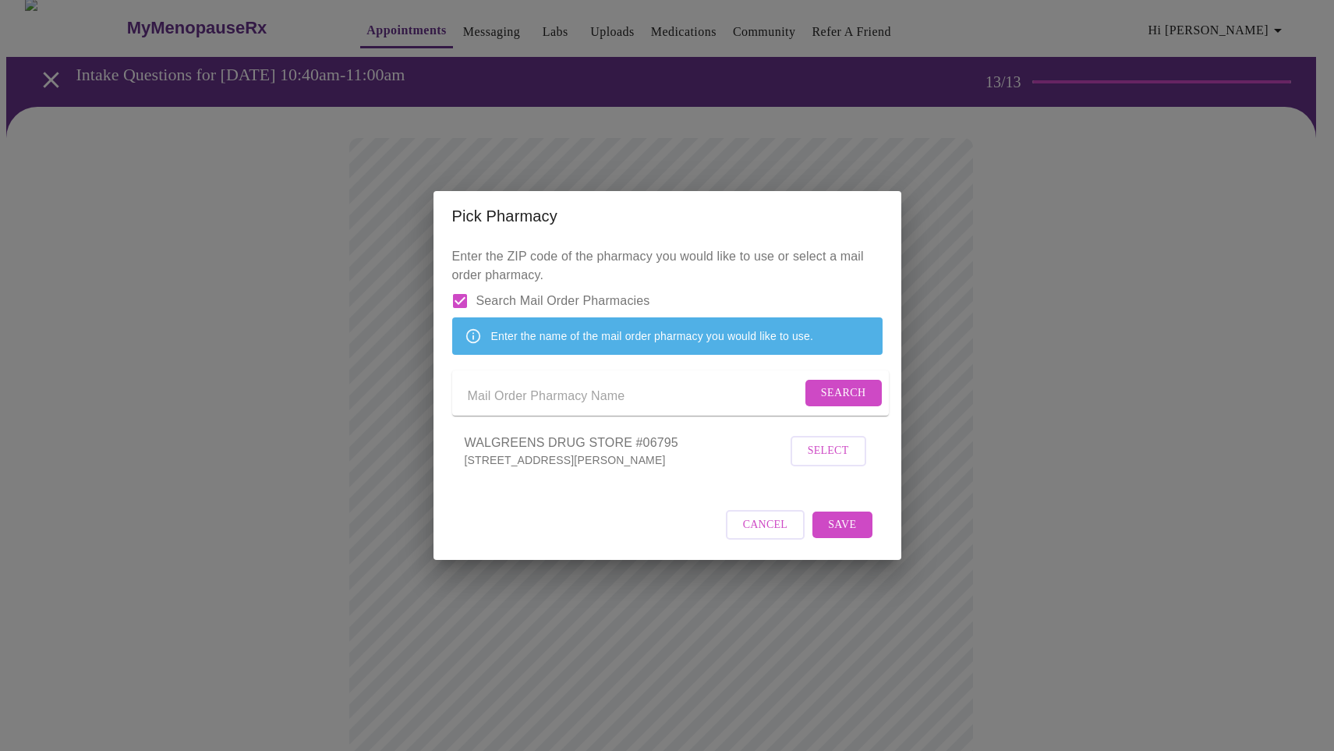
click at [538, 404] on input "Send a message to your care team" at bounding box center [635, 396] width 334 height 25
type input "costco"
click at [840, 391] on span "Search" at bounding box center [843, 393] width 45 height 19
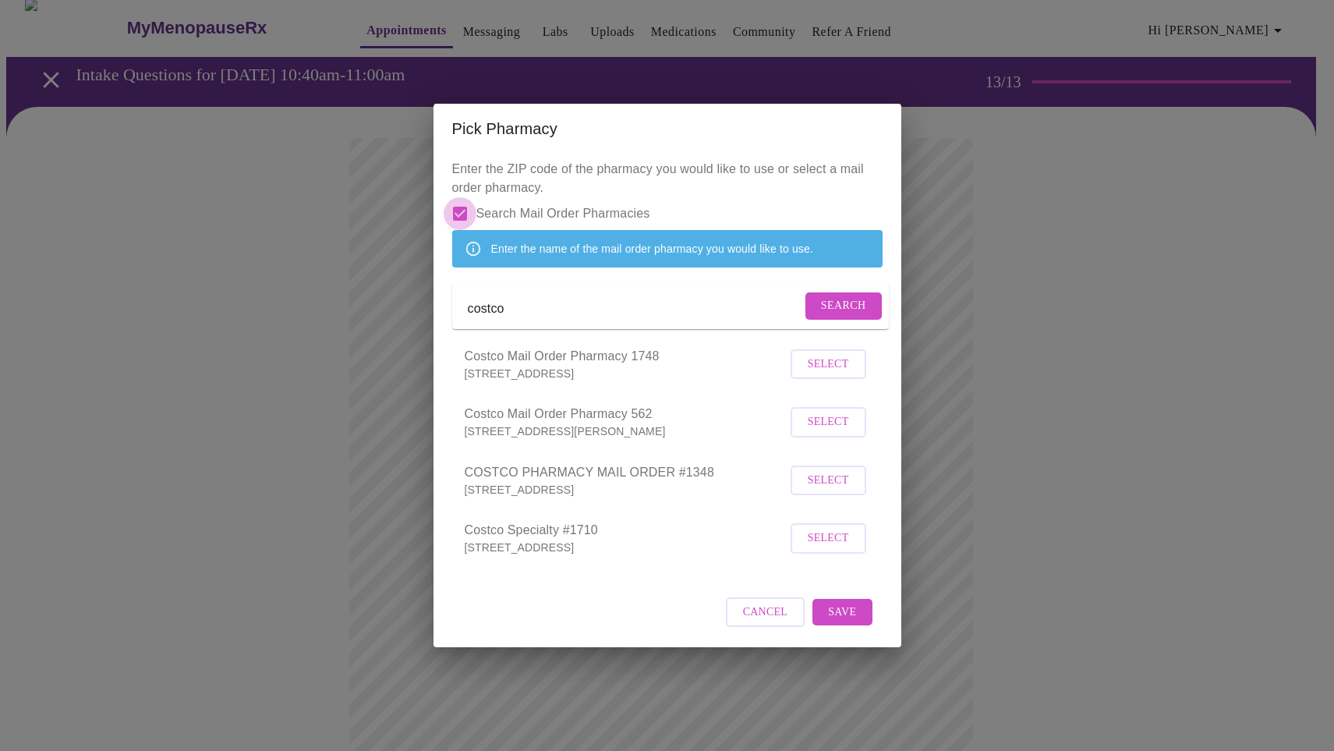
click at [458, 197] on input "Search Mail Order Pharmacies" at bounding box center [460, 213] width 33 height 33
checkbox input "false"
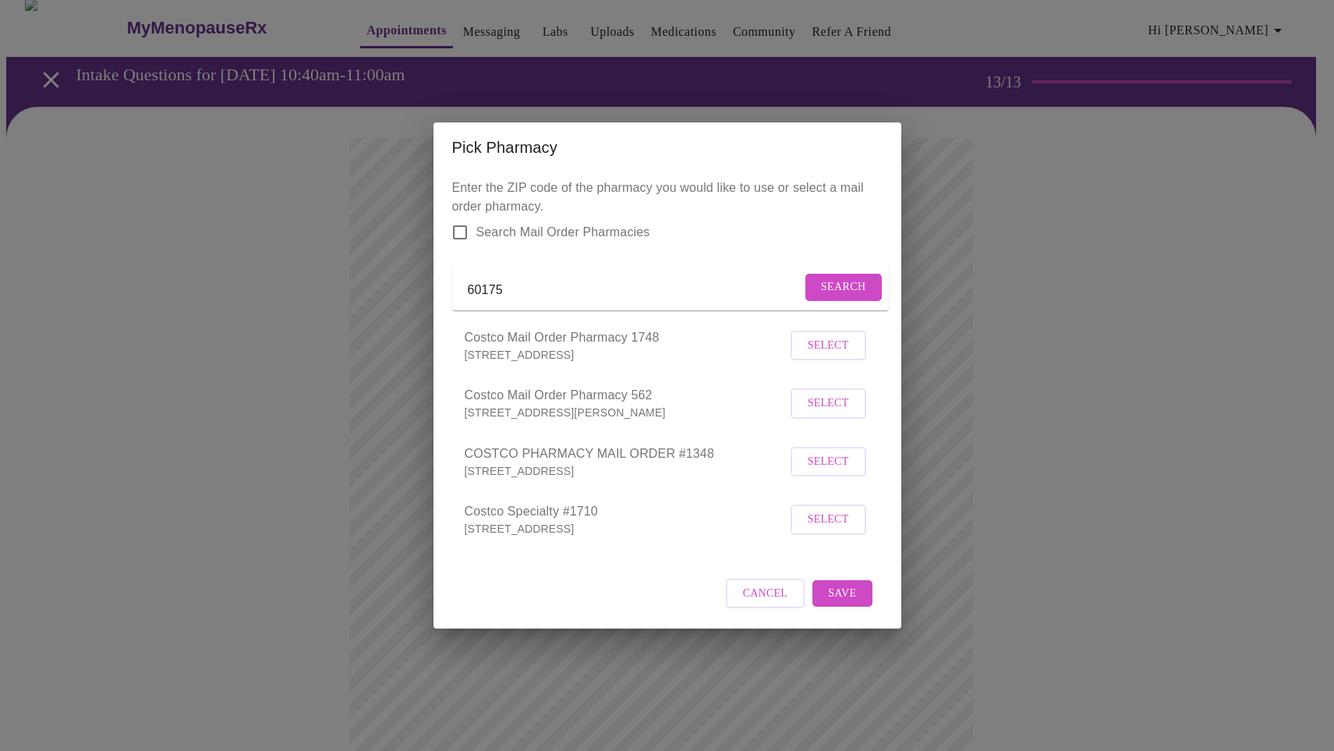
click at [851, 279] on span "Search" at bounding box center [843, 287] width 45 height 19
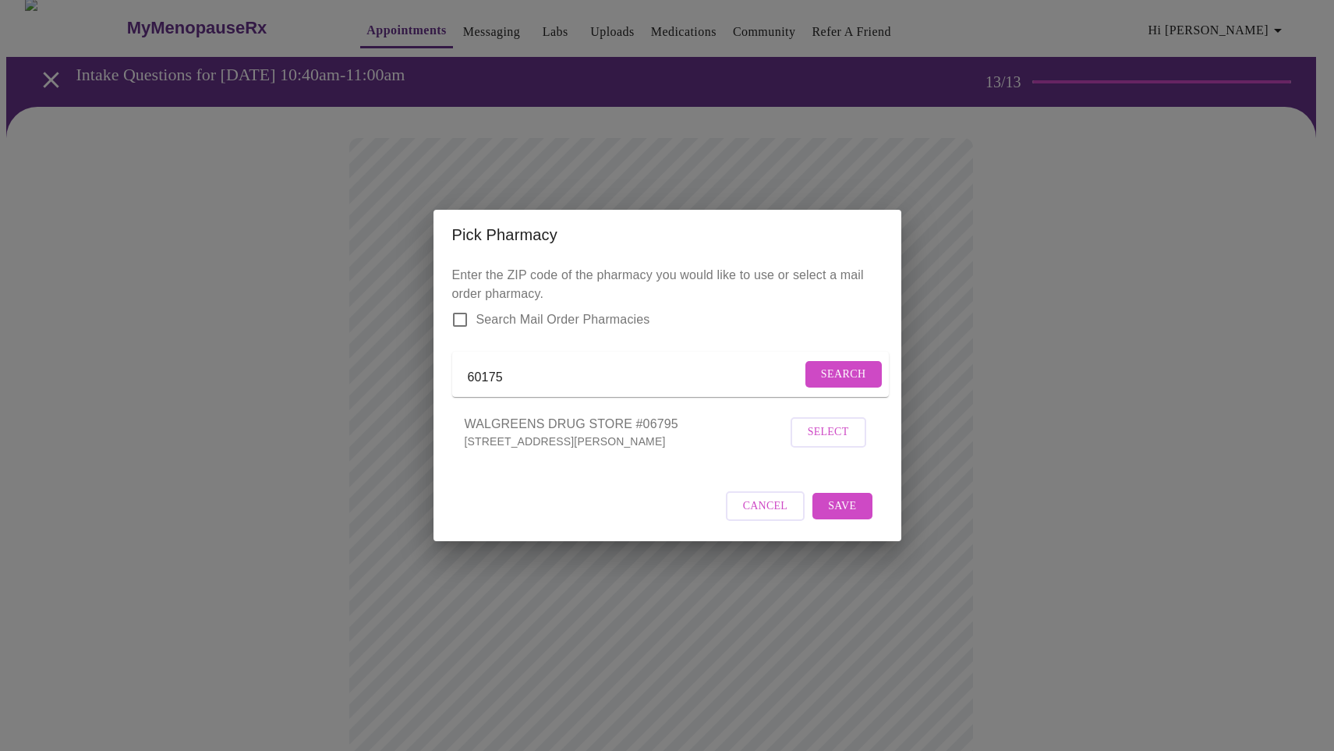
drag, startPoint x: 540, startPoint y: 377, endPoint x: 419, endPoint y: 379, distance: 120.9
click at [419, 379] on div "Pick Pharmacy Enter the ZIP code of the pharmacy you would like to use or selec…" at bounding box center [667, 375] width 1334 height 751
drag, startPoint x: 537, startPoint y: 366, endPoint x: 334, endPoint y: 355, distance: 203.0
click at [334, 355] on div "Pick Pharmacy Enter the ZIP code of the pharmacy you would like to use or selec…" at bounding box center [667, 375] width 1334 height 751
type input "60174"
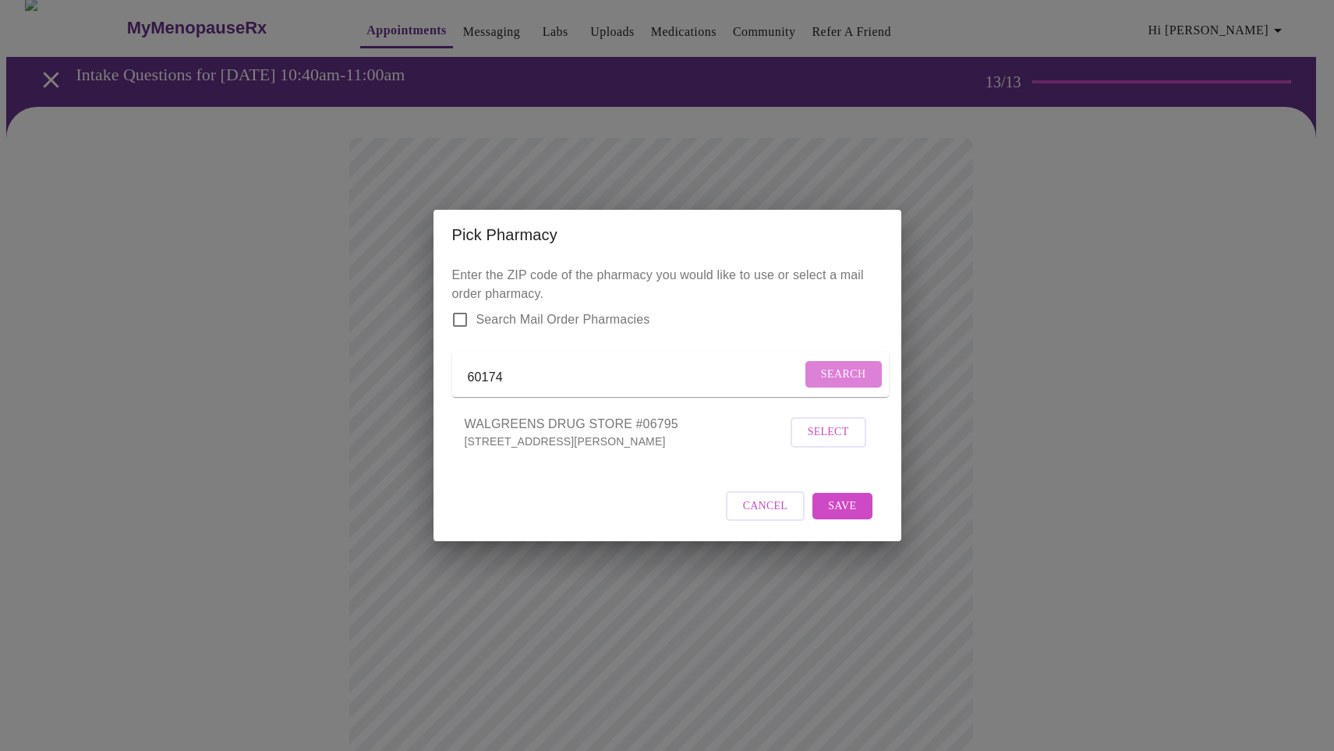
click at [828, 373] on span "Search" at bounding box center [843, 374] width 45 height 19
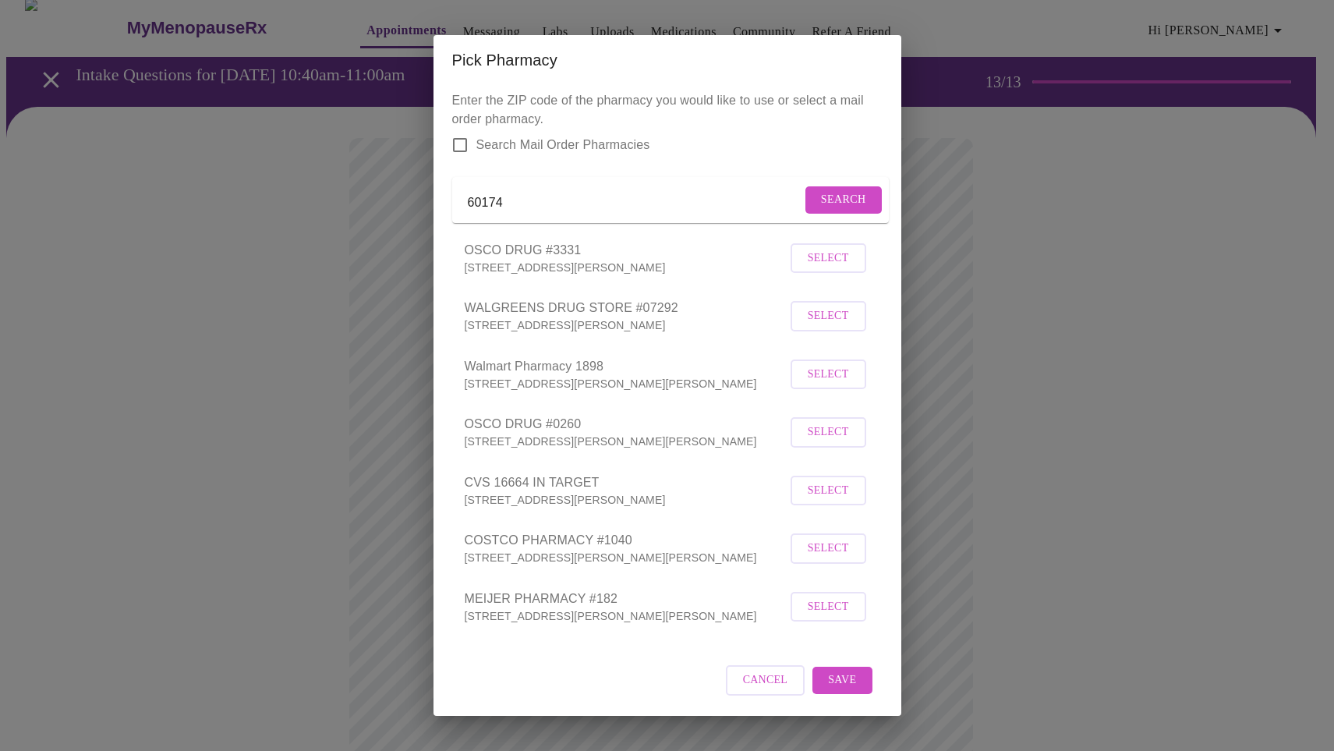
click at [828, 557] on span "Select" at bounding box center [828, 548] width 41 height 19
click at [845, 684] on span "Save" at bounding box center [842, 679] width 28 height 19
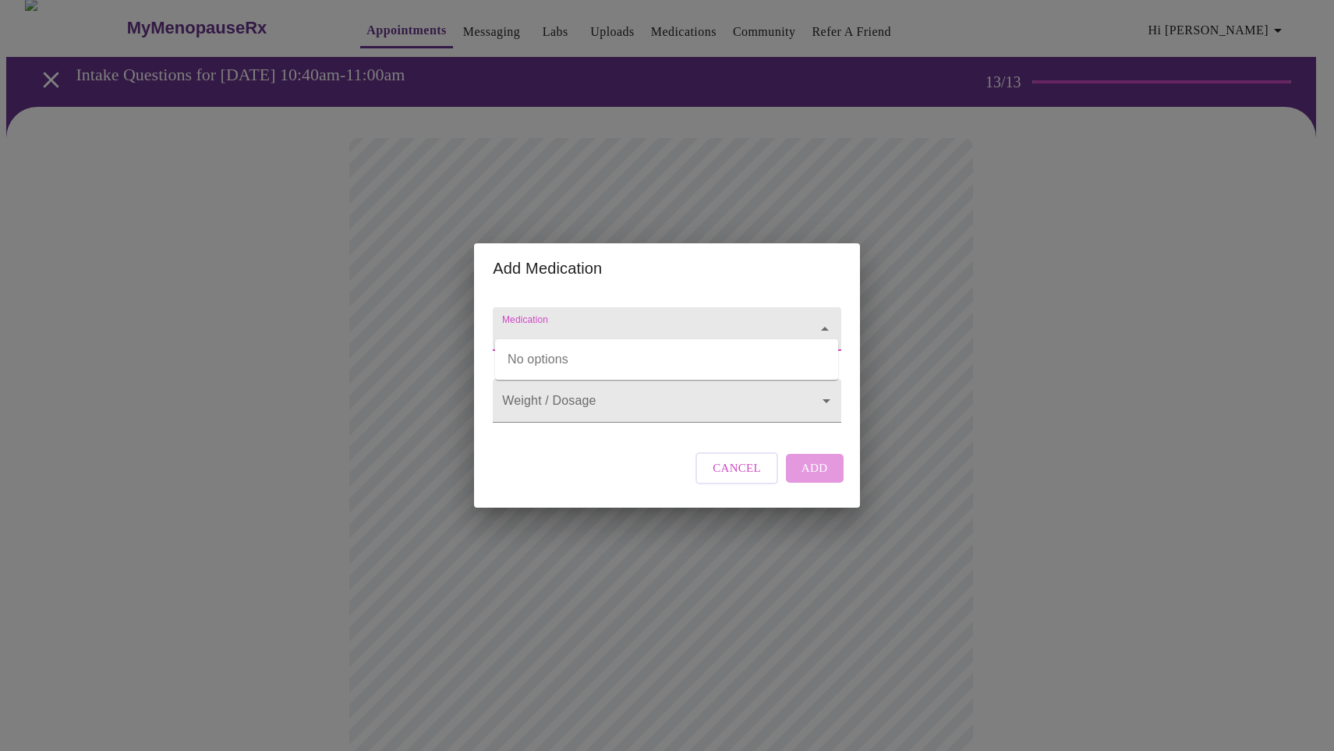
click at [712, 322] on input "Medication" at bounding box center [644, 336] width 291 height 29
click at [816, 320] on icon "Close" at bounding box center [825, 329] width 19 height 19
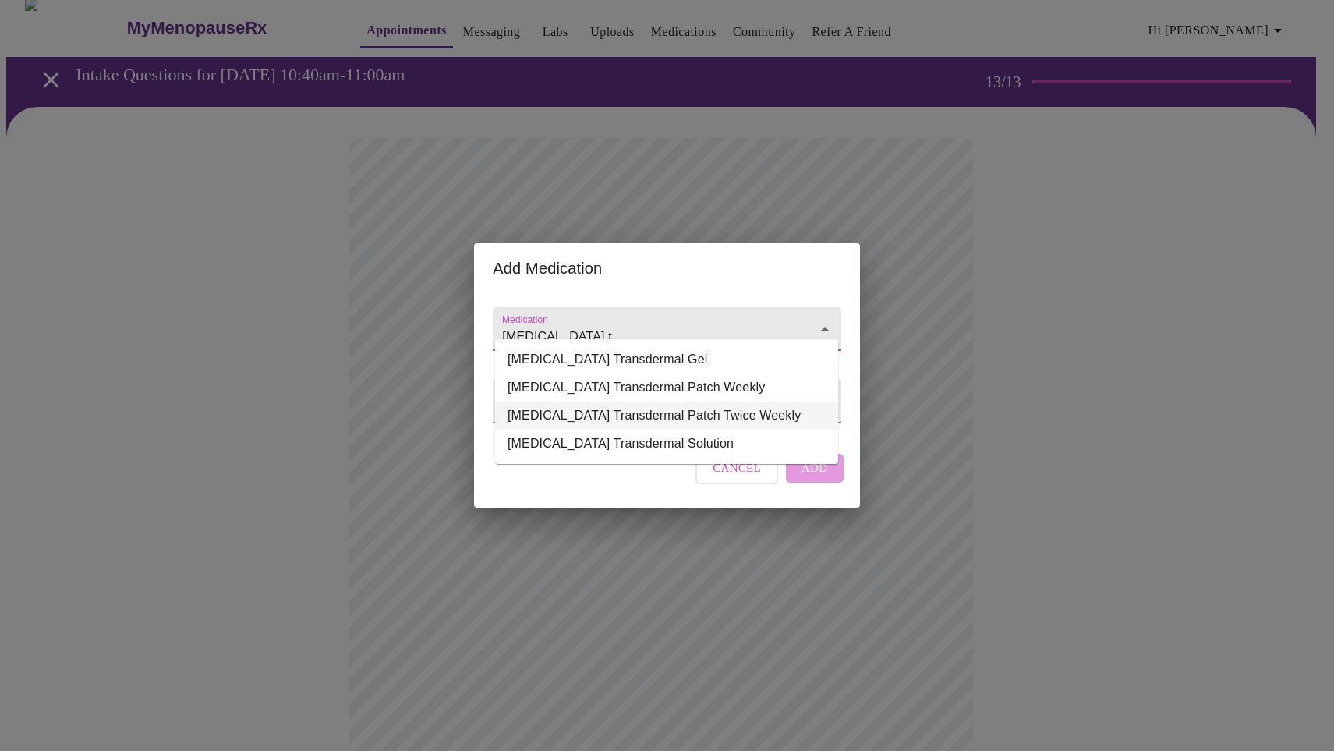
click at [681, 414] on li "[MEDICAL_DATA] Transdermal Patch Twice Weekly" at bounding box center [666, 416] width 343 height 28
type input "[MEDICAL_DATA] Transdermal Patch Twice Weekly"
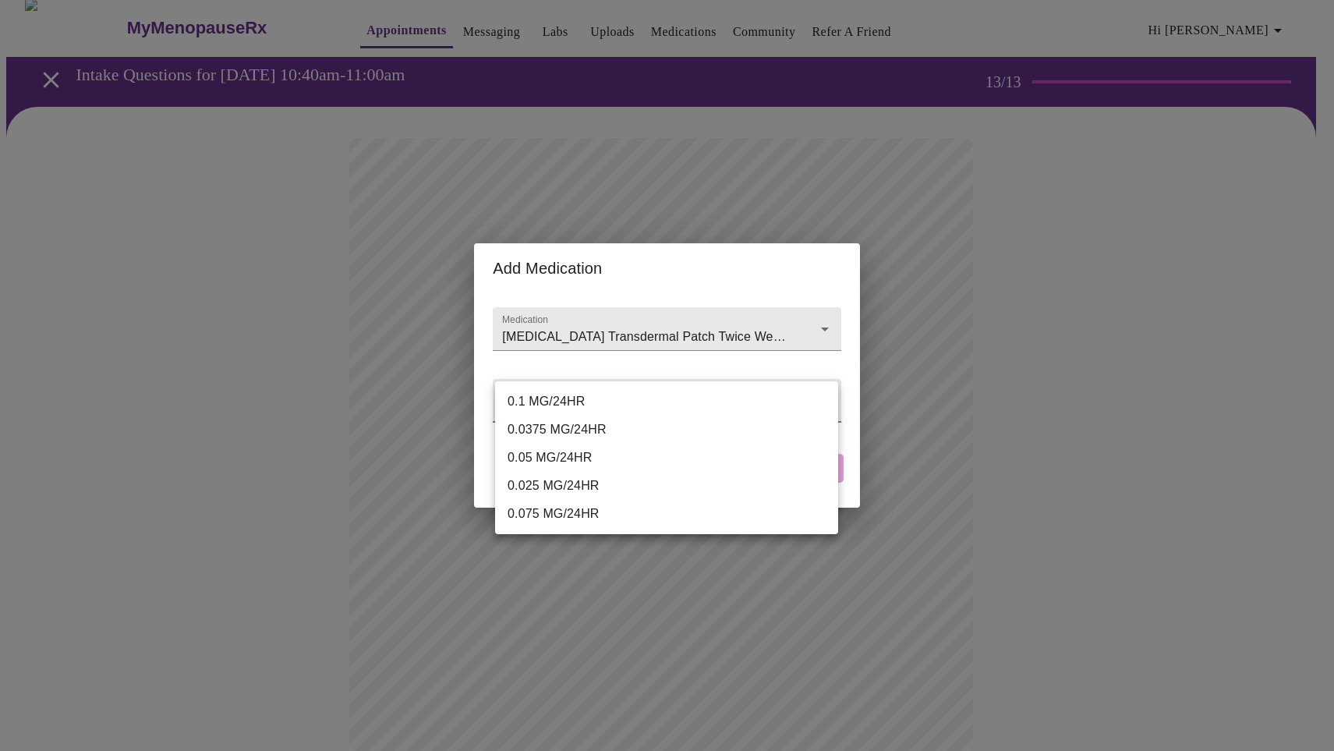
click at [826, 397] on body "MyMenopauseRx Appointments Messaging Labs Uploads Medications Community Refer a…" at bounding box center [667, 611] width 1322 height 1227
click at [537, 419] on li "0.0375 MG/24HR" at bounding box center [666, 430] width 343 height 28
type input "0.0375 MG/24HR"
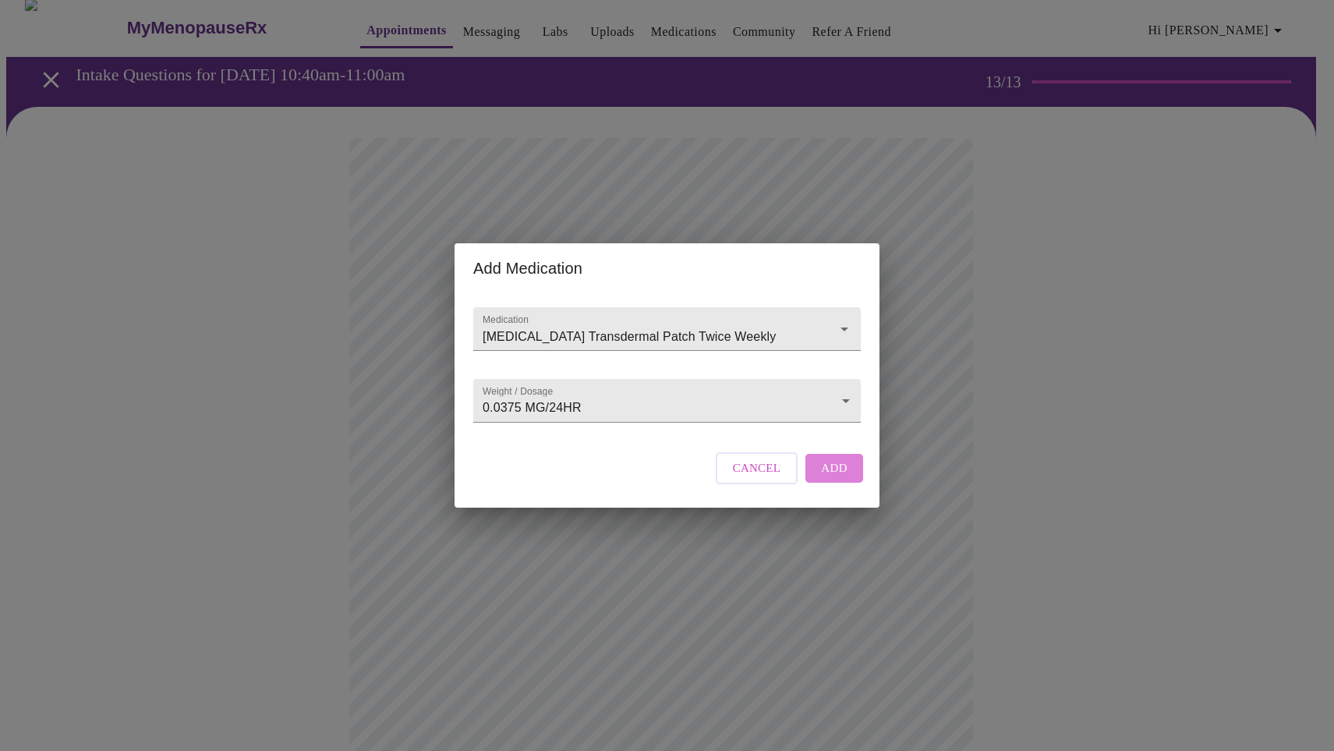
click at [825, 478] on span "Add" at bounding box center [834, 468] width 27 height 20
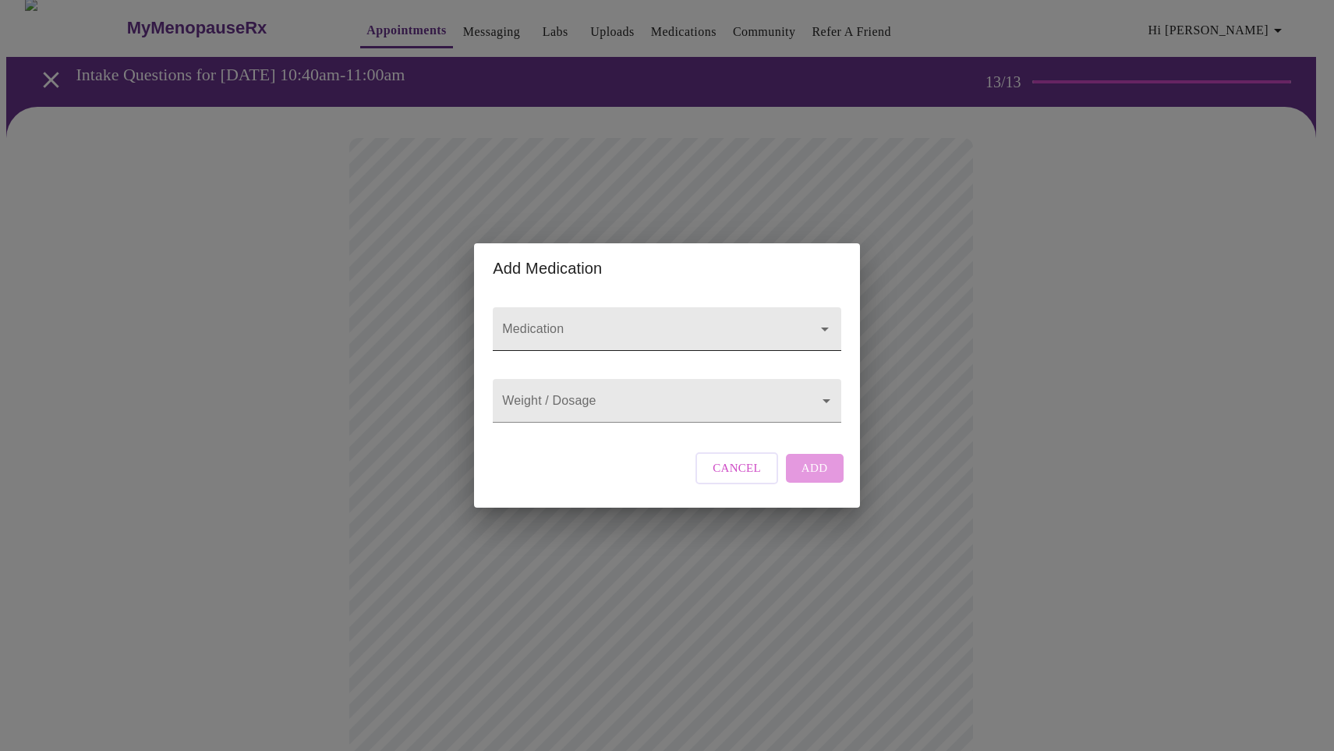
click at [601, 322] on input "Medication" at bounding box center [644, 336] width 291 height 29
type input "[MEDICAL_DATA] vaginal cream 0.01%"
click at [821, 397] on body "MyMenopauseRx Appointments Messaging Labs Uploads Medications Community Refer a…" at bounding box center [667, 640] width 1322 height 1285
click at [826, 311] on div at bounding box center [667, 375] width 1334 height 751
click at [819, 318] on button "Open" at bounding box center [825, 329] width 22 height 22
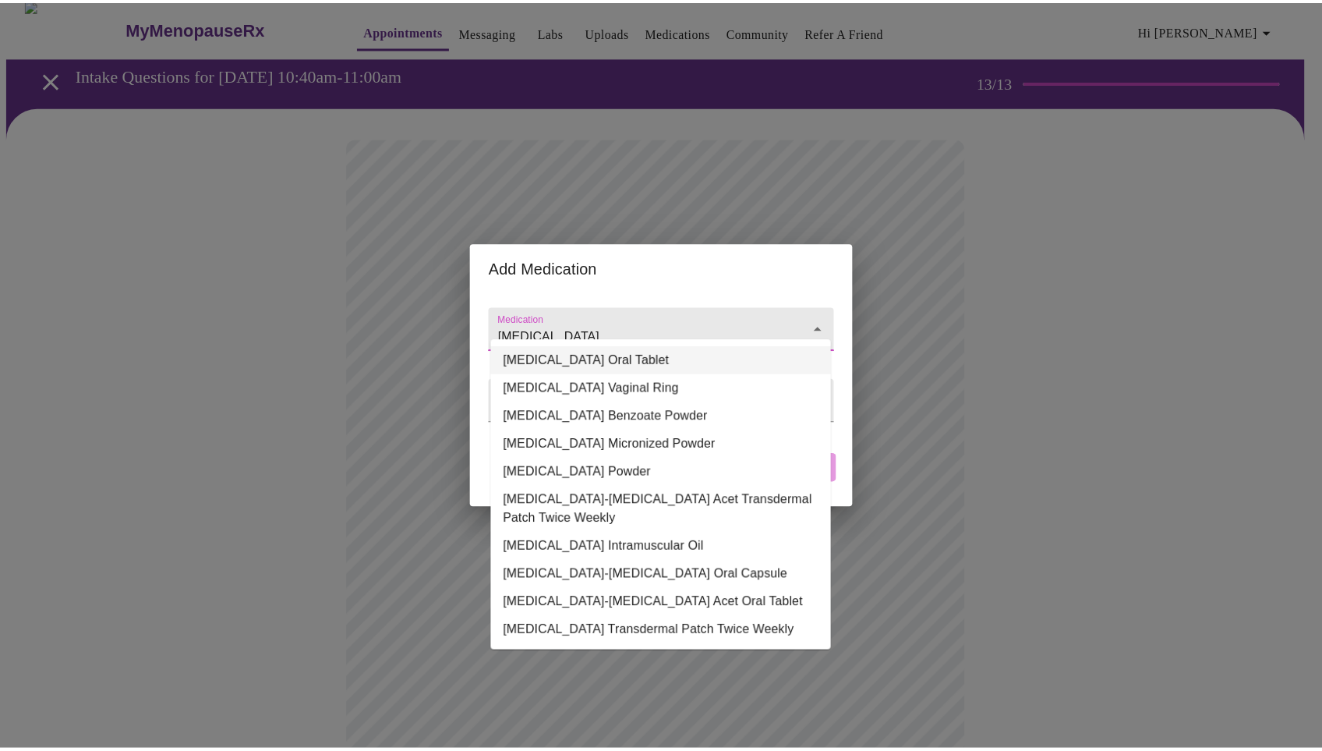
scroll to position [0, 0]
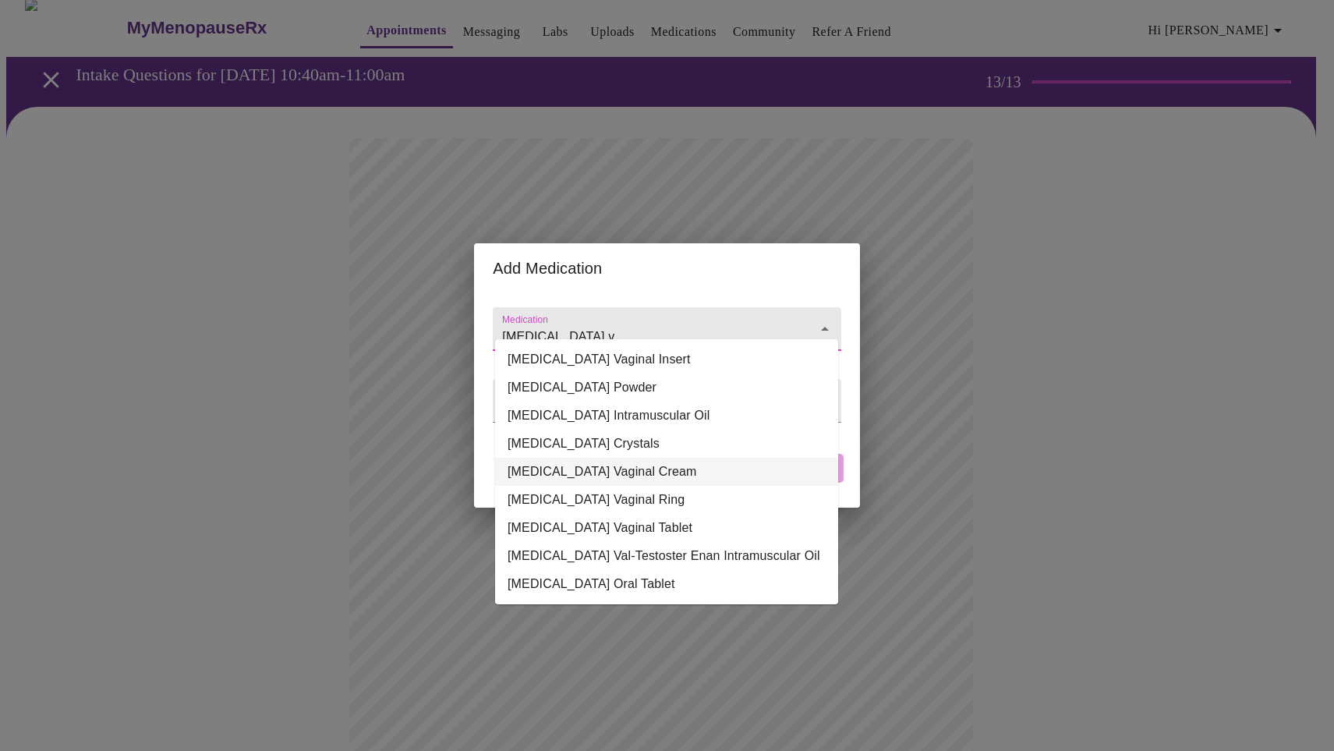
click at [568, 473] on li "[MEDICAL_DATA] Vaginal Cream" at bounding box center [666, 472] width 343 height 28
type input "[MEDICAL_DATA] Vaginal Cream"
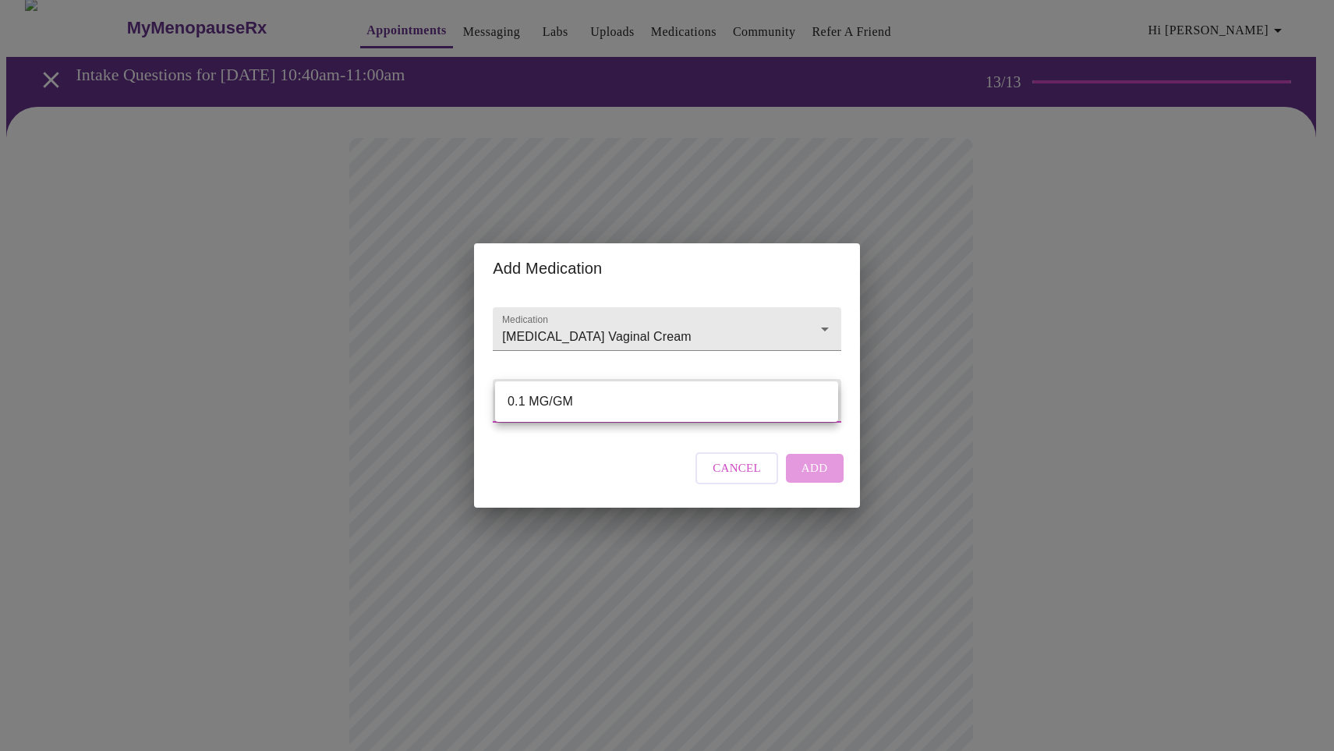
click at [823, 398] on body "MyMenopauseRx Appointments Messaging Labs Uploads Medications Community Refer a…" at bounding box center [667, 640] width 1322 height 1285
click at [649, 392] on li "0.1 MG/GM" at bounding box center [666, 401] width 343 height 28
type input "0.1 MG/GM"
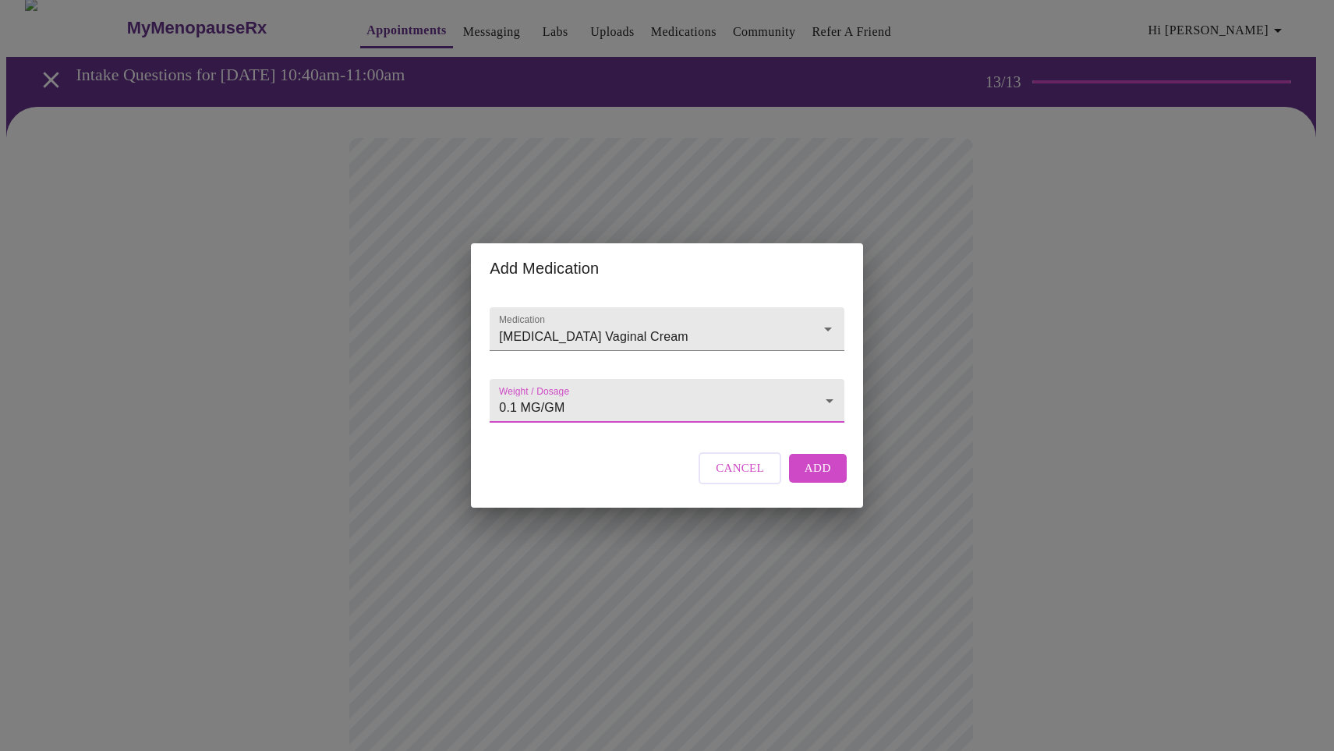
click at [820, 478] on span "Add" at bounding box center [818, 468] width 27 height 20
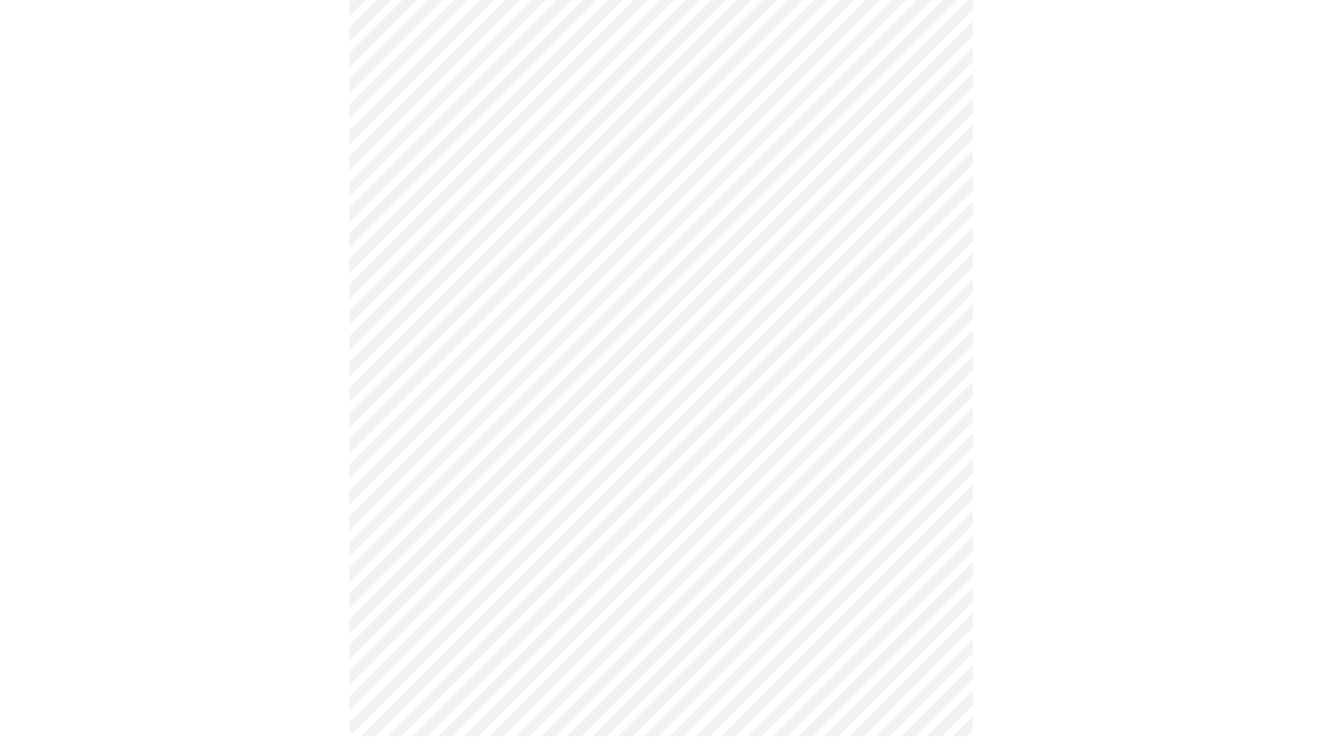
scroll to position [592, 0]
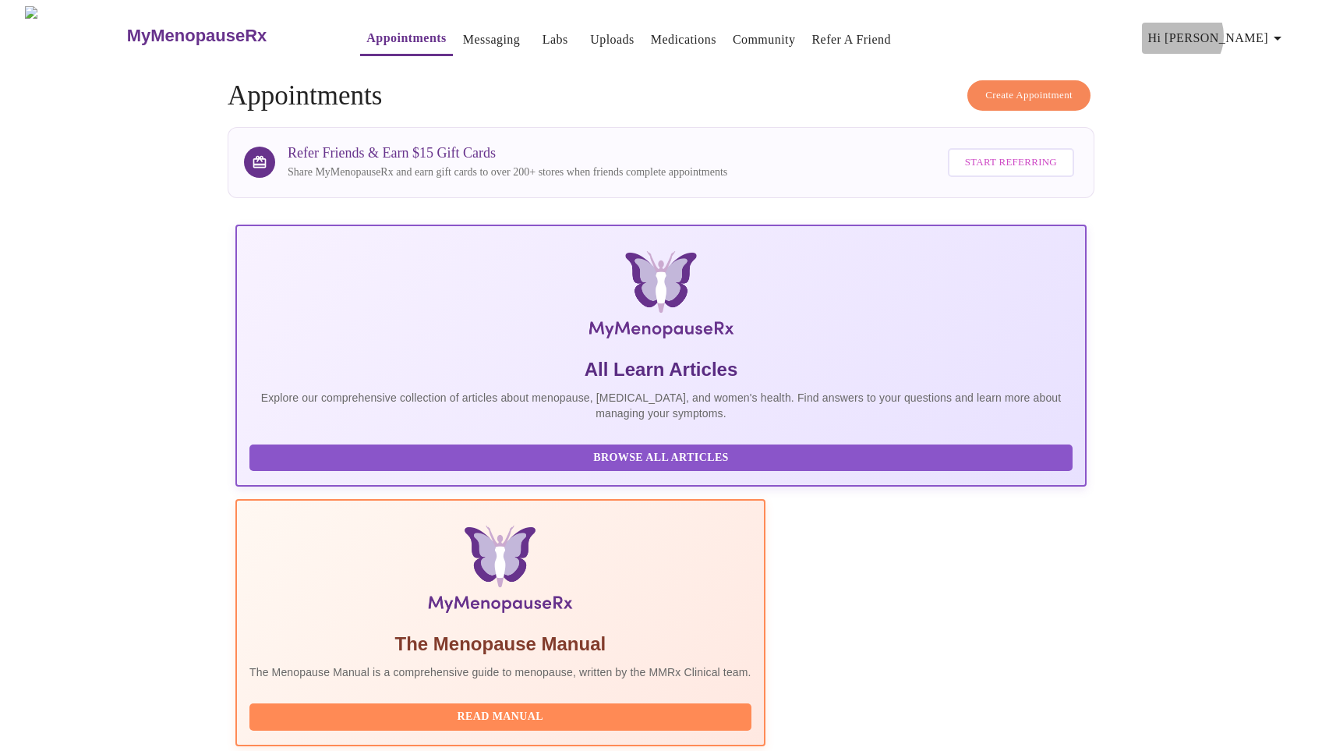
click at [1257, 30] on span "Hi [PERSON_NAME]" at bounding box center [1217, 38] width 139 height 22
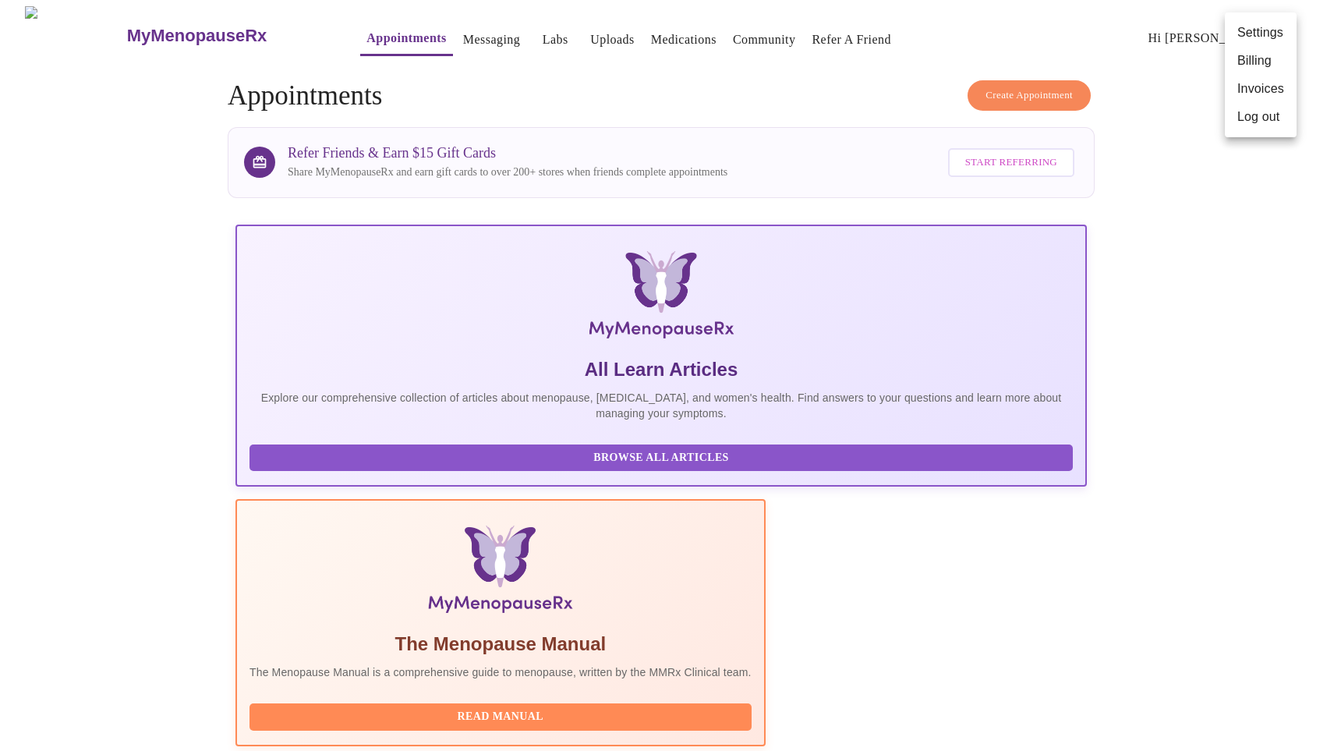
click at [1253, 121] on li "Log out" at bounding box center [1261, 117] width 72 height 28
